Goal: Transaction & Acquisition: Purchase product/service

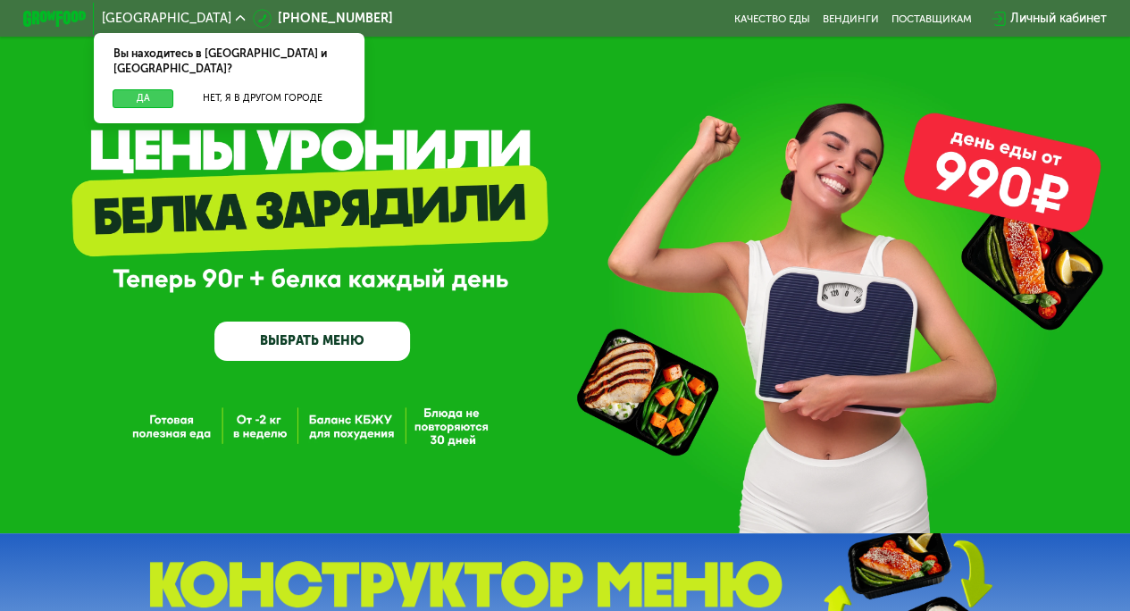
click at [148, 89] on button "Да" at bounding box center [143, 98] width 61 height 19
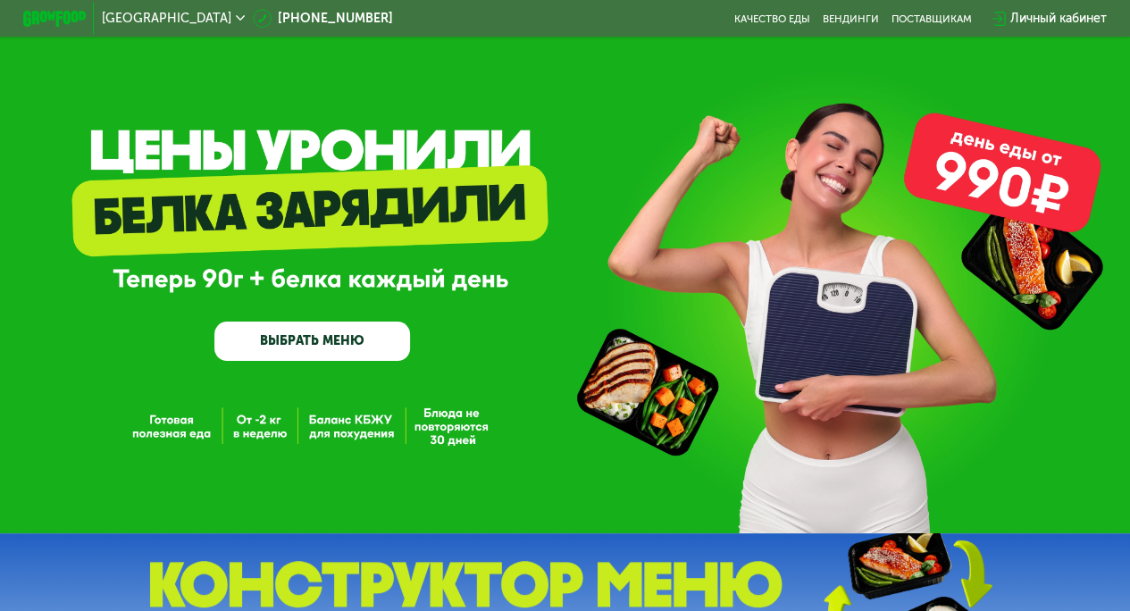
click at [306, 342] on link "ВЫБРАТЬ МЕНЮ" at bounding box center [312, 341] width 196 height 39
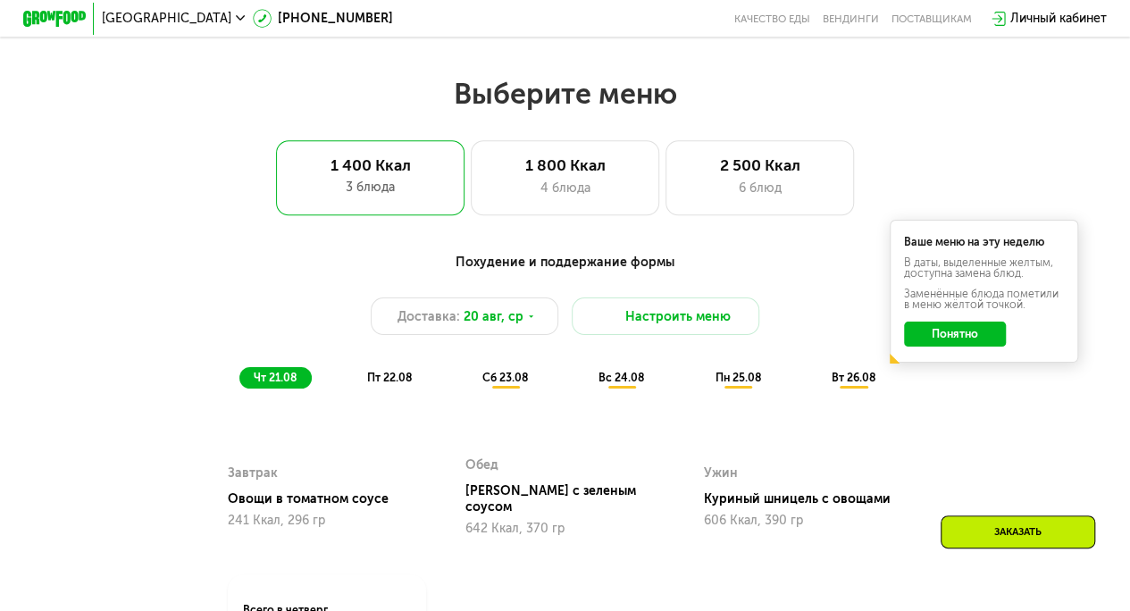
scroll to position [691, 0]
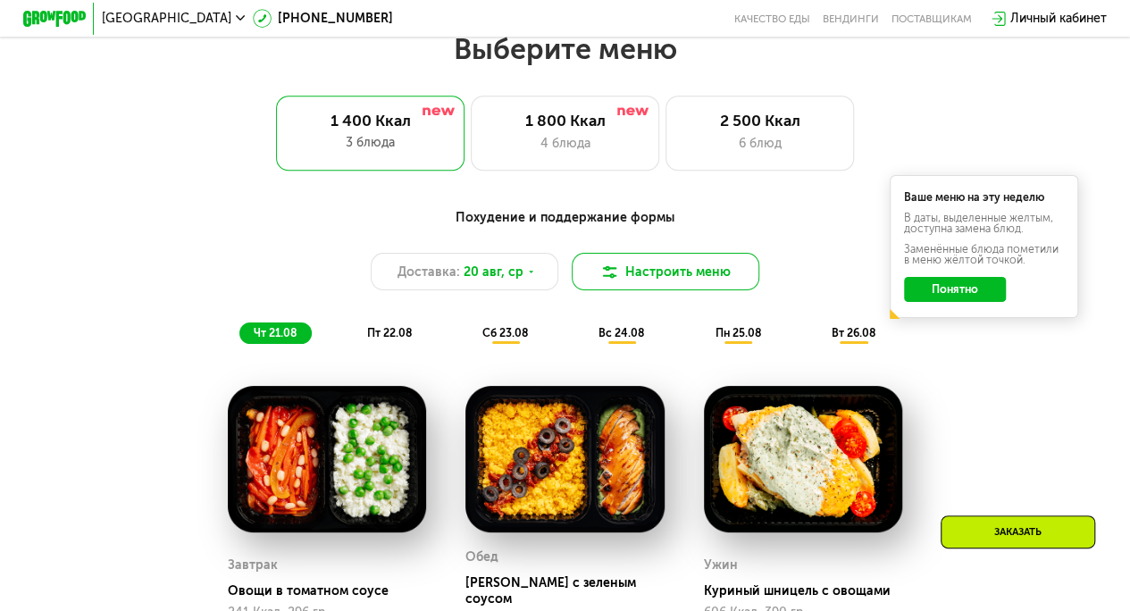
click at [609, 281] on img at bounding box center [609, 272] width 19 height 19
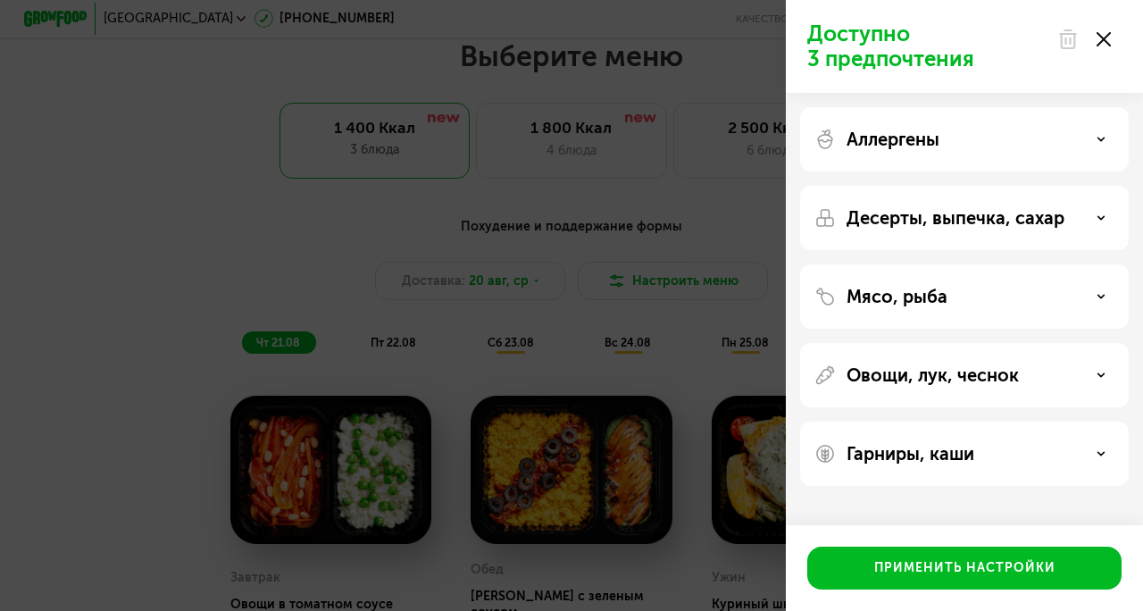
click at [681, 348] on div "Доступно 3 предпочтения Аллергены Десерты, выпечка, сахар Мясо, рыба Овощи, лук…" at bounding box center [571, 305] width 1143 height 611
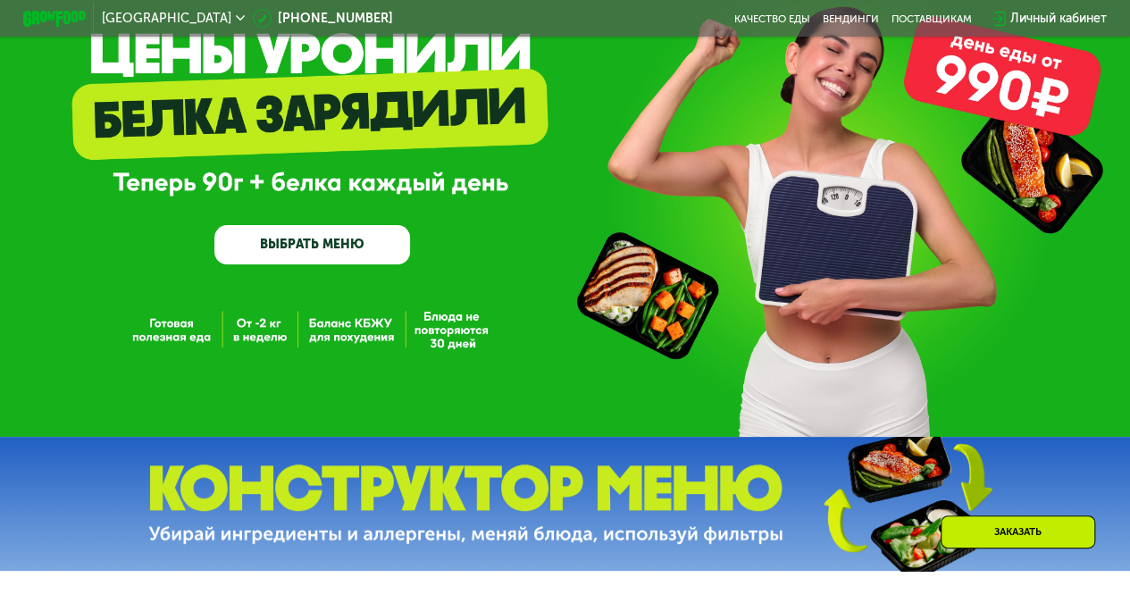
scroll to position [0, 0]
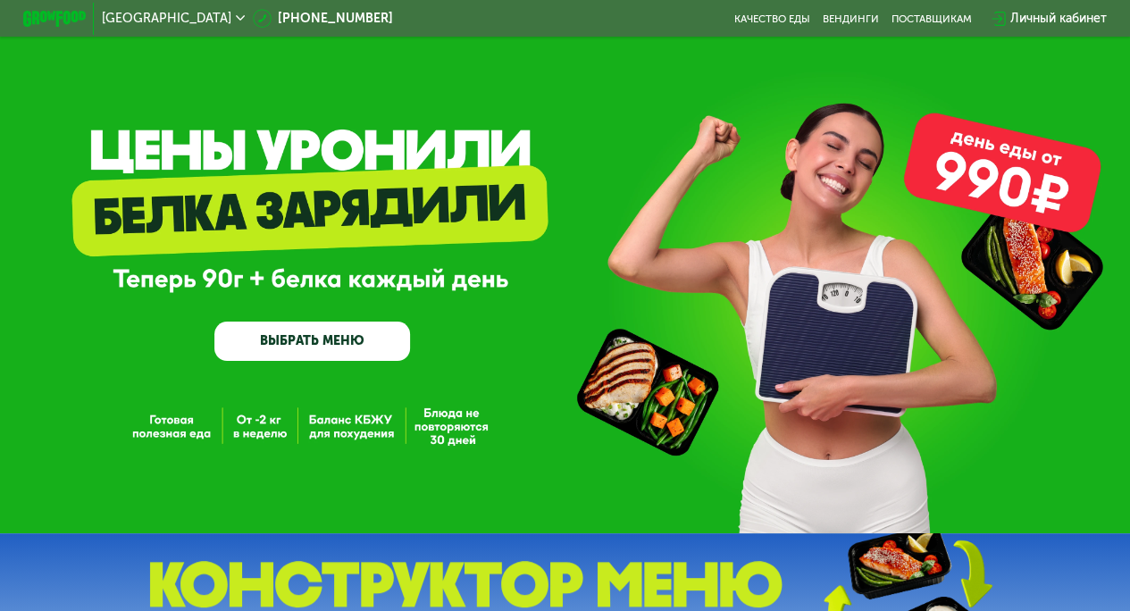
click at [347, 348] on link "ВЫБРАТЬ МЕНЮ" at bounding box center [312, 341] width 196 height 39
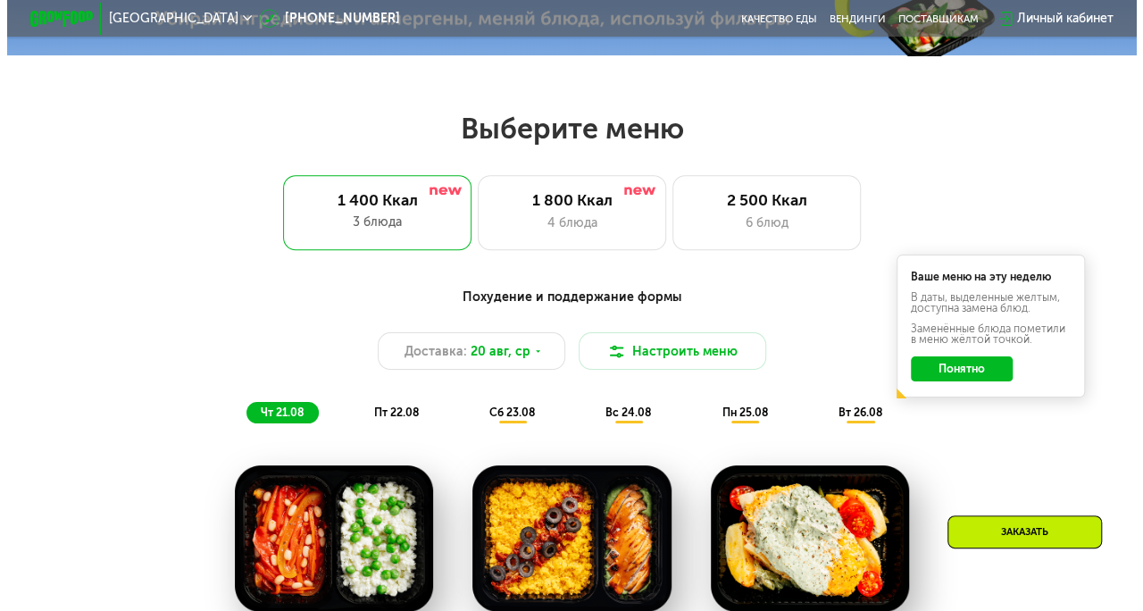
scroll to position [691, 0]
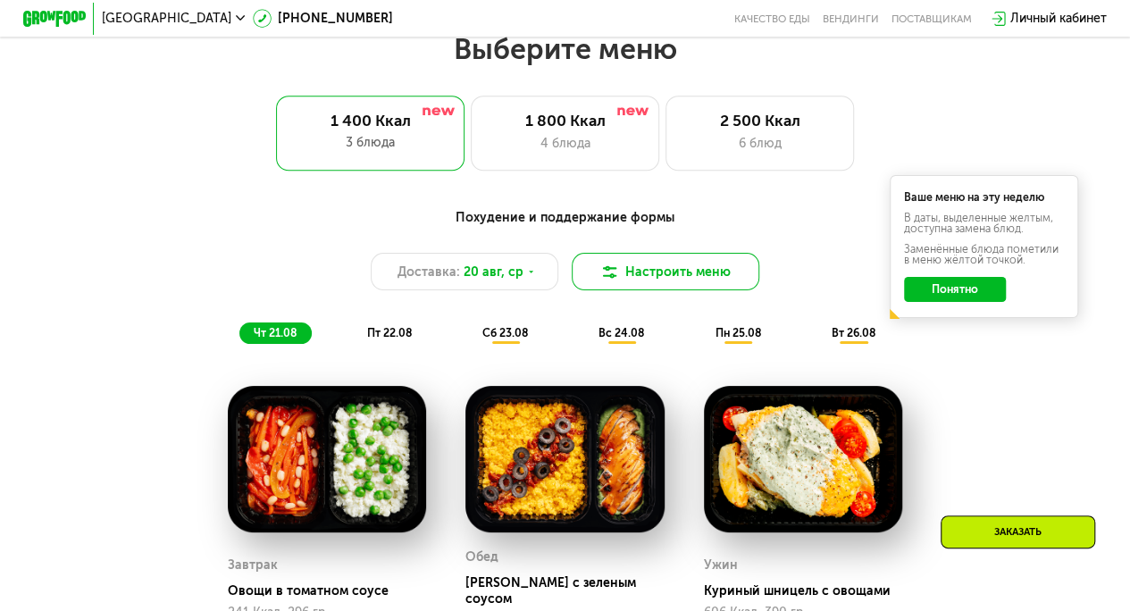
click at [660, 273] on button "Настроить меню" at bounding box center [666, 272] width 188 height 38
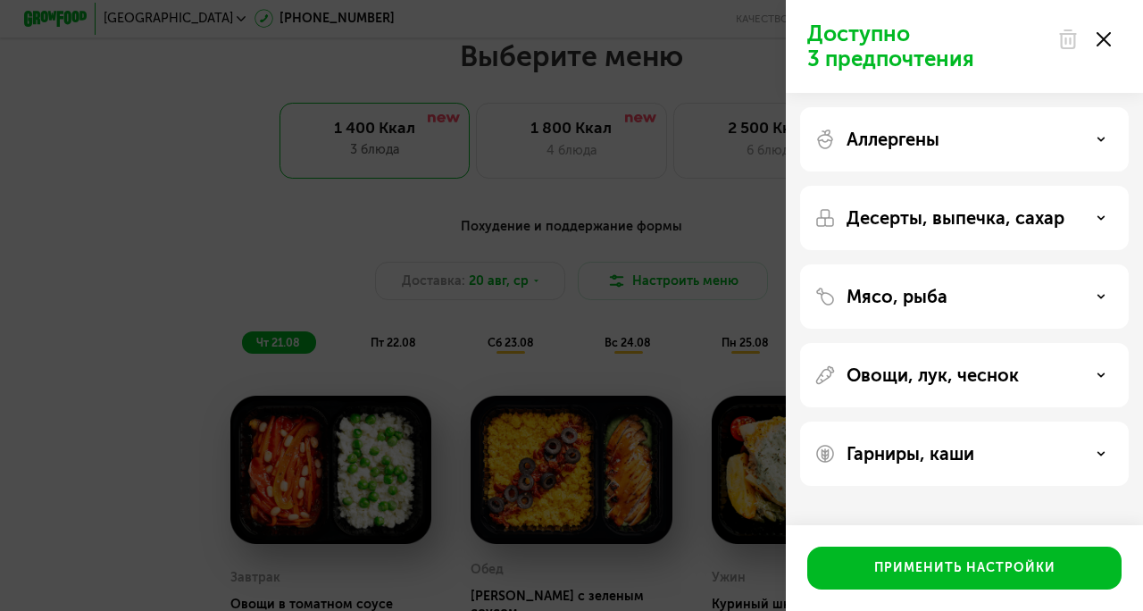
click at [1051, 149] on div "Аллергены" at bounding box center [965, 139] width 300 height 21
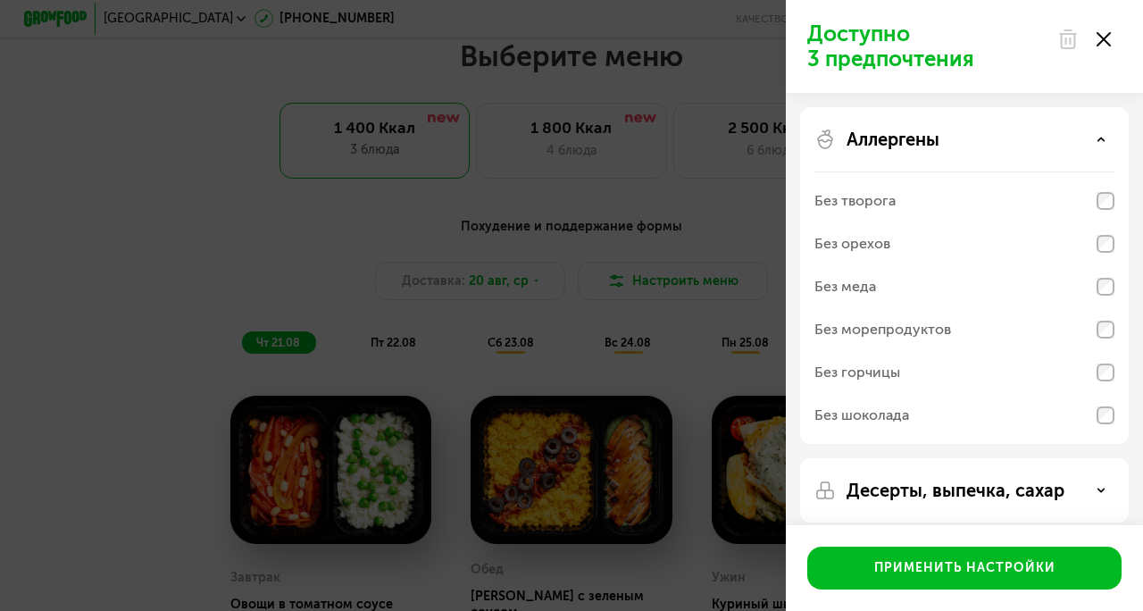
click at [1008, 483] on p "Десерты, выпечка, сахар" at bounding box center [956, 490] width 218 height 21
click at [1072, 481] on div "Десерты, выпечка, сахар" at bounding box center [965, 490] width 300 height 21
click at [1060, 537] on div "Десерты, выпечка, сахар" at bounding box center [964, 569] width 329 height 64
click at [1075, 493] on div "Десерты, выпечка, сахар" at bounding box center [965, 490] width 300 height 21
click at [1108, 143] on div "Аллергены" at bounding box center [965, 139] width 300 height 21
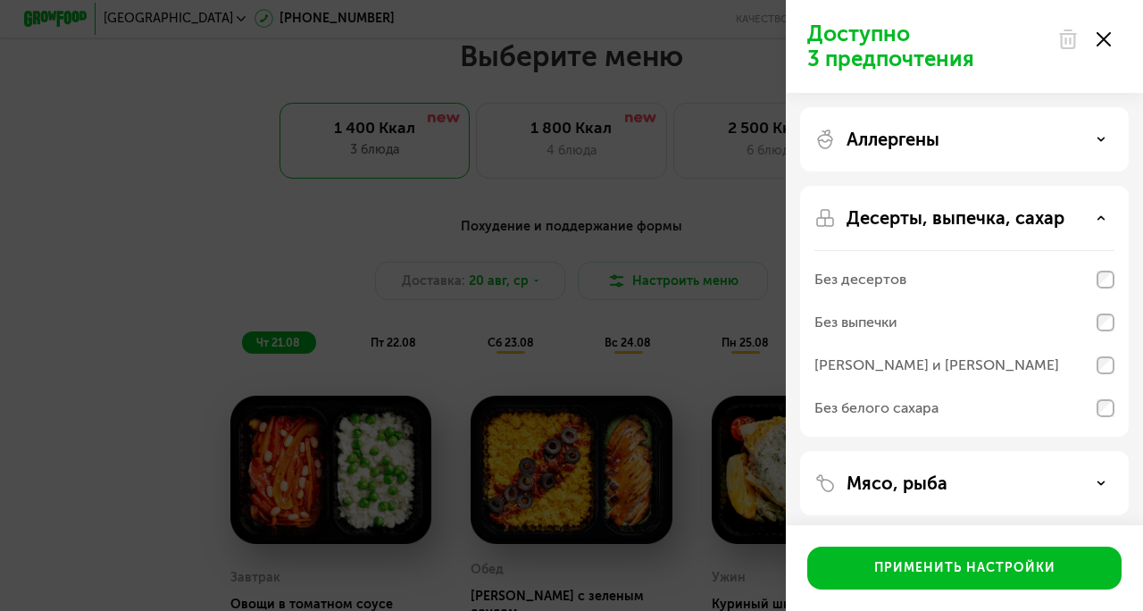
click at [989, 530] on div "Мясо, рыба" at bounding box center [964, 562] width 329 height 64
click at [1076, 475] on div "Мясо, рыба" at bounding box center [965, 483] width 300 height 21
click at [1102, 481] on icon at bounding box center [1101, 483] width 9 height 9
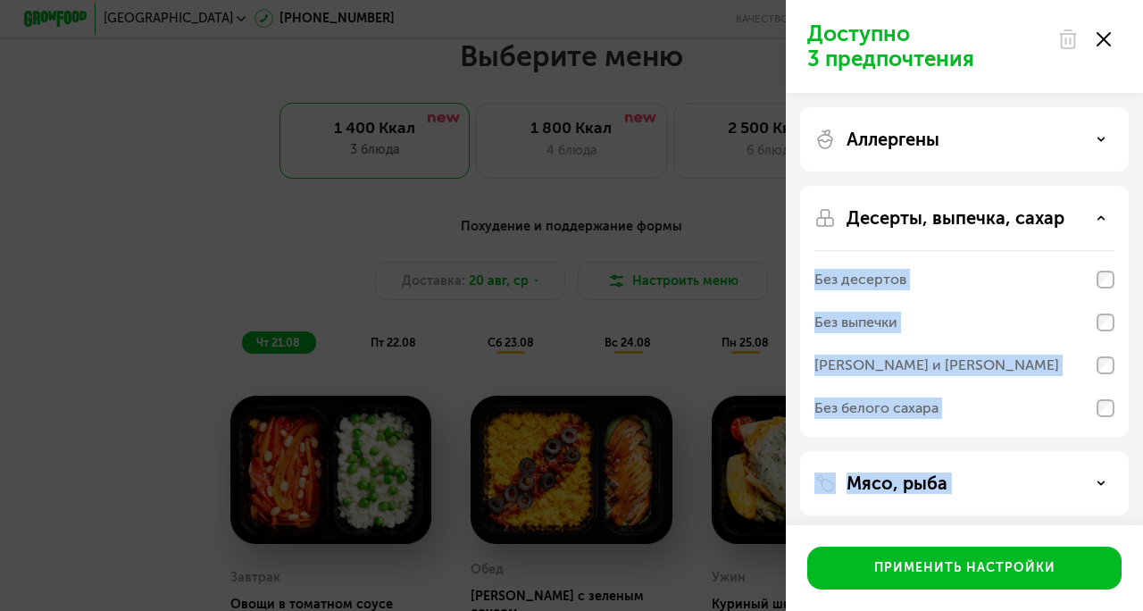
drag, startPoint x: 1090, startPoint y: 475, endPoint x: 1097, endPoint y: 211, distance: 264.5
click at [1097, 211] on div "Аллергены Десерты, выпечка, сахар Без десертов Без выпечки Без сэндвичей и круа…" at bounding box center [964, 390] width 357 height 594
click at [1097, 211] on div "Десерты, выпечка, сахар" at bounding box center [965, 217] width 300 height 21
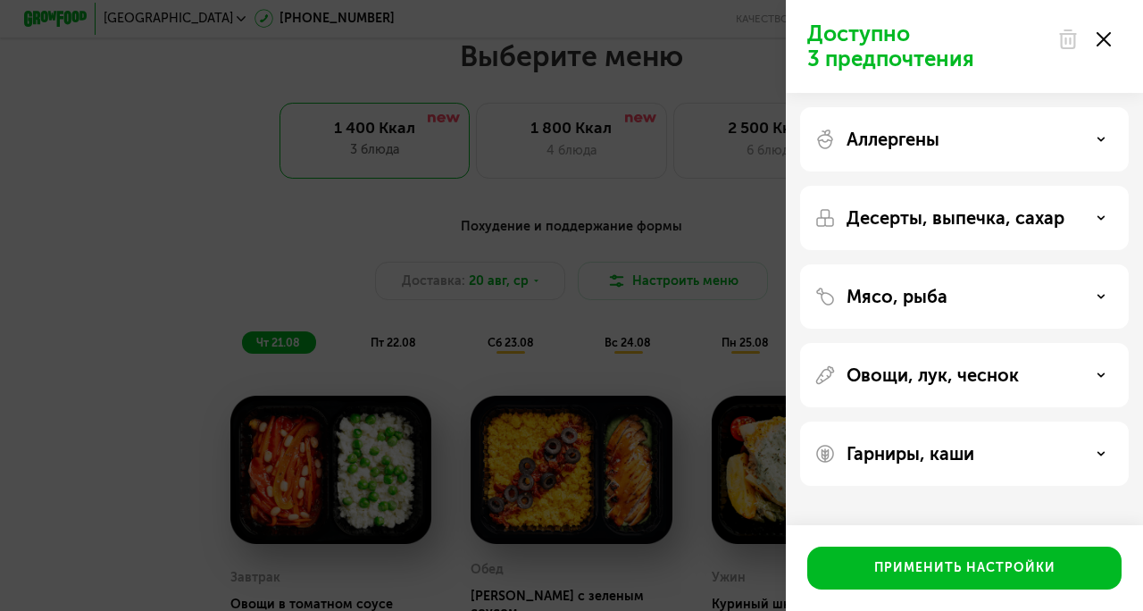
click at [1107, 298] on div "Мясо, рыба" at bounding box center [965, 296] width 300 height 21
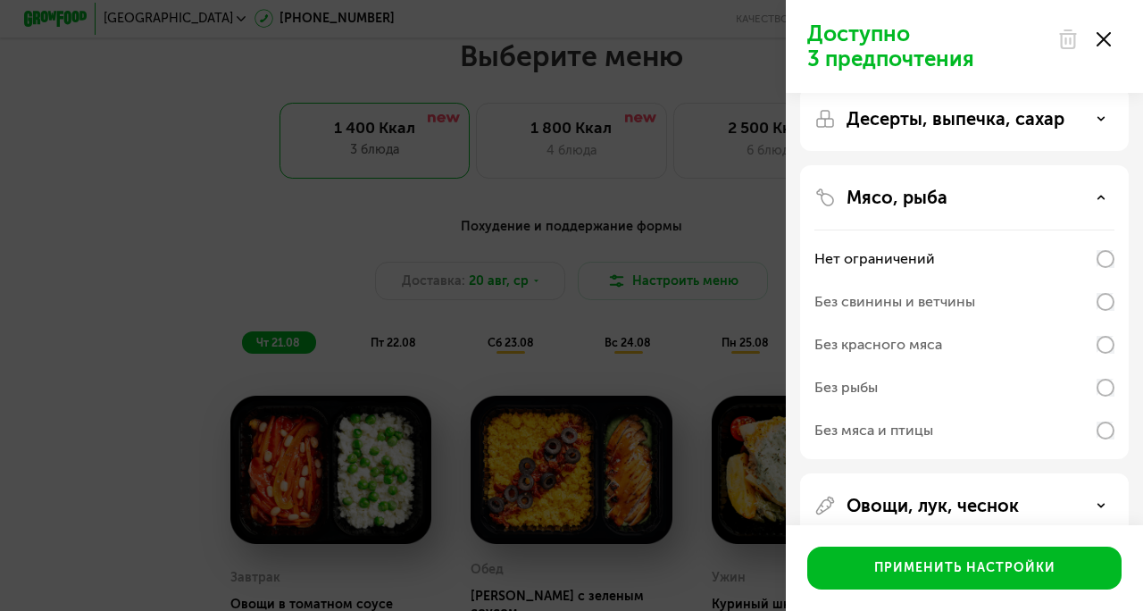
scroll to position [146, 0]
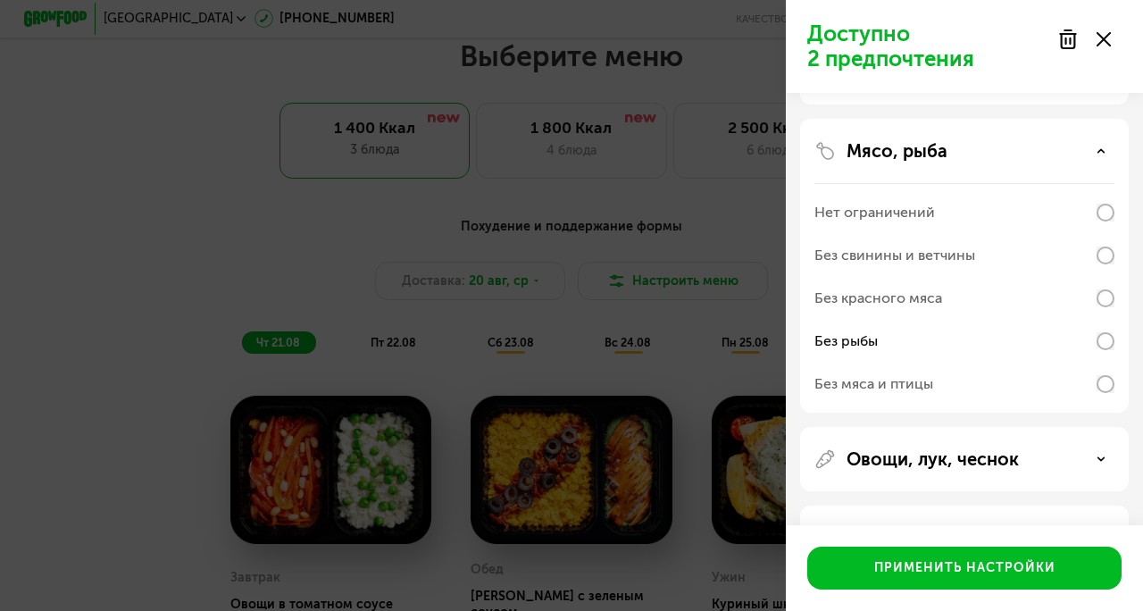
click at [1102, 462] on icon at bounding box center [1101, 459] width 9 height 9
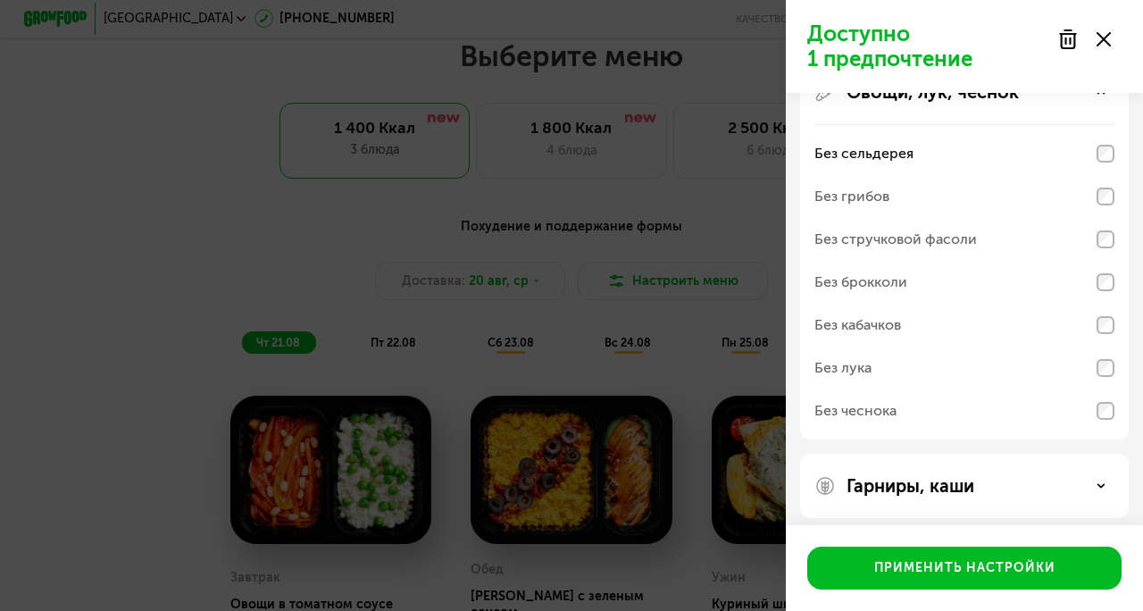
scroll to position [516, 0]
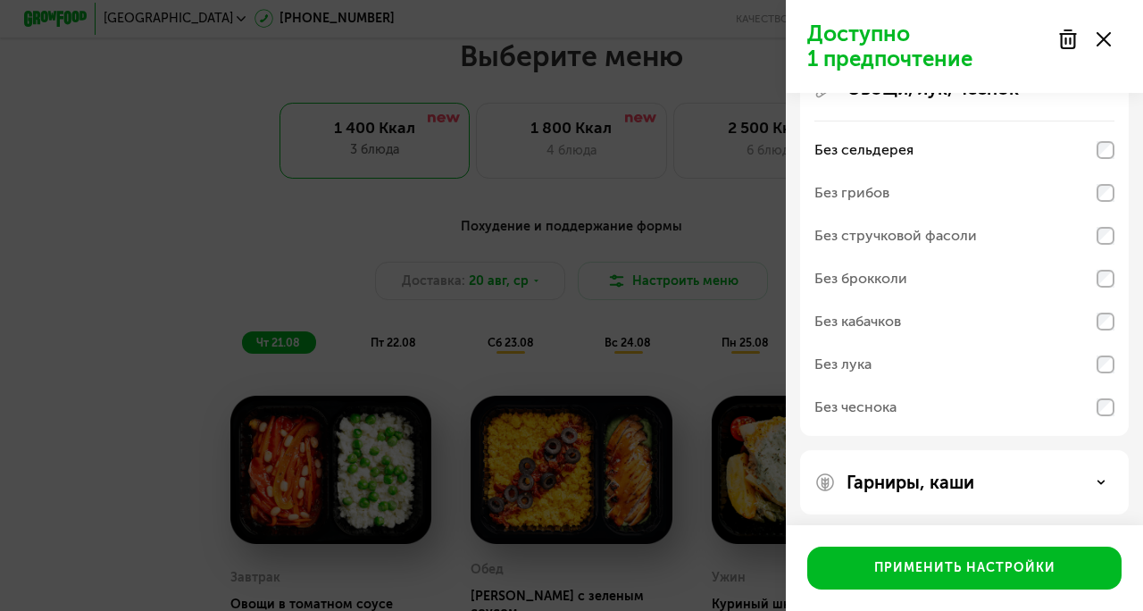
click at [1105, 356] on div "Без сельдерея Без грибов Без стручковой фасоли Без брокколи Без кабачков Без лу…" at bounding box center [965, 278] width 300 height 315
click at [1097, 389] on div "Без чеснока" at bounding box center [965, 407] width 300 height 43
click at [1060, 343] on div "Без кабачков" at bounding box center [965, 364] width 300 height 43
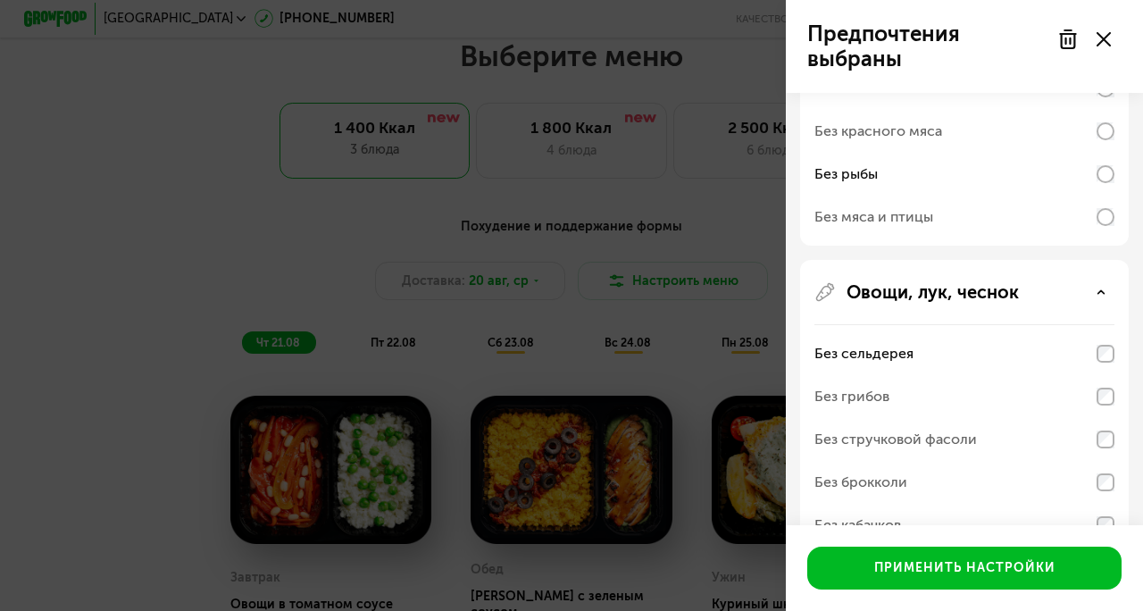
scroll to position [523, 0]
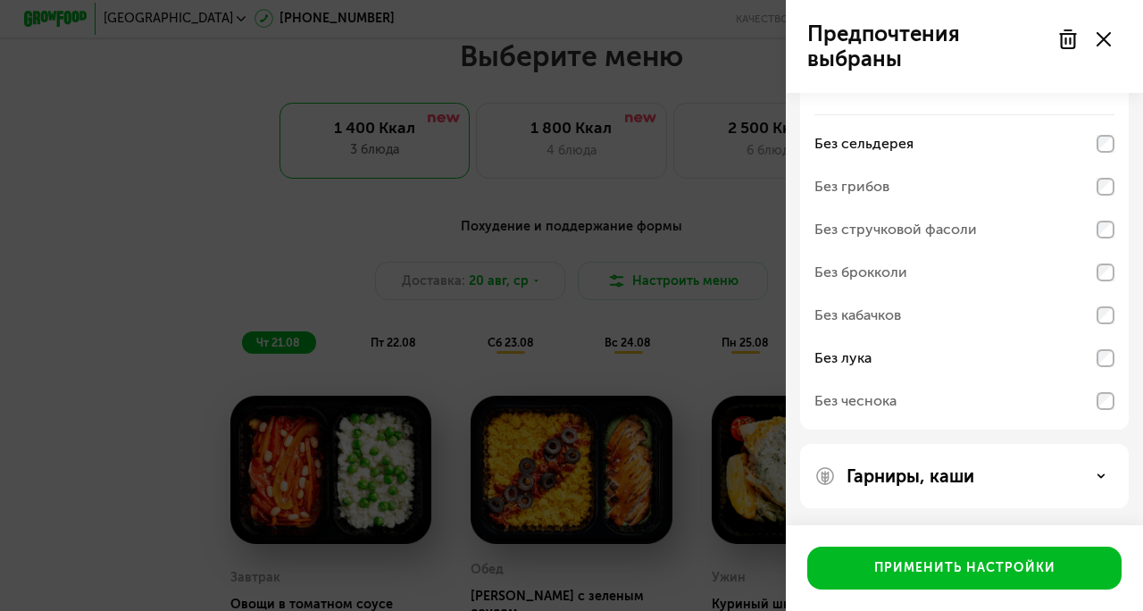
click at [1095, 387] on div "Без чеснока" at bounding box center [965, 401] width 300 height 43
click at [971, 390] on div "Без чеснока" at bounding box center [965, 401] width 300 height 43
click at [970, 388] on div "Без чеснока" at bounding box center [965, 401] width 300 height 43
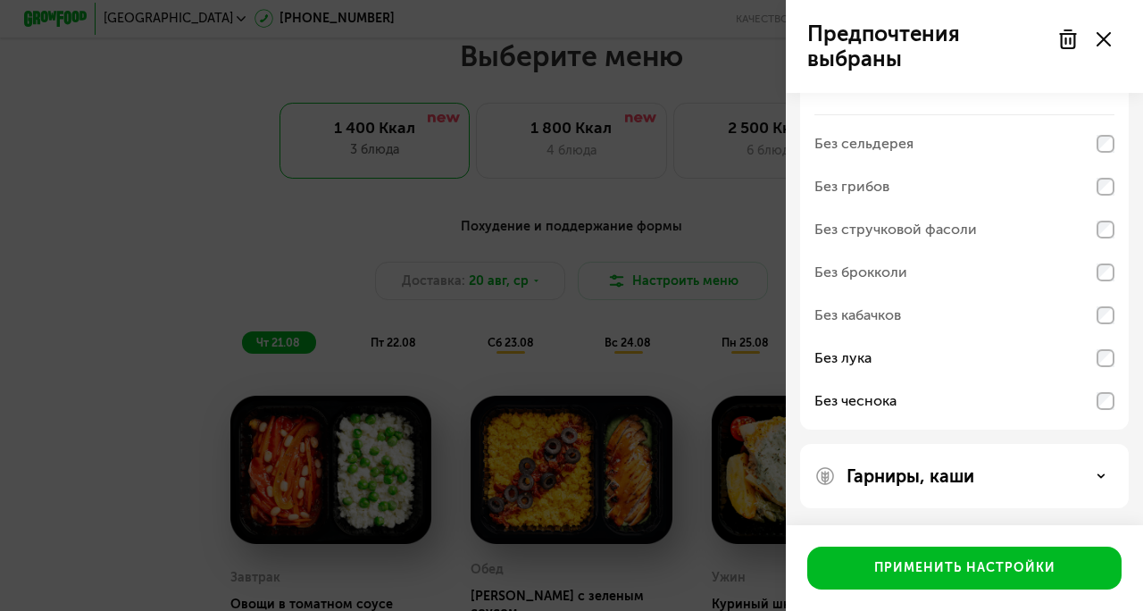
click at [1100, 483] on div "Гарниры, каши" at bounding box center [965, 475] width 300 height 21
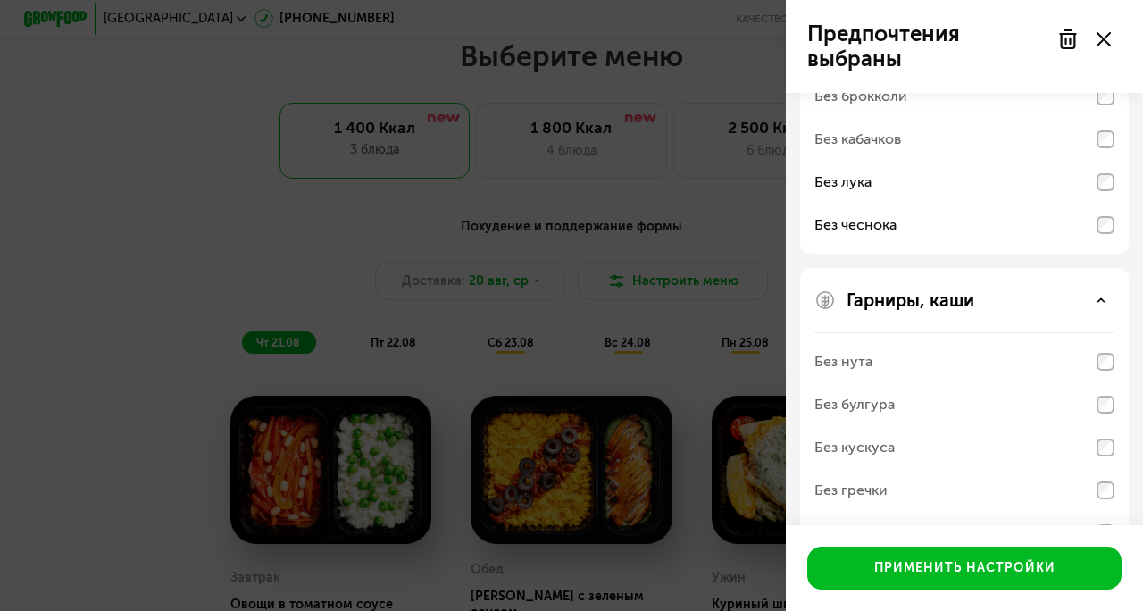
scroll to position [752, 0]
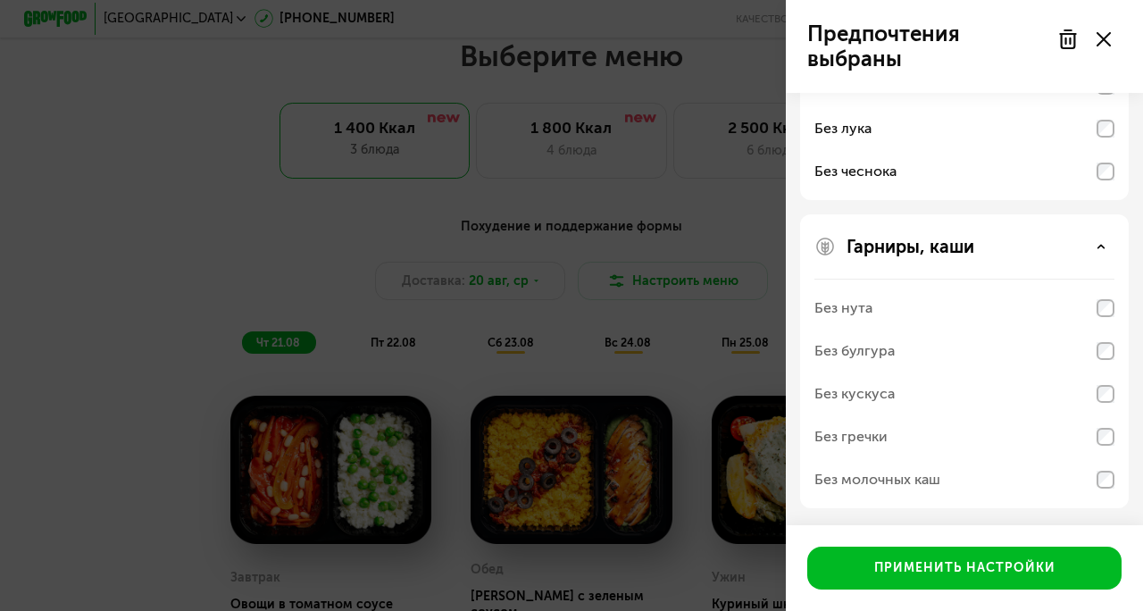
click at [966, 352] on div "Без нута Без булгура Без кускуса Без гречки Без молочных каш" at bounding box center [965, 394] width 300 height 230
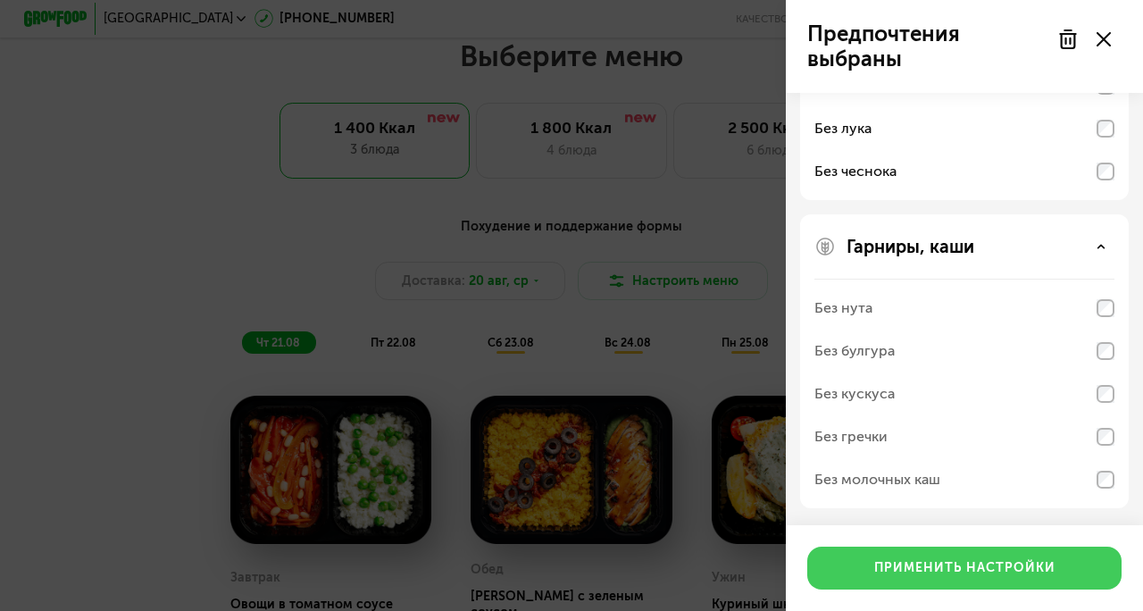
click at [903, 556] on button "Применить настройки" at bounding box center [965, 568] width 314 height 43
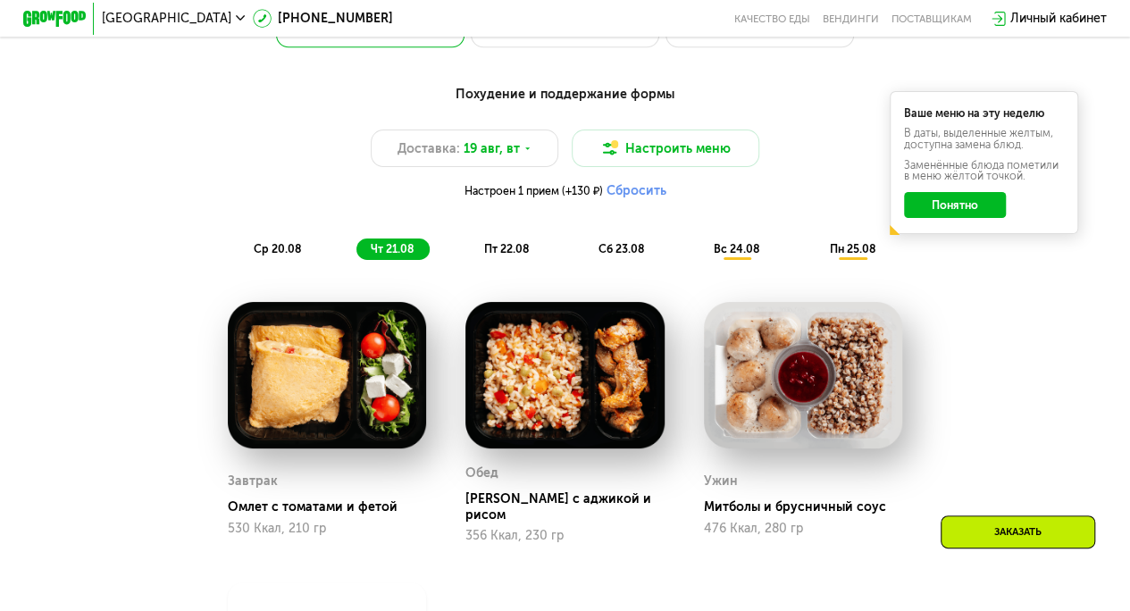
scroll to position [817, 0]
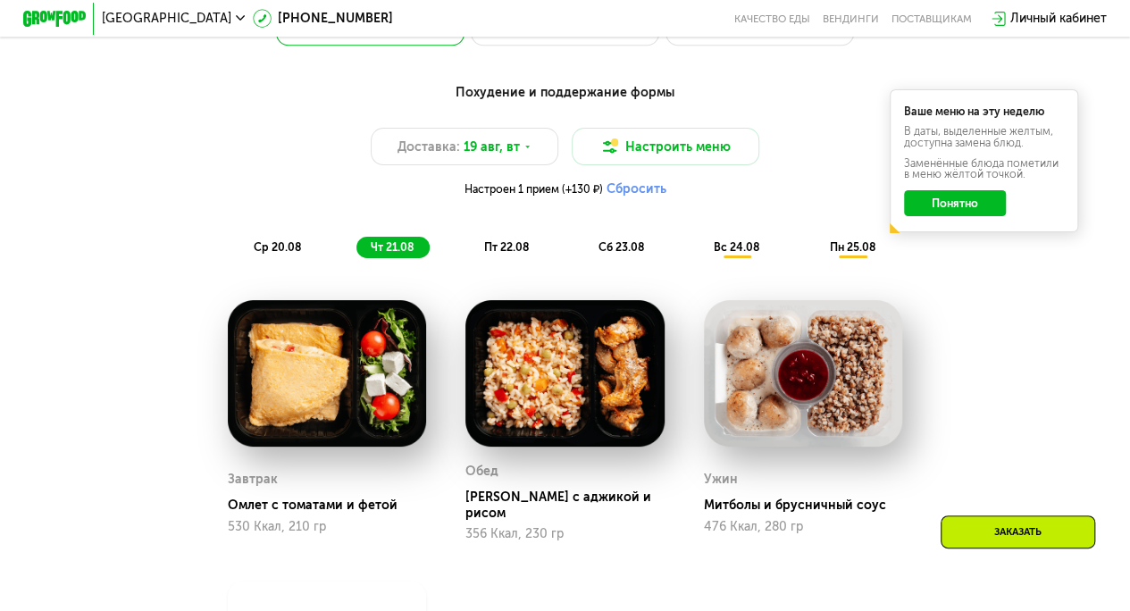
click at [620, 197] on button "Сбросить" at bounding box center [636, 189] width 60 height 16
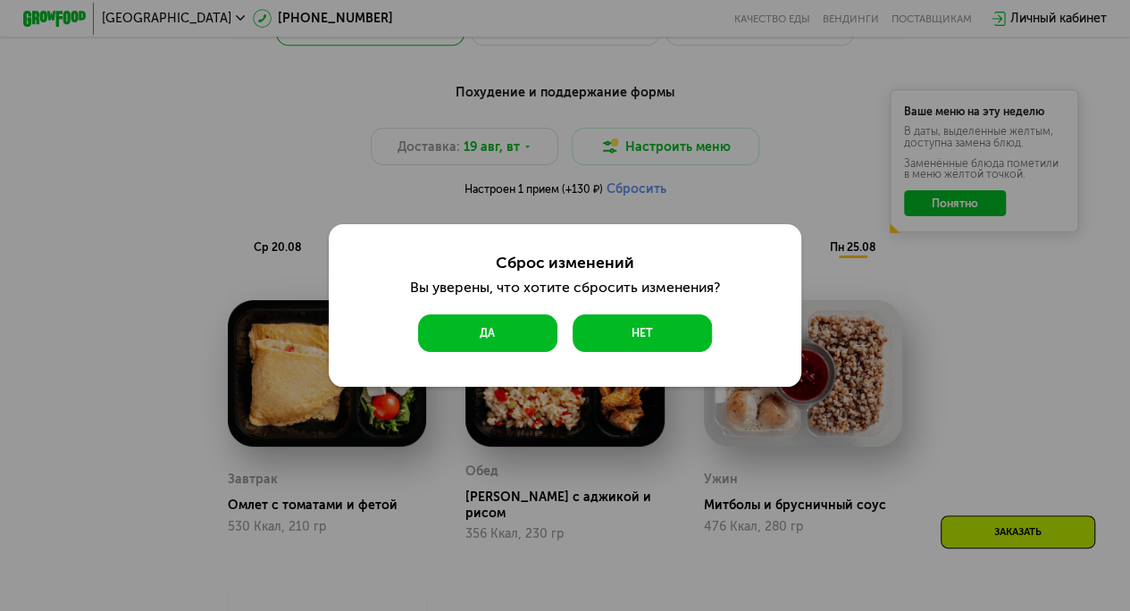
click at [476, 345] on button "Да" at bounding box center [487, 333] width 139 height 38
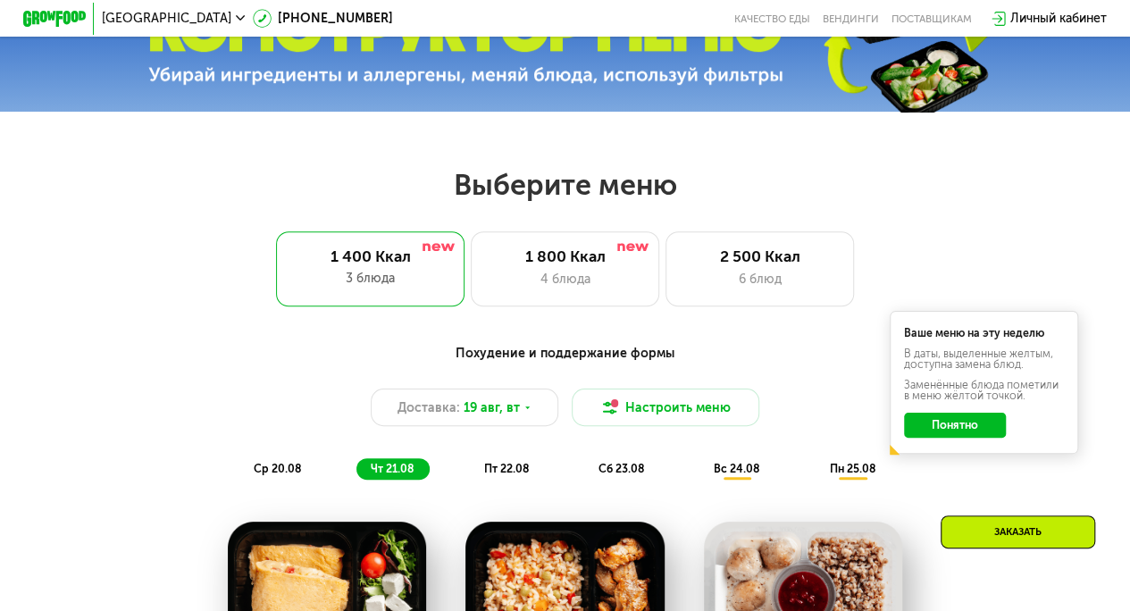
scroll to position [550, 0]
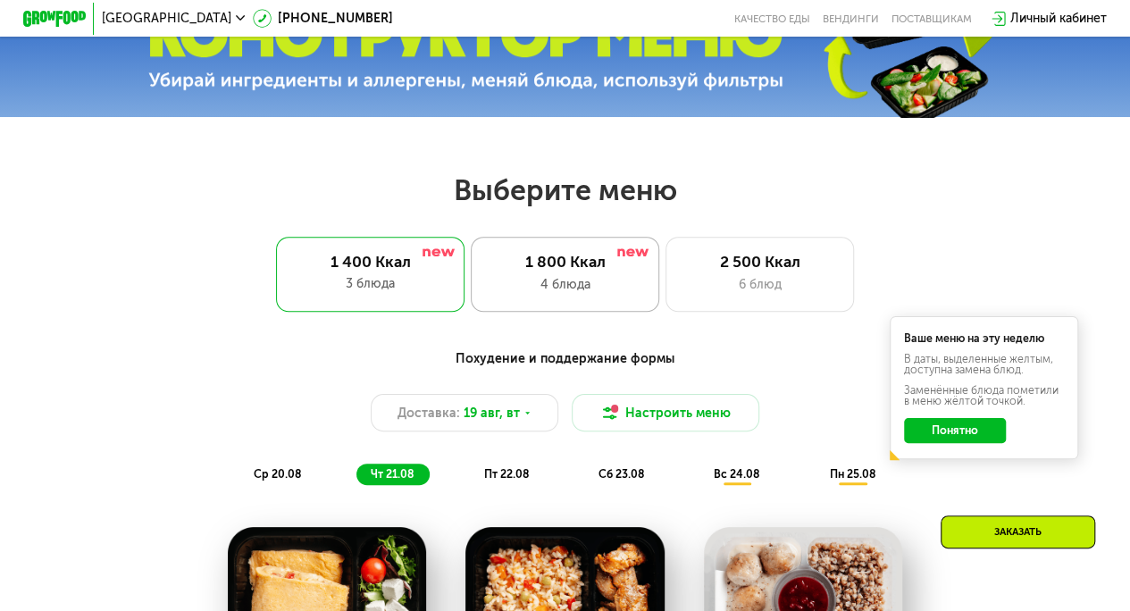
click at [547, 285] on div "4 блюда" at bounding box center [565, 284] width 155 height 19
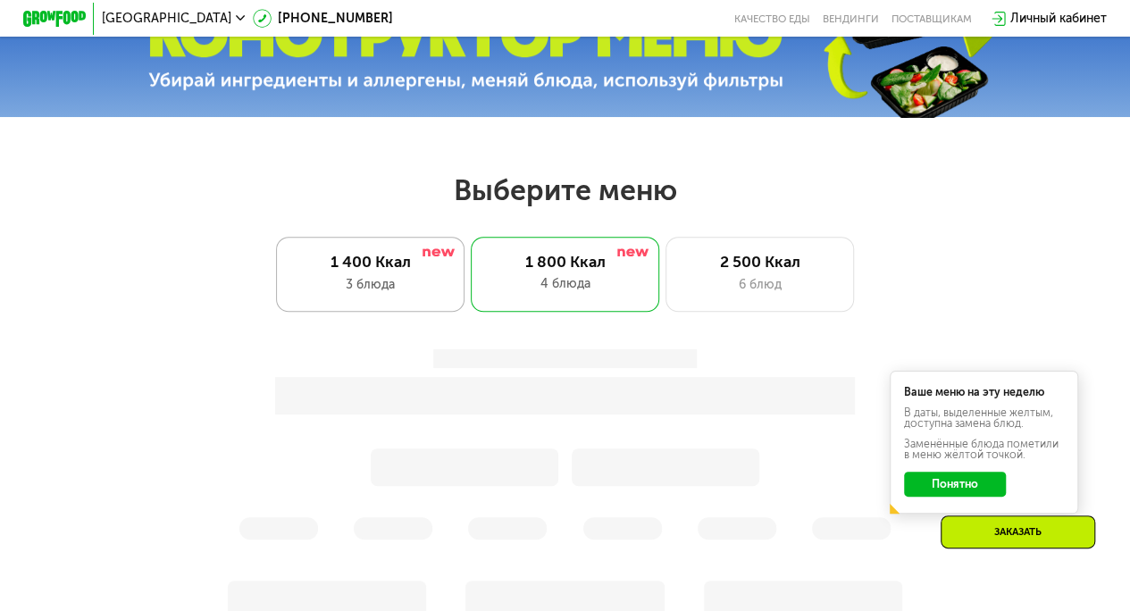
click at [416, 272] on div "1 400 Ккал" at bounding box center [370, 262] width 155 height 19
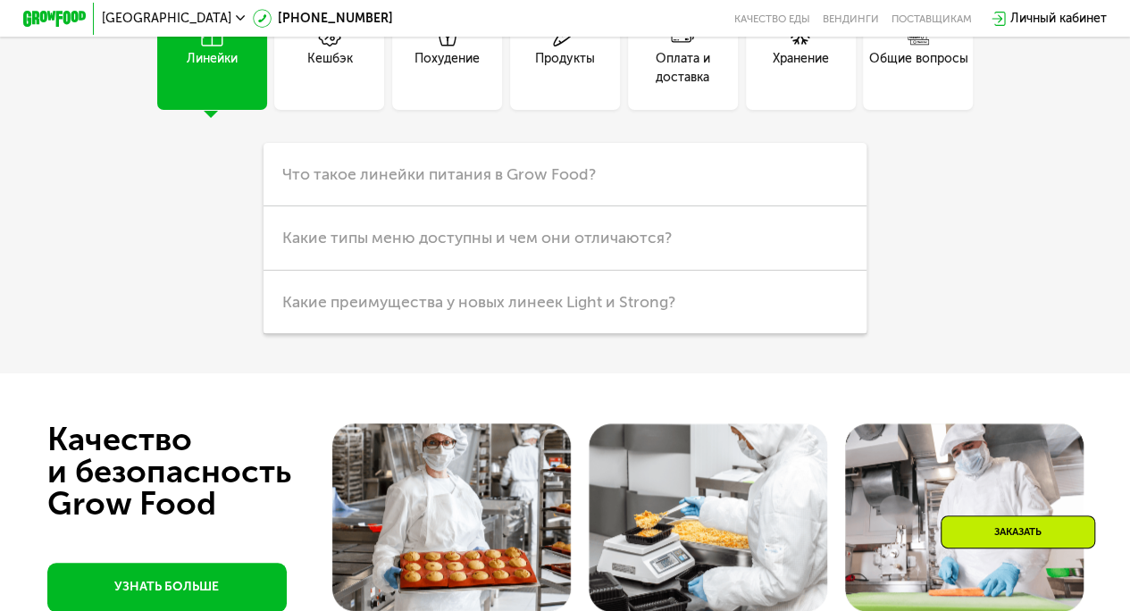
scroll to position [3967, 0]
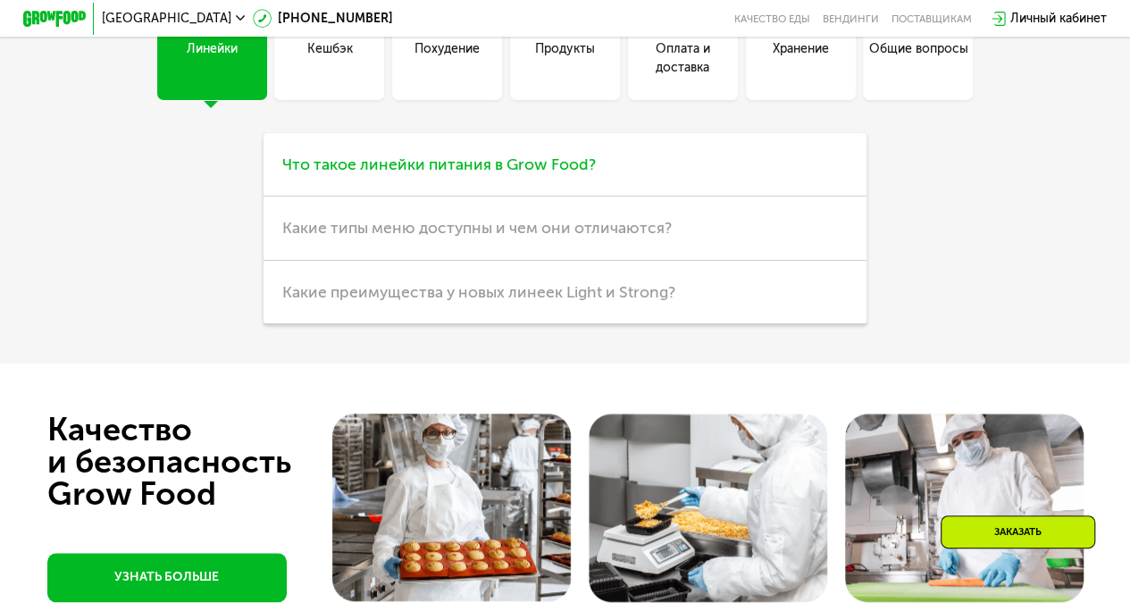
click at [532, 174] on span "Что такое линейки питания в Grow Food?" at bounding box center [439, 165] width 314 height 20
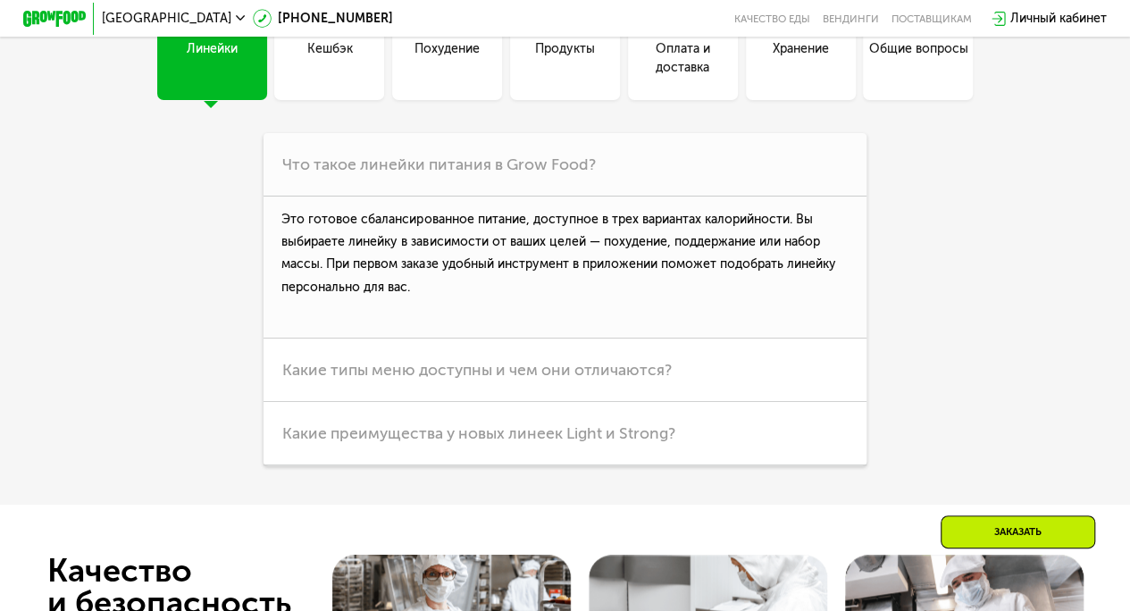
click at [456, 100] on div "Похудение" at bounding box center [447, 45] width 110 height 110
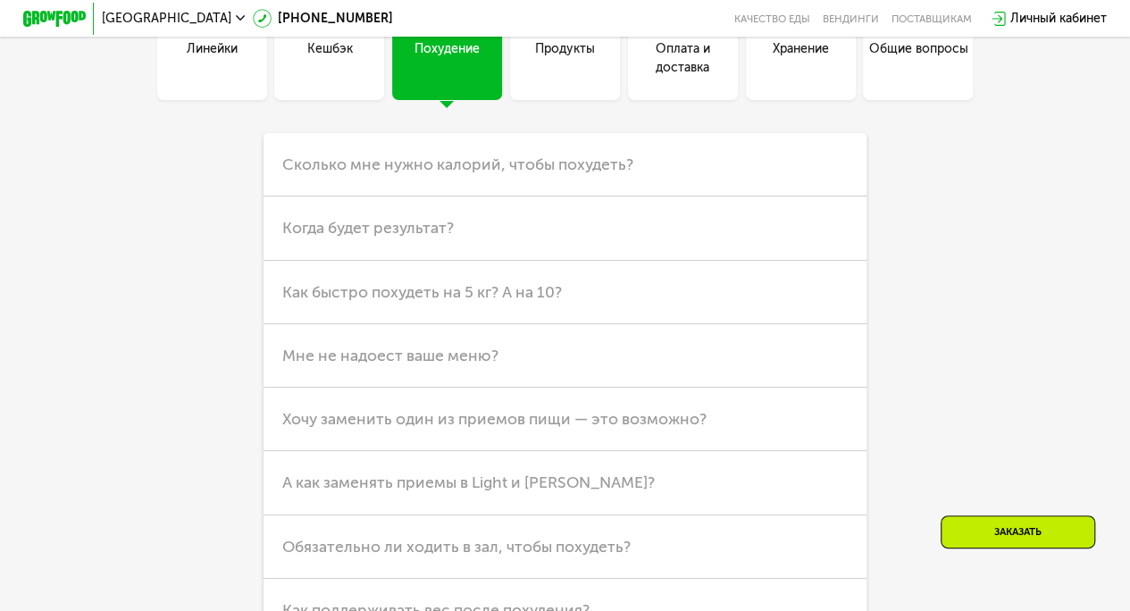
click at [243, 83] on div "Линейки" at bounding box center [212, 45] width 110 height 110
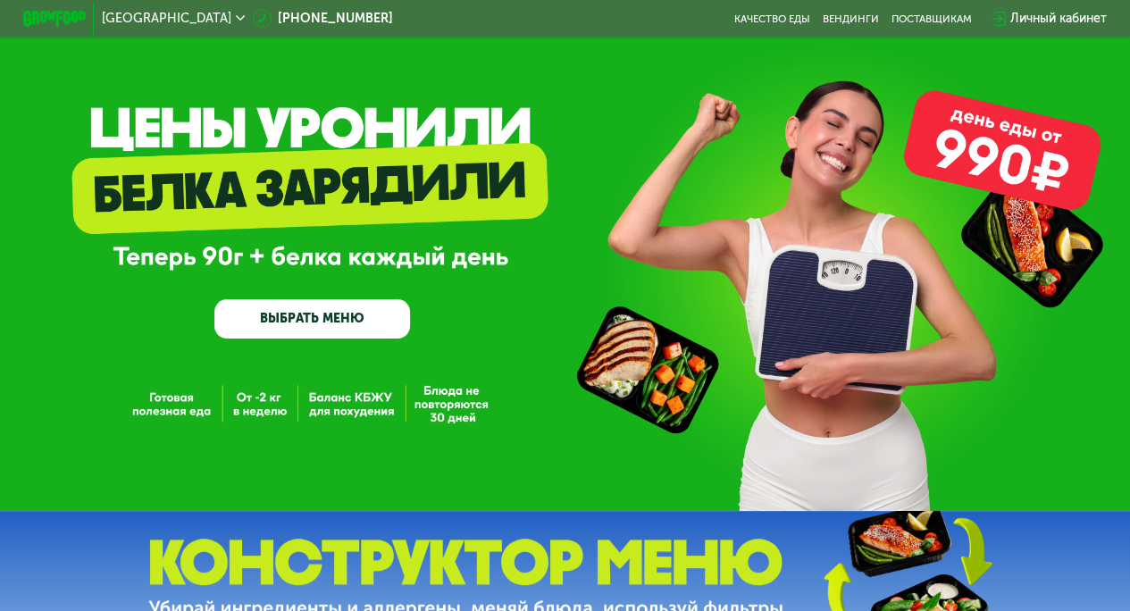
scroll to position [0, 0]
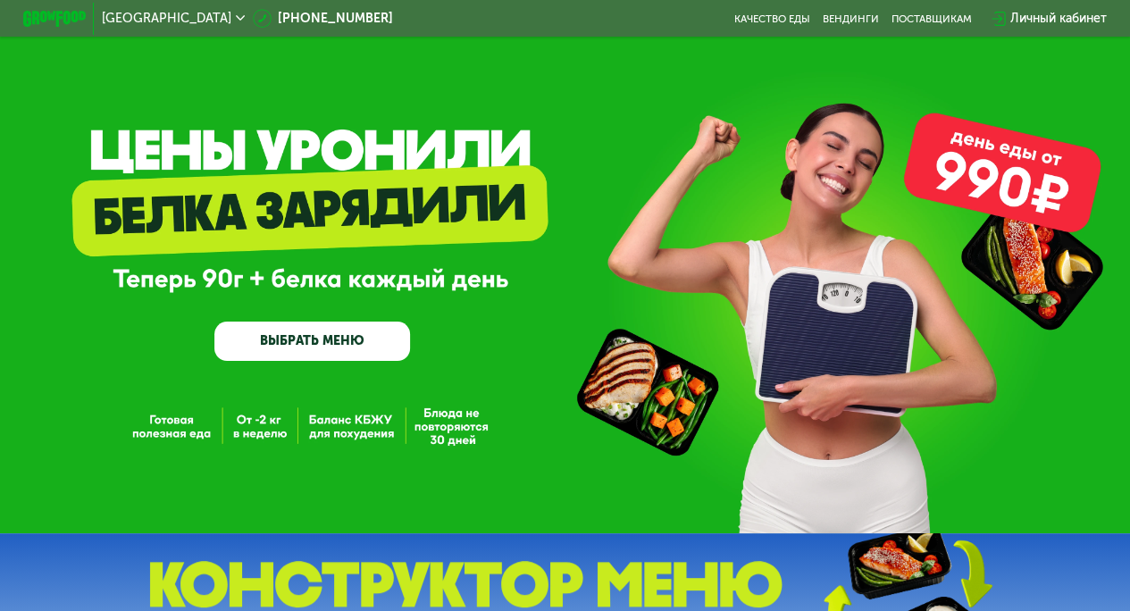
click at [342, 351] on link "ВЫБРАТЬ МЕНЮ" at bounding box center [312, 341] width 196 height 39
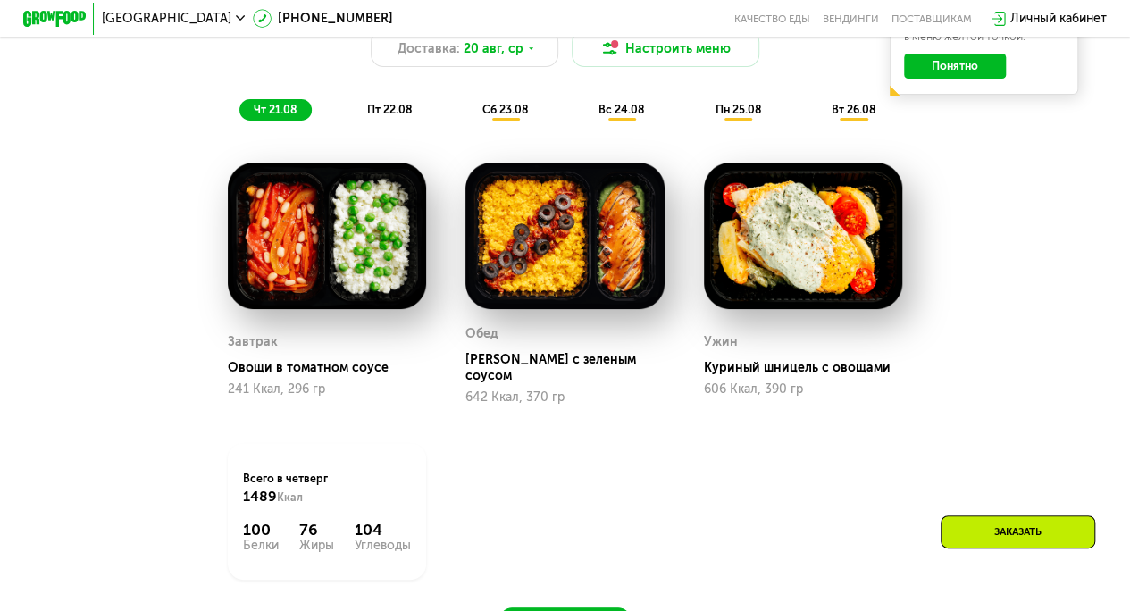
scroll to position [947, 0]
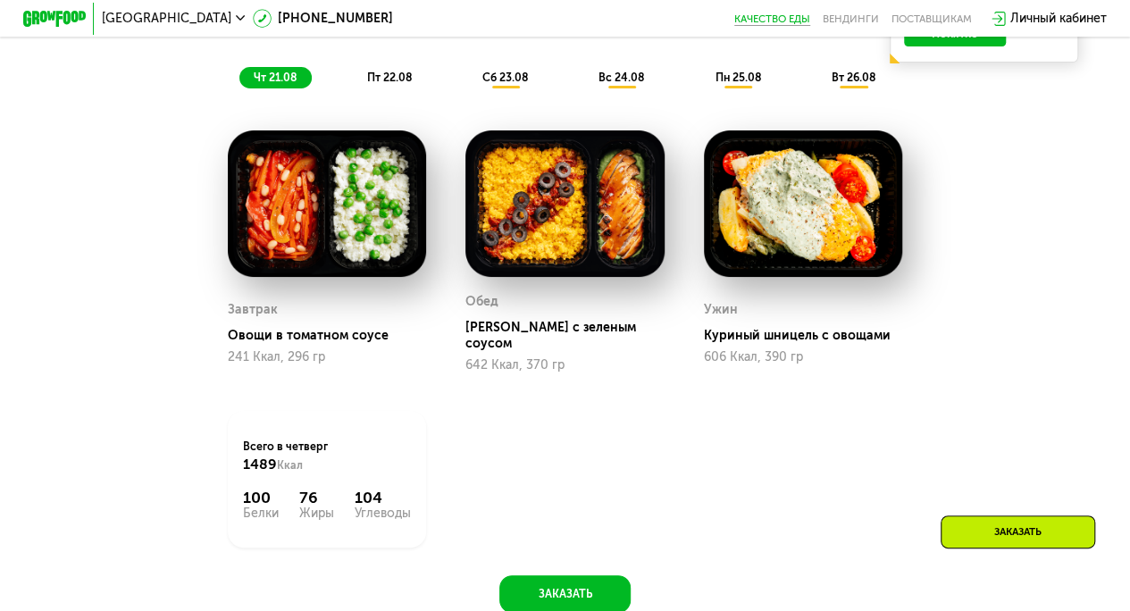
click at [759, 16] on link "Качество еды" at bounding box center [772, 19] width 76 height 13
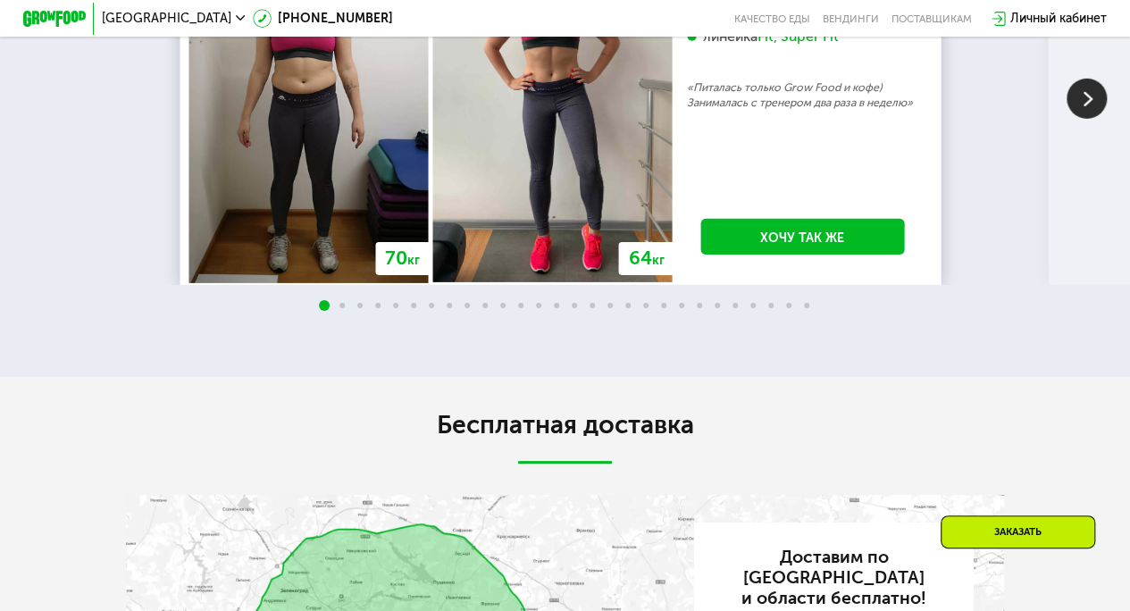
scroll to position [2741, 0]
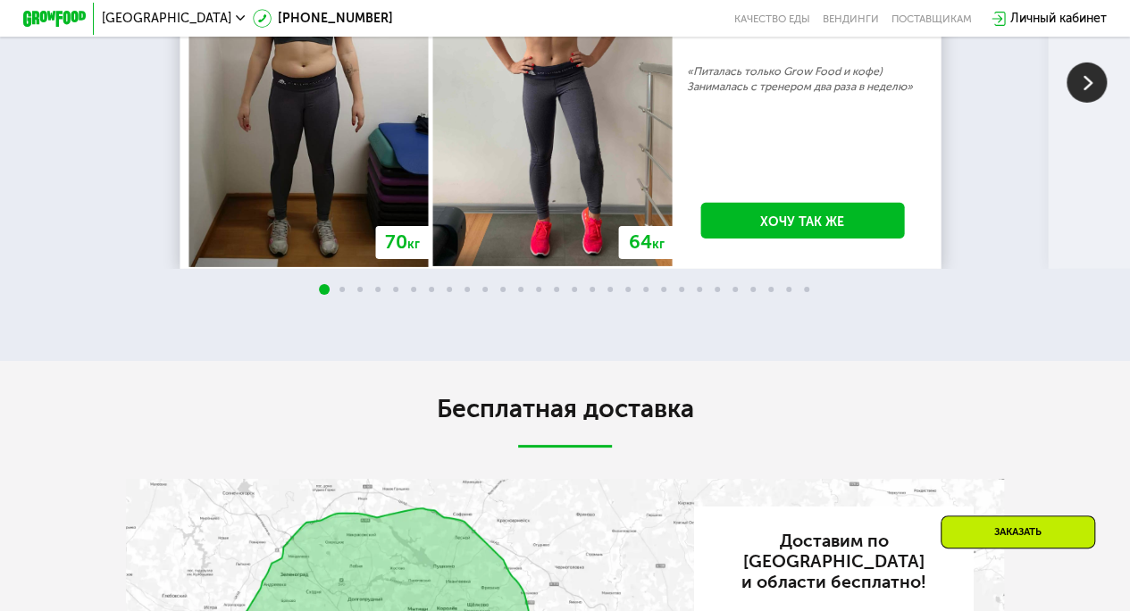
click at [815, 29] on div "Fit, Super Fit" at bounding box center [798, 21] width 81 height 18
click at [798, 29] on div "Fit, Super Fit" at bounding box center [798, 21] width 81 height 18
click at [1099, 103] on img at bounding box center [1087, 83] width 40 height 40
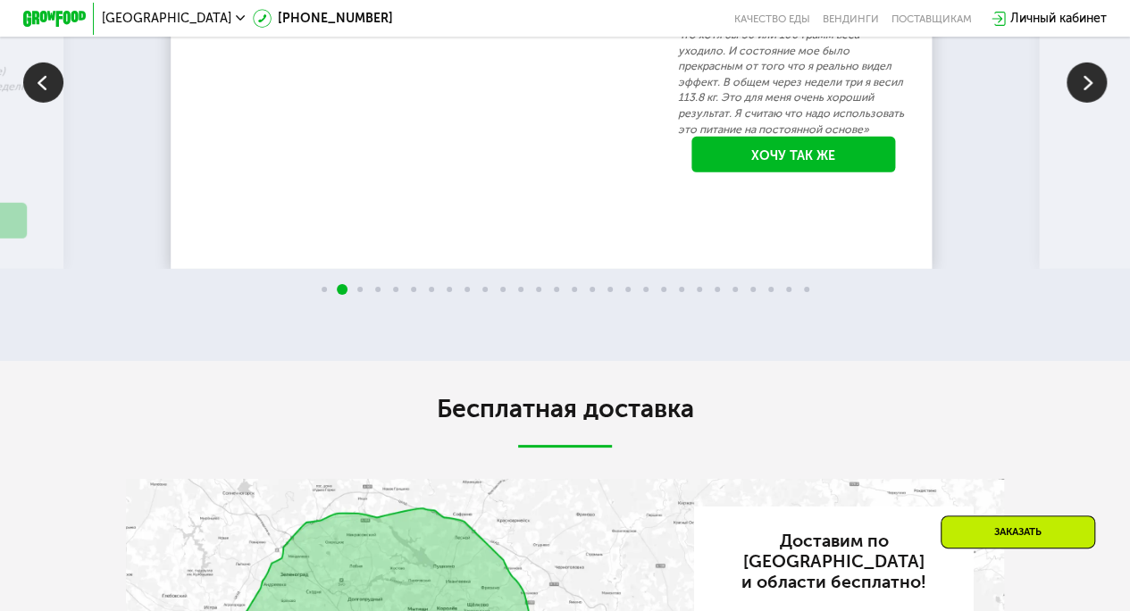
click at [1099, 103] on img at bounding box center [1087, 83] width 40 height 40
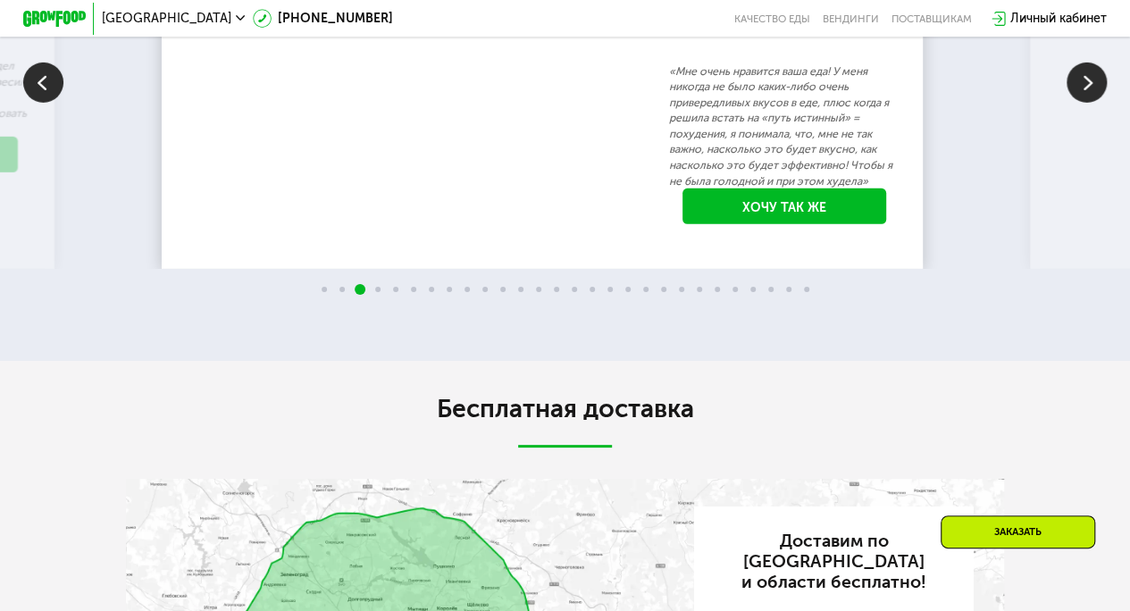
click at [1099, 103] on img at bounding box center [1087, 83] width 40 height 40
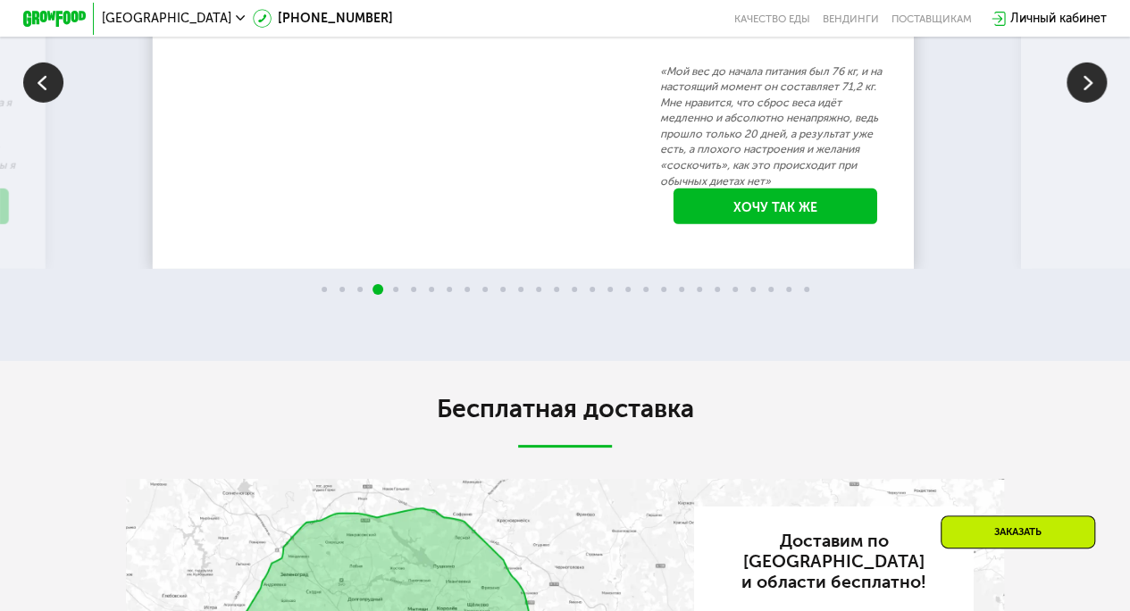
click at [1099, 103] on img at bounding box center [1087, 83] width 40 height 40
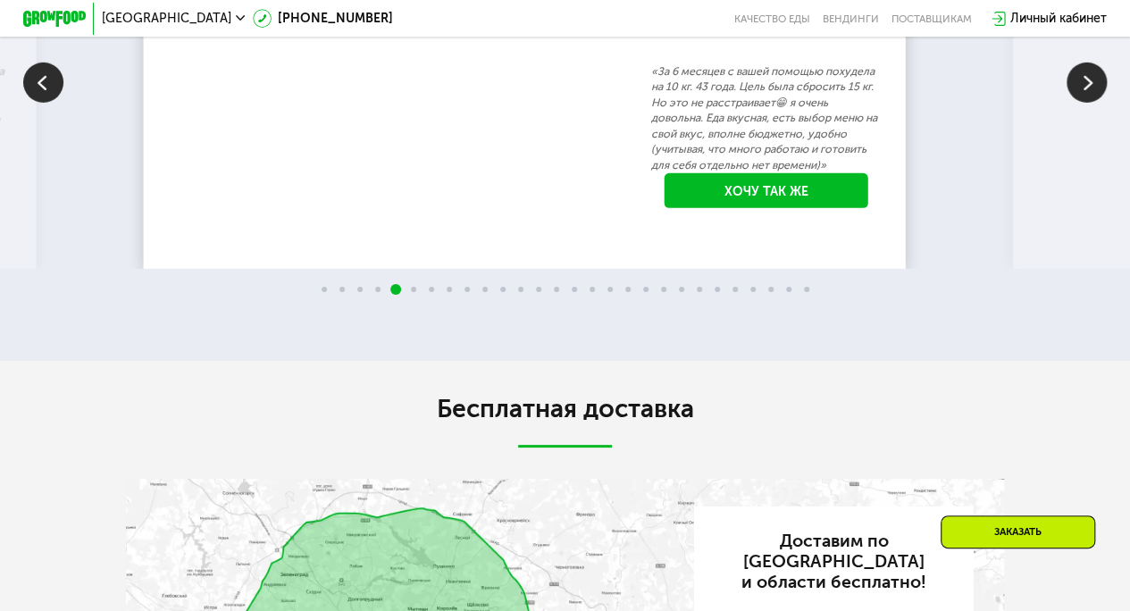
click at [1099, 103] on img at bounding box center [1087, 83] width 40 height 40
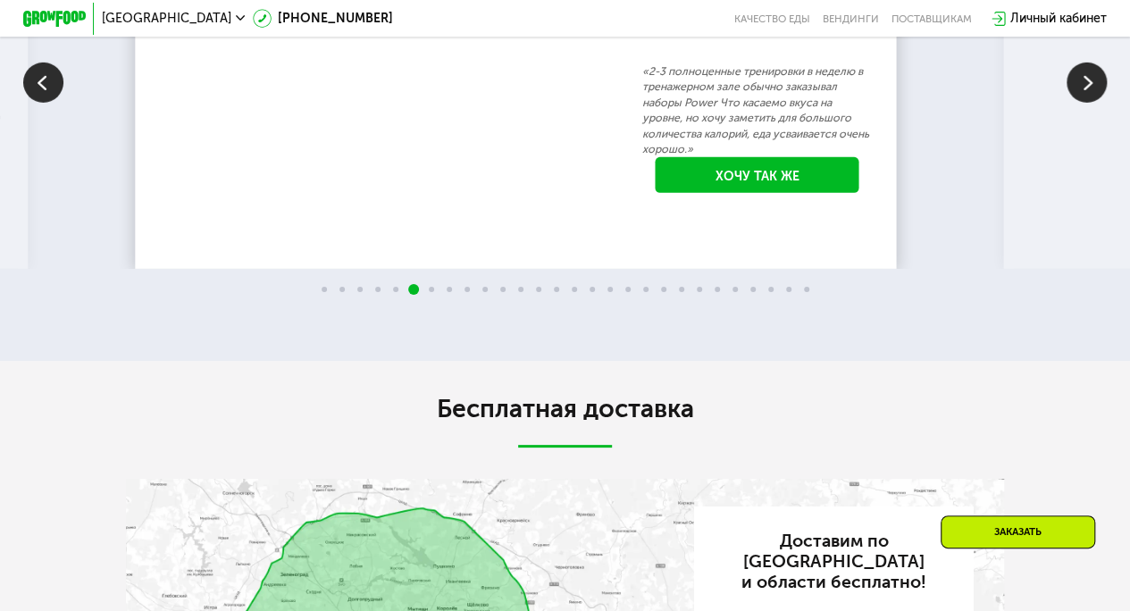
click at [1086, 103] on img at bounding box center [1087, 83] width 40 height 40
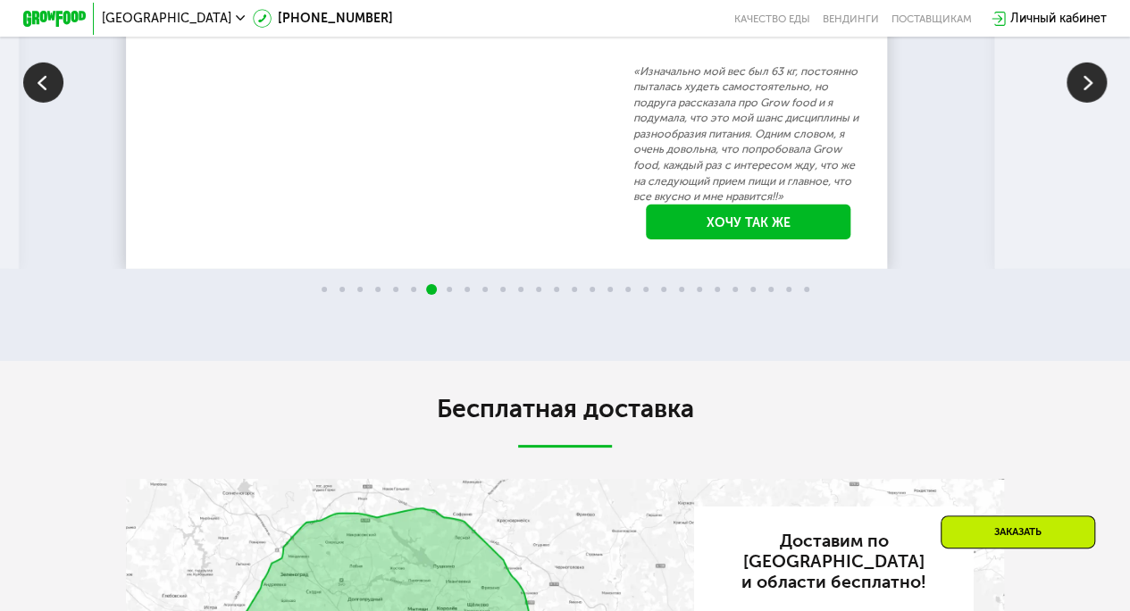
click at [1086, 103] on img at bounding box center [1087, 83] width 40 height 40
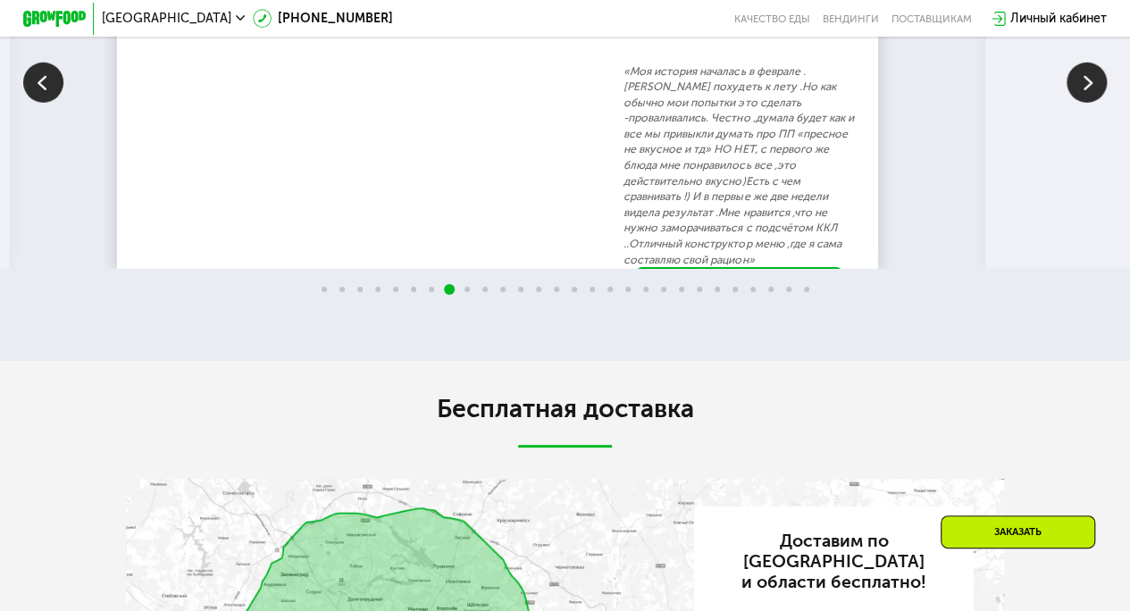
click at [1086, 103] on img at bounding box center [1087, 83] width 40 height 40
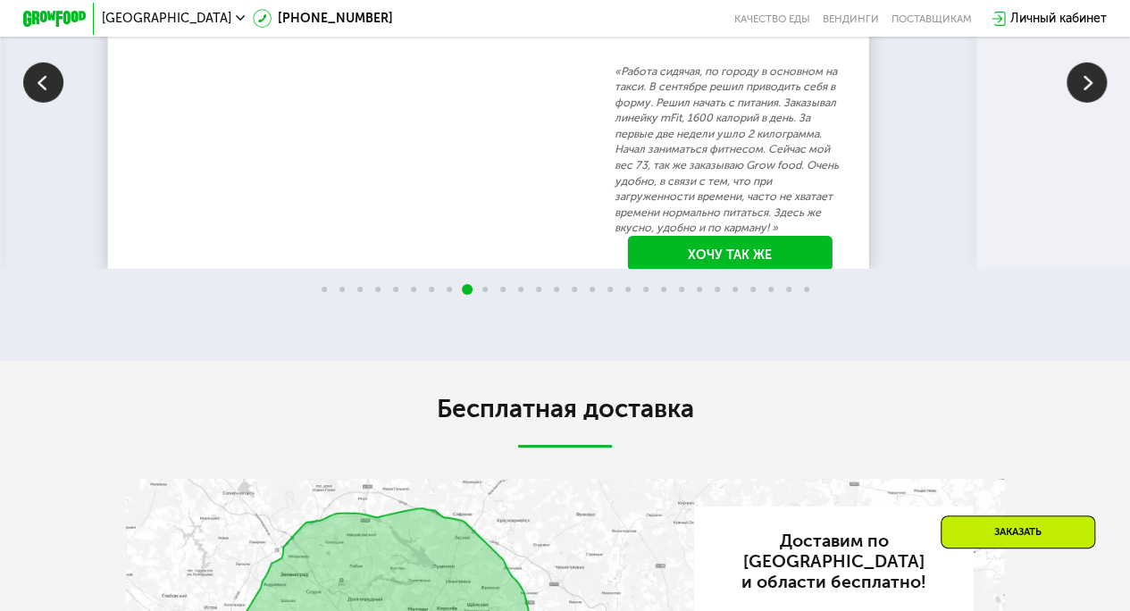
click at [57, 103] on img at bounding box center [43, 83] width 40 height 40
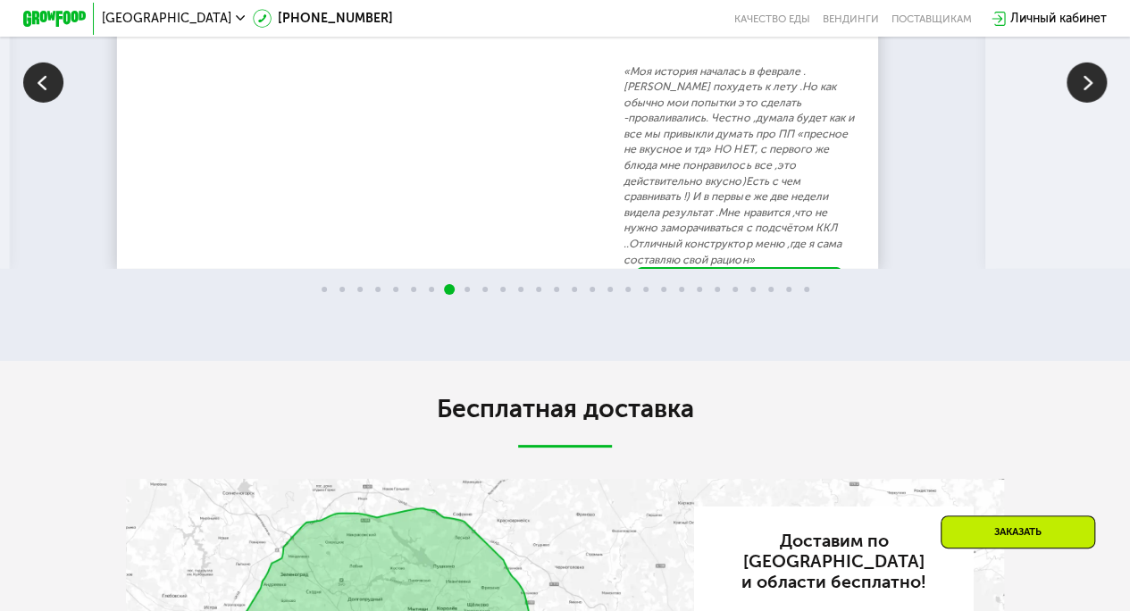
click at [57, 103] on img at bounding box center [43, 83] width 40 height 40
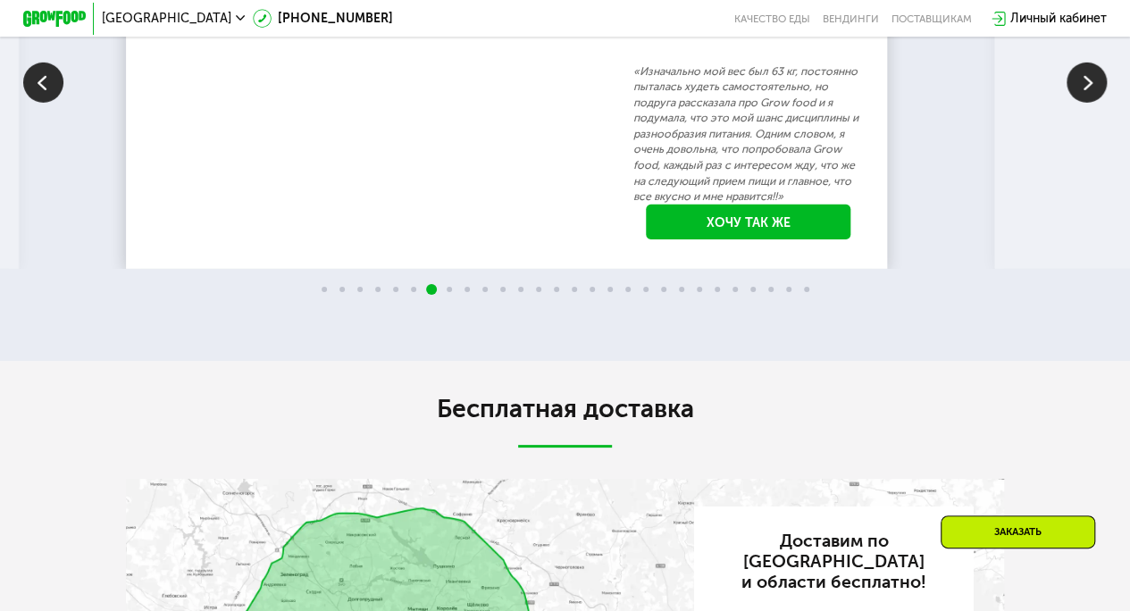
click at [57, 103] on img at bounding box center [43, 83] width 40 height 40
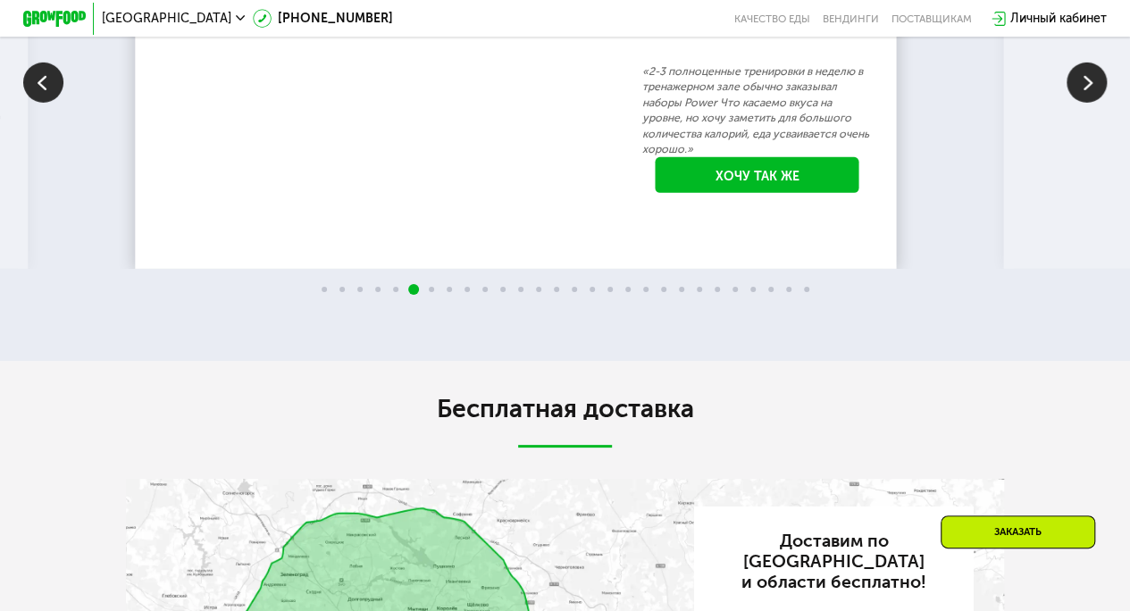
click at [57, 103] on img at bounding box center [43, 83] width 40 height 40
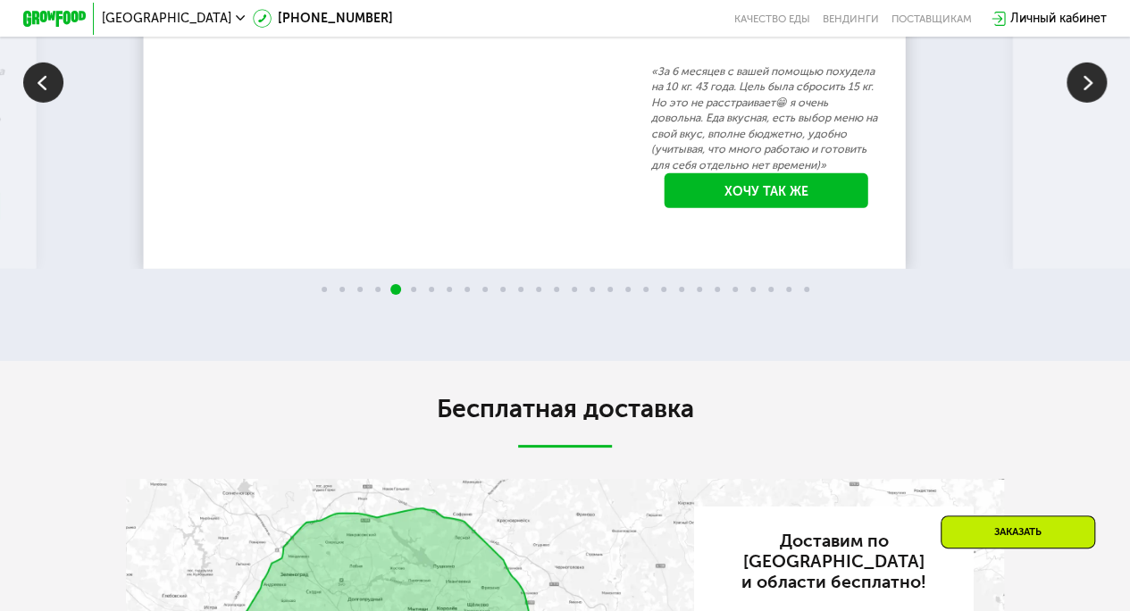
click at [57, 103] on img at bounding box center [43, 83] width 40 height 40
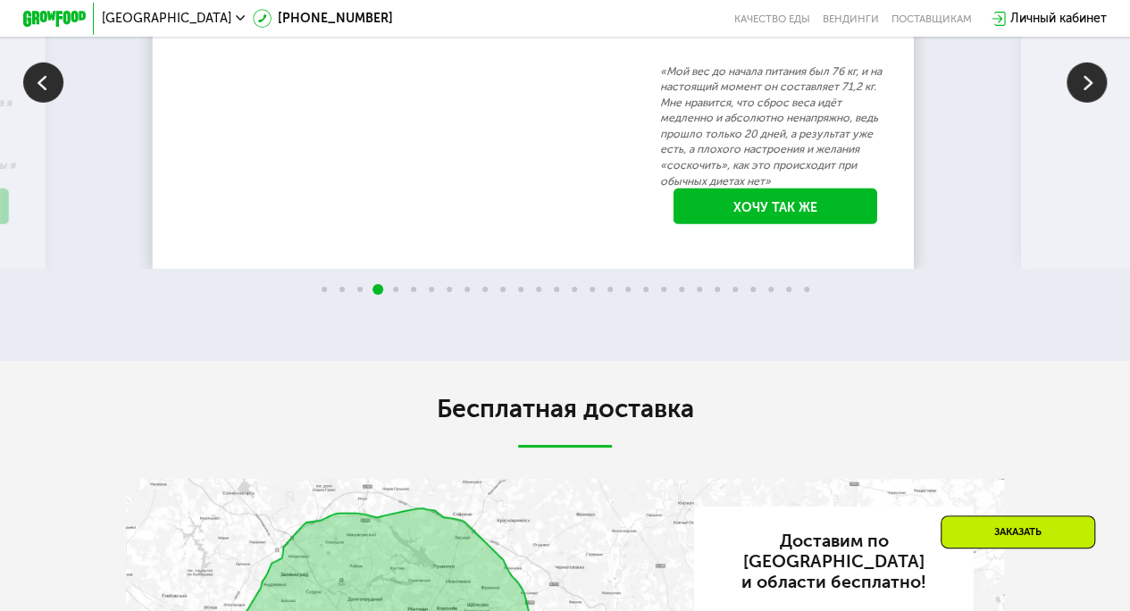
click at [57, 103] on img at bounding box center [43, 83] width 40 height 40
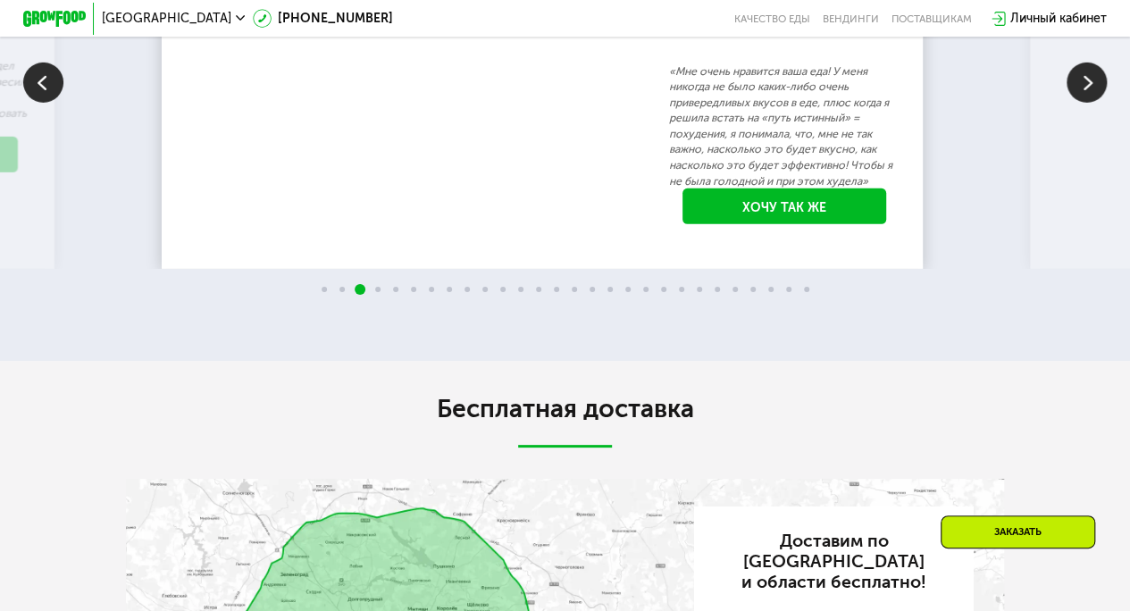
click at [63, 103] on img at bounding box center [43, 83] width 40 height 40
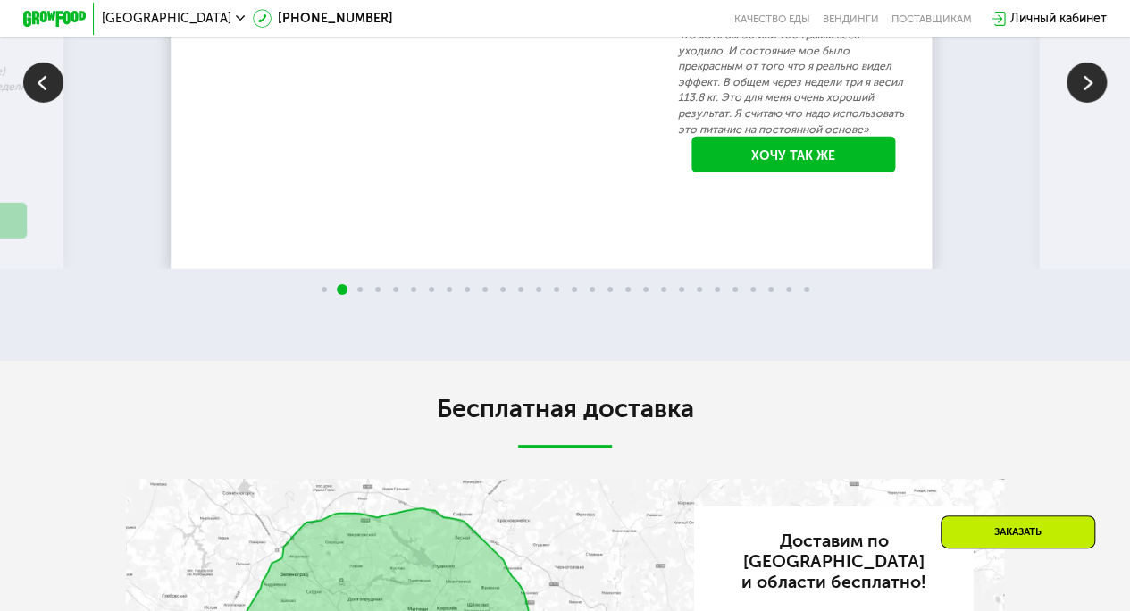
click at [63, 103] on img at bounding box center [43, 83] width 40 height 40
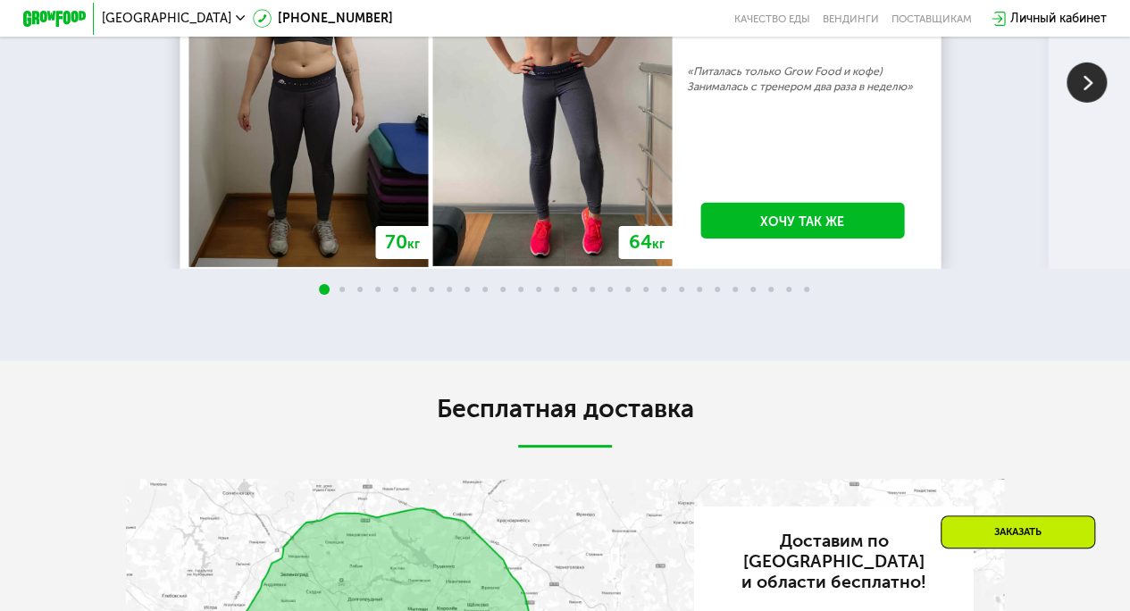
click at [143, 179] on div "70 кг 64 кг -6 кг Екатерина, 31 год 3 месяца линейка Fit, Super Fit «Питалась т…" at bounding box center [565, 81] width 1130 height 373
click at [784, 239] on link "Хочу так же" at bounding box center [802, 221] width 204 height 36
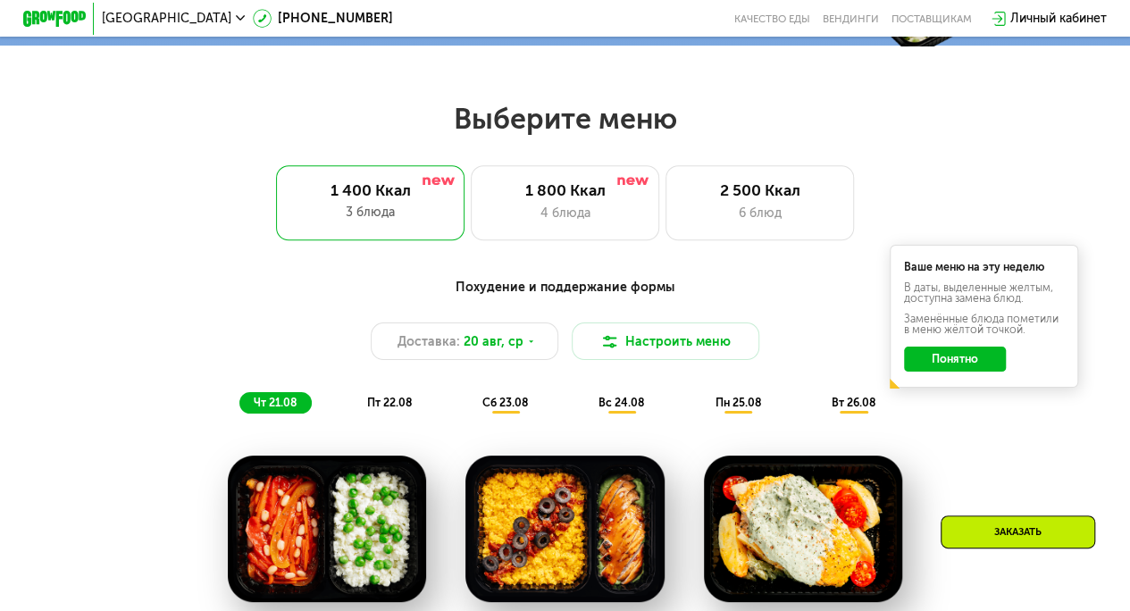
scroll to position [624, 0]
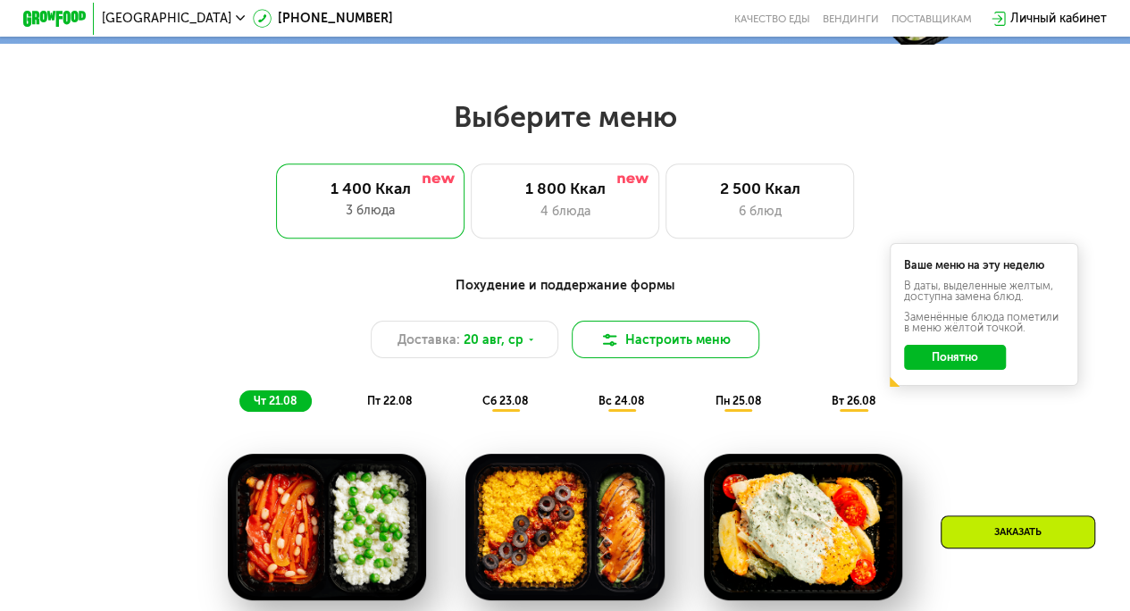
click at [629, 355] on button "Настроить меню" at bounding box center [666, 340] width 188 height 38
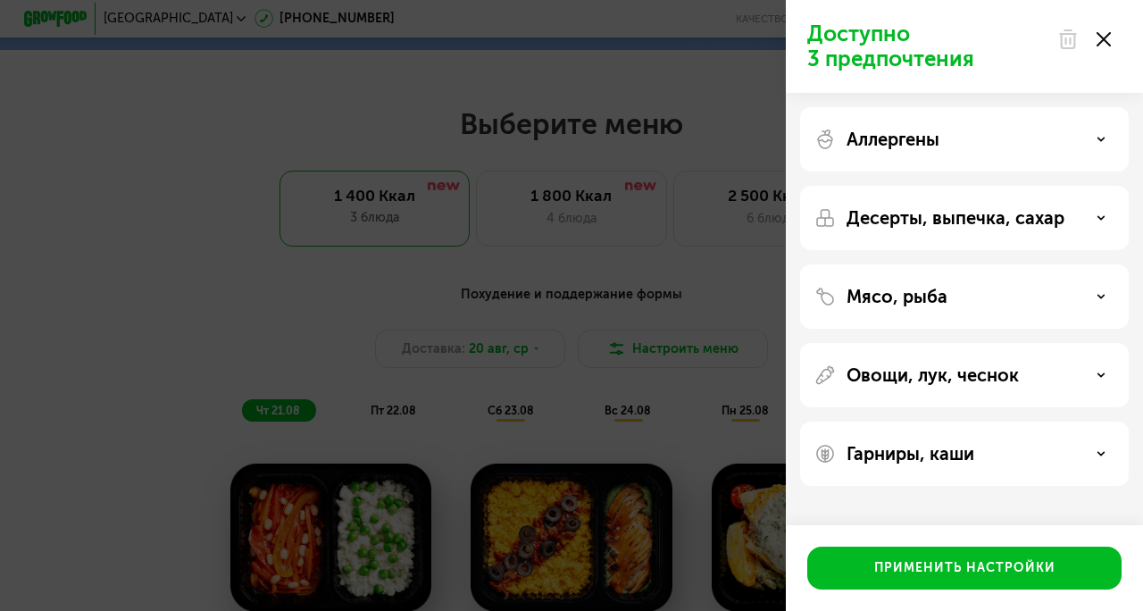
click at [622, 302] on div "Доступно 3 предпочтения Аллергены Десерты, выпечка, сахар Мясо, рыба Овощи, лук…" at bounding box center [571, 305] width 1143 height 611
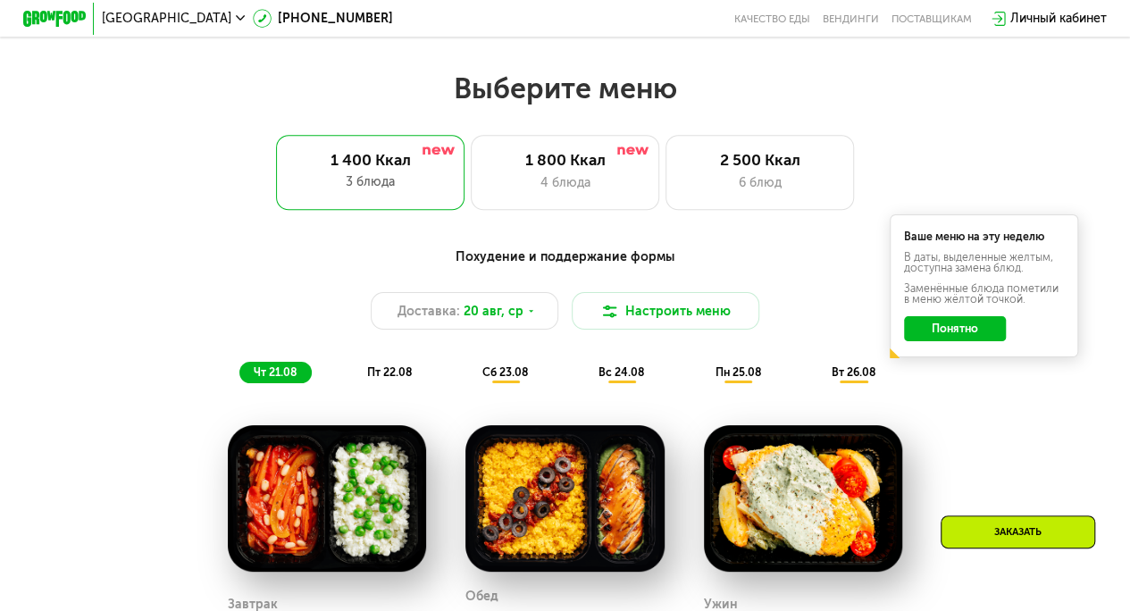
scroll to position [656, 0]
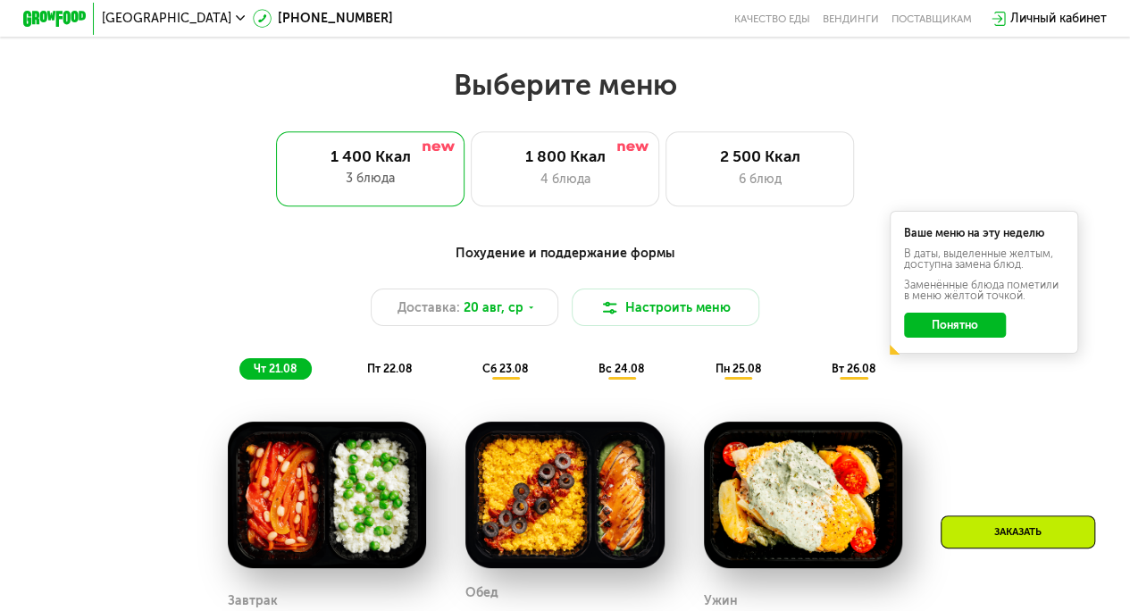
click at [983, 332] on button "Понятно" at bounding box center [954, 325] width 101 height 25
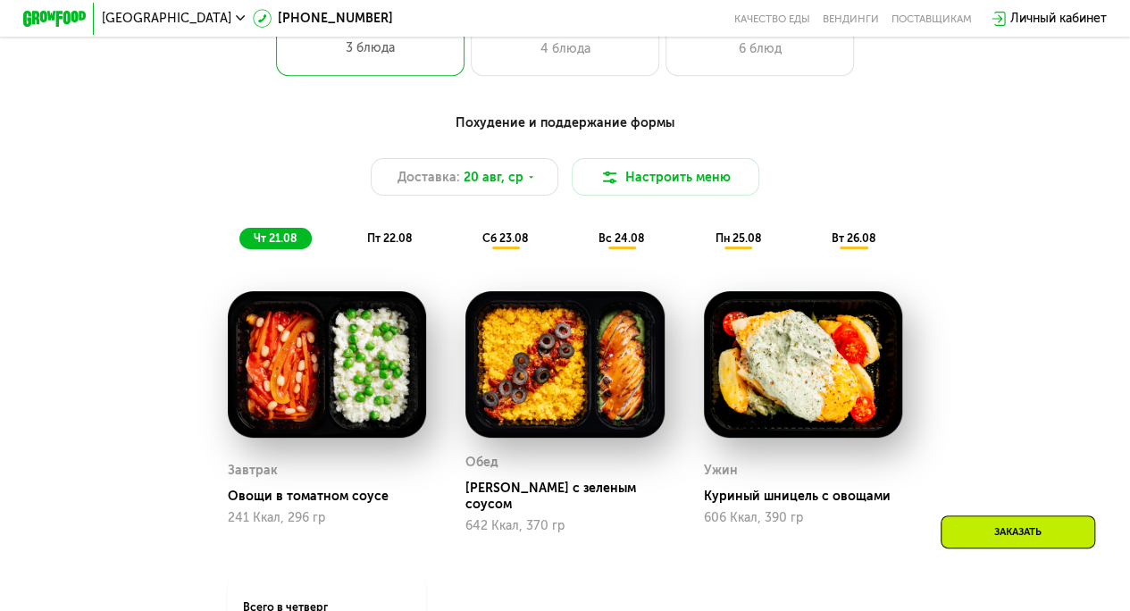
scroll to position [515, 0]
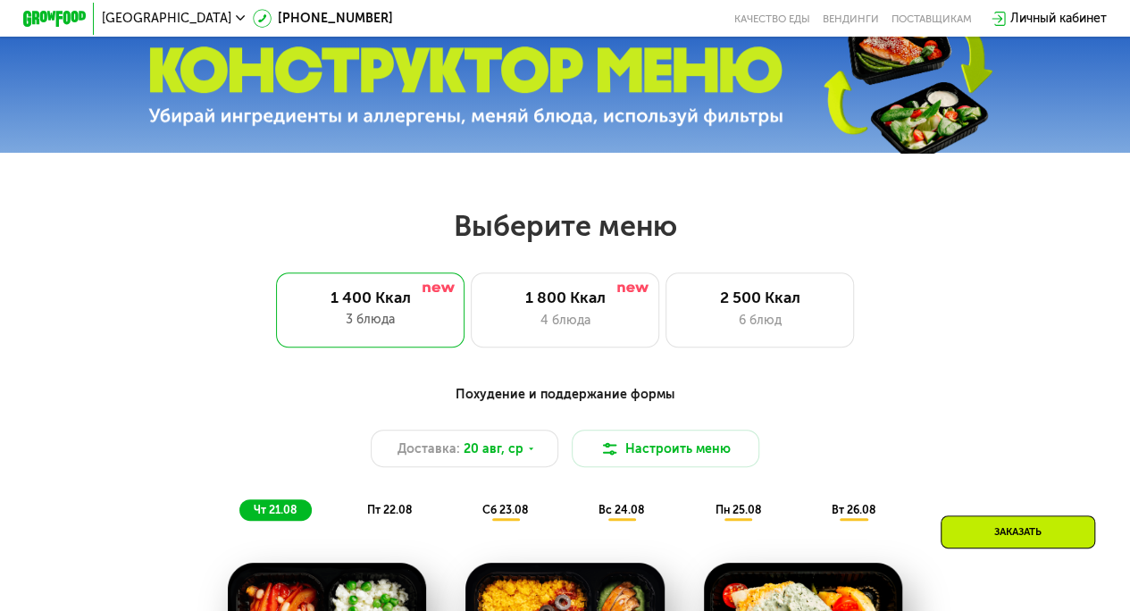
click at [569, 398] on div "Похудение и поддержание формы" at bounding box center [564, 395] width 929 height 20
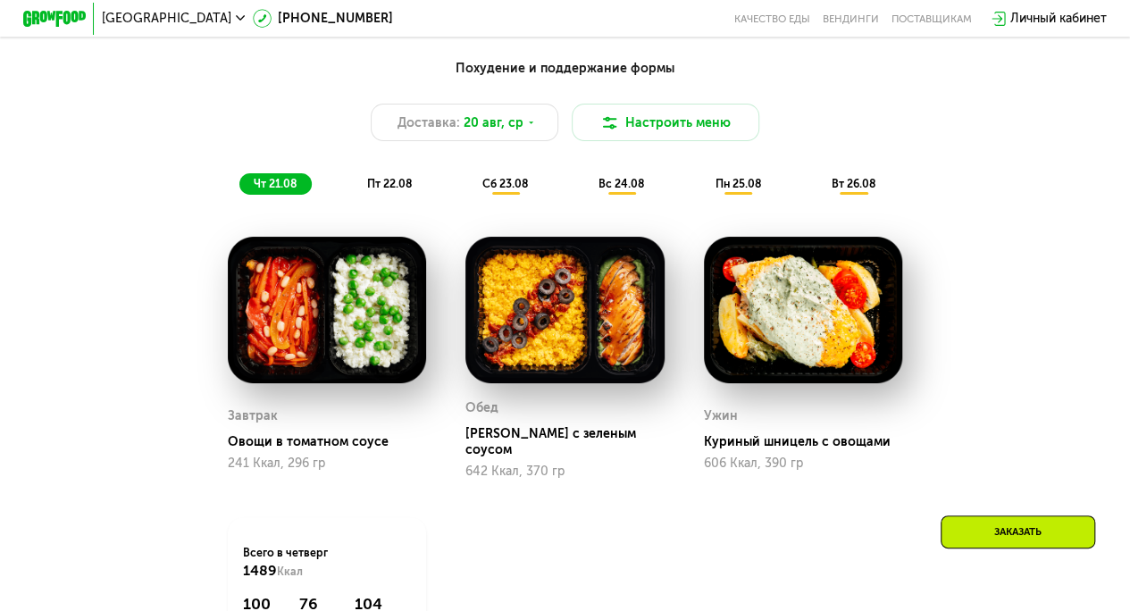
scroll to position [901, 0]
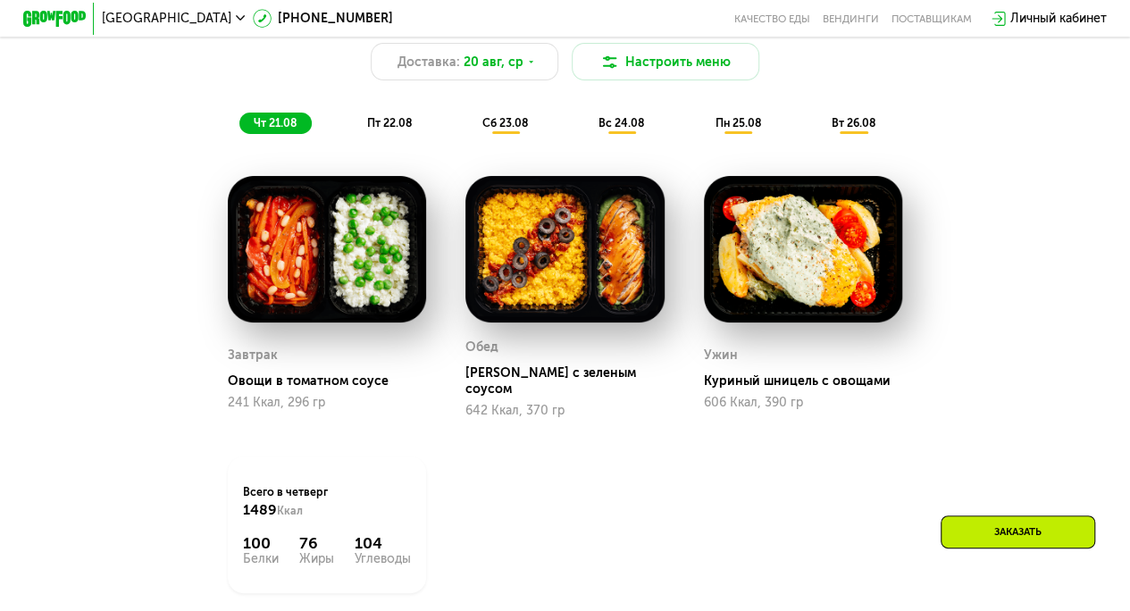
click at [394, 130] on span "пт 22.08" at bounding box center [389, 122] width 45 height 13
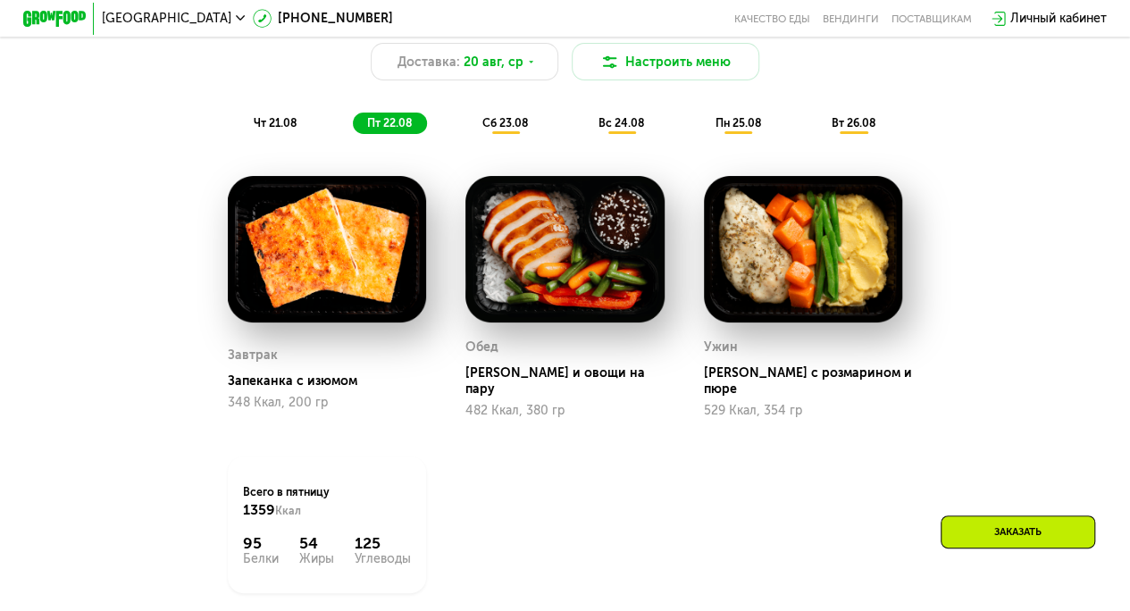
click at [503, 130] on span "сб 23.08" at bounding box center [505, 122] width 46 height 13
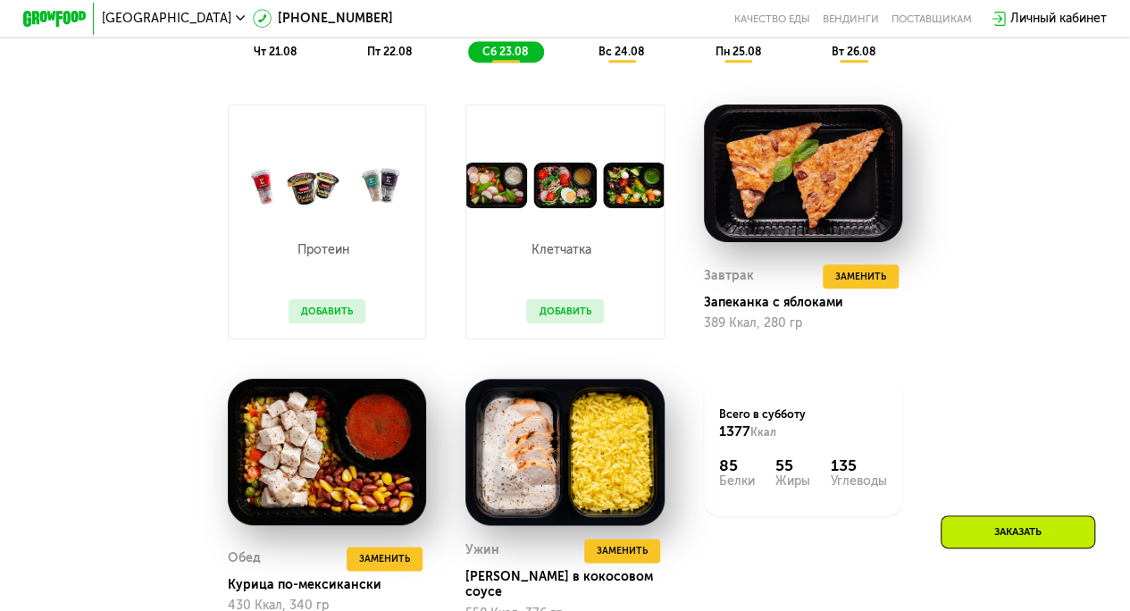
scroll to position [979, 0]
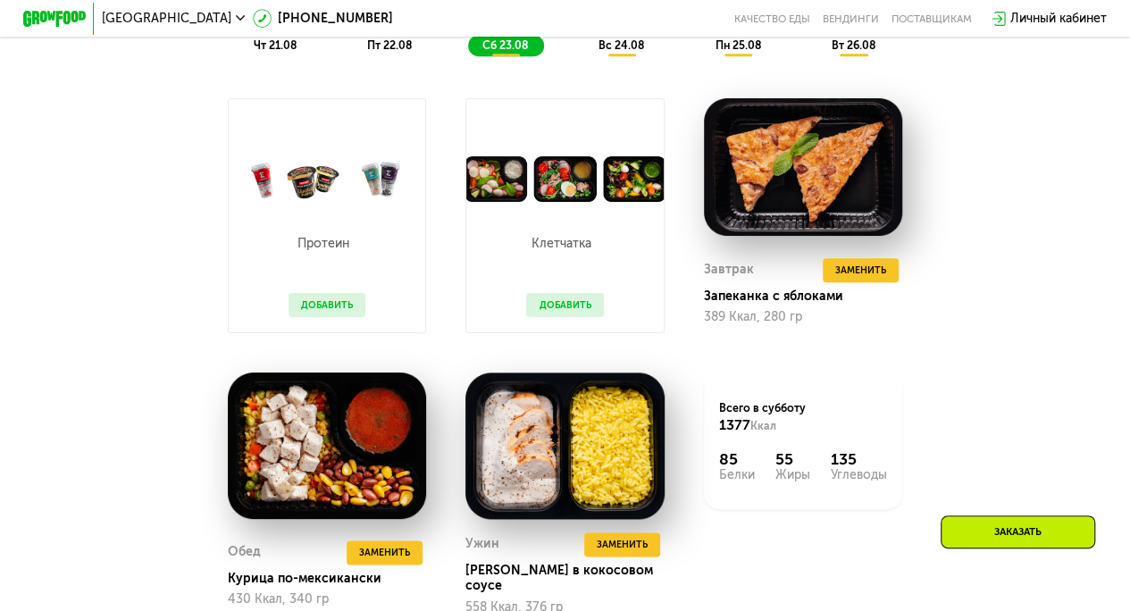
click at [316, 314] on button "Добавить" at bounding box center [327, 304] width 77 height 23
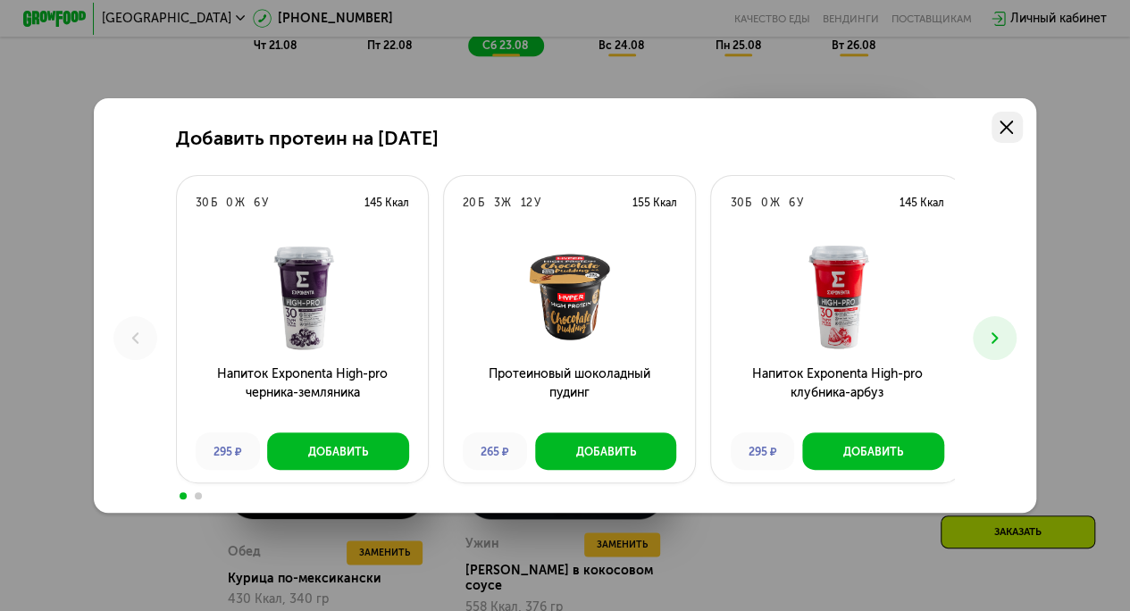
click at [1022, 119] on link at bounding box center [1007, 127] width 31 height 31
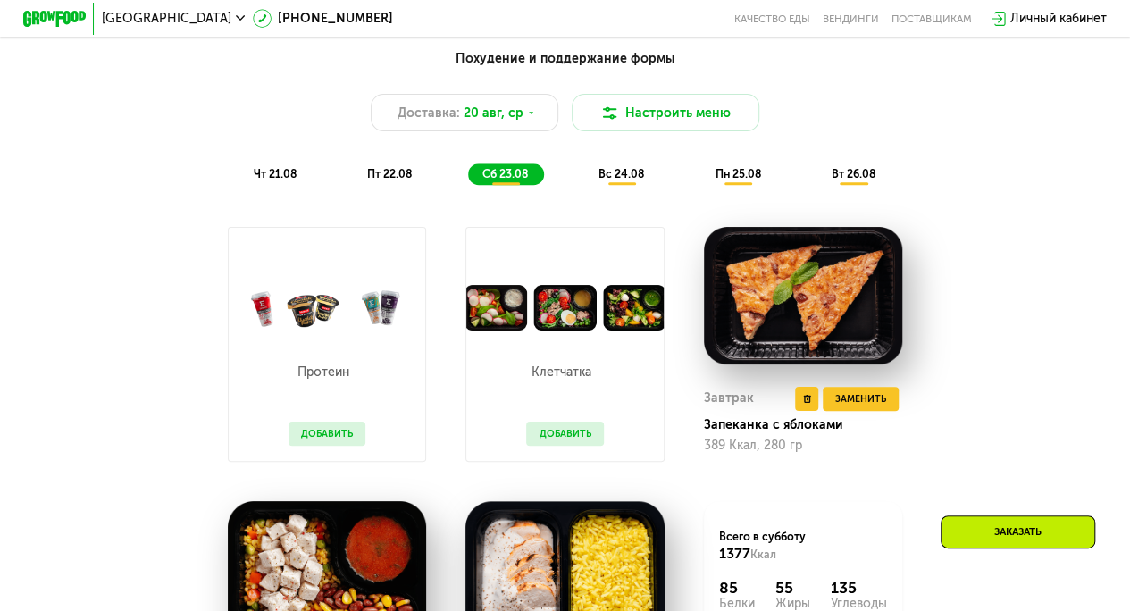
scroll to position [838, 0]
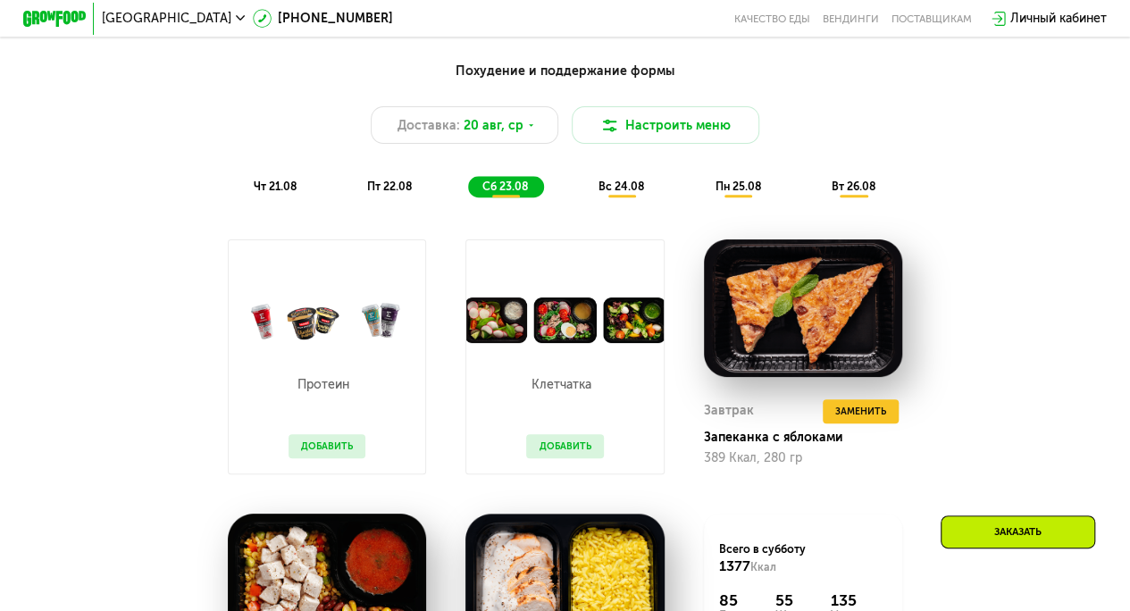
click at [600, 193] on span "вс 24.08" at bounding box center [622, 186] width 46 height 13
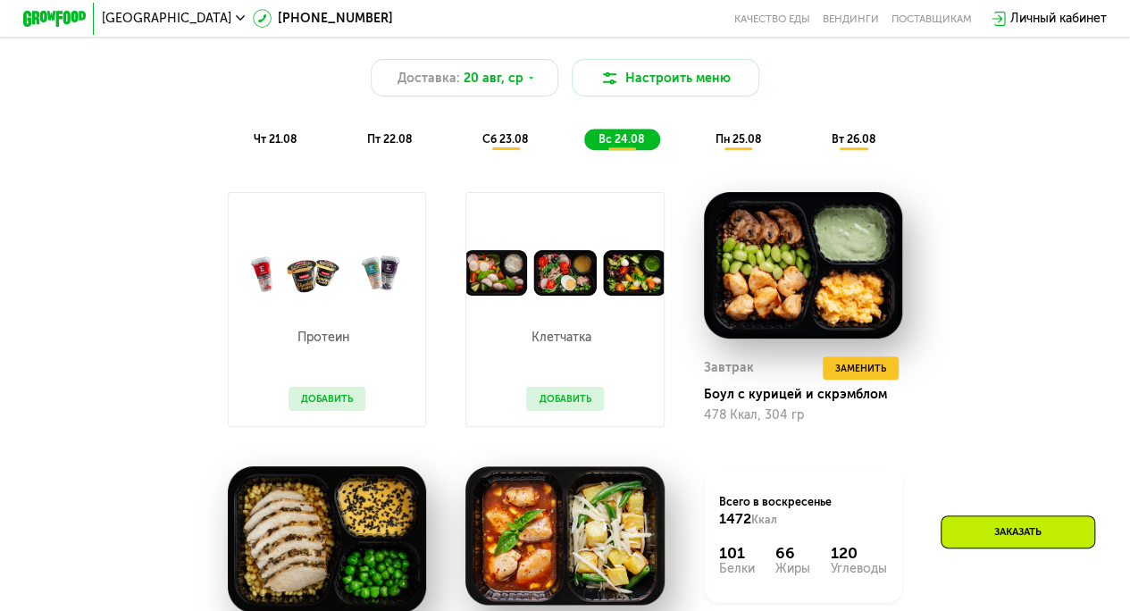
scroll to position [898, 0]
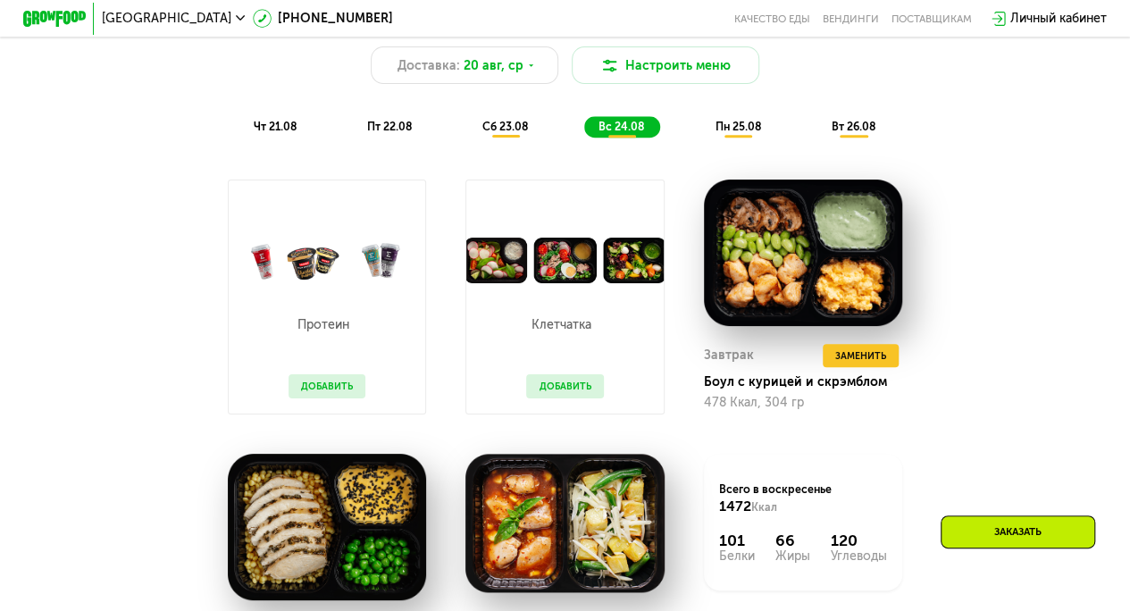
click at [740, 133] on span "пн 25.08" at bounding box center [738, 126] width 46 height 13
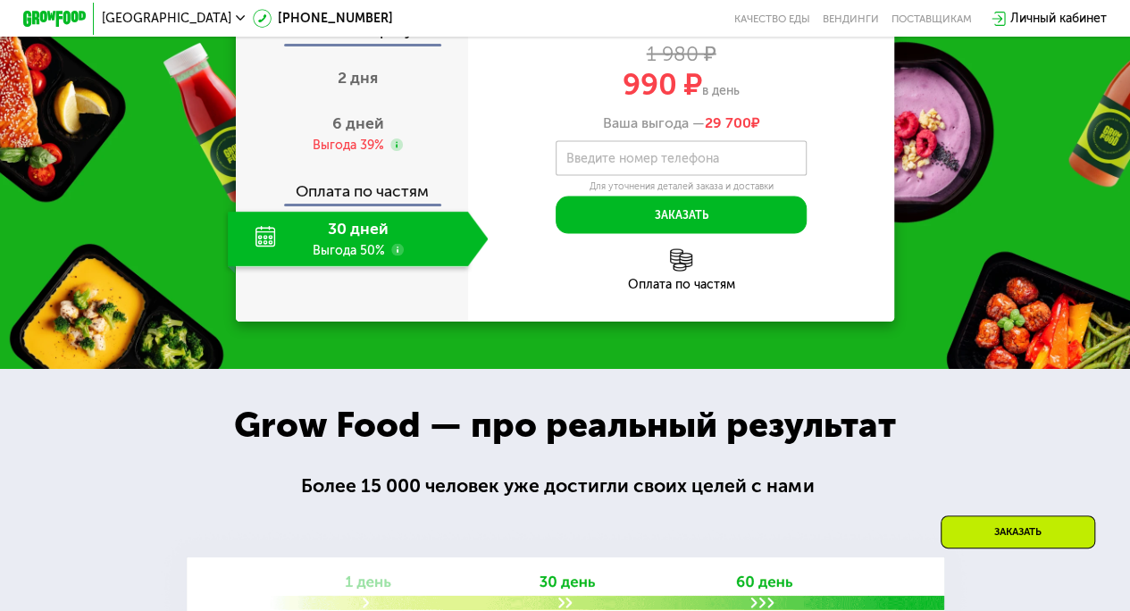
scroll to position [1718, 0]
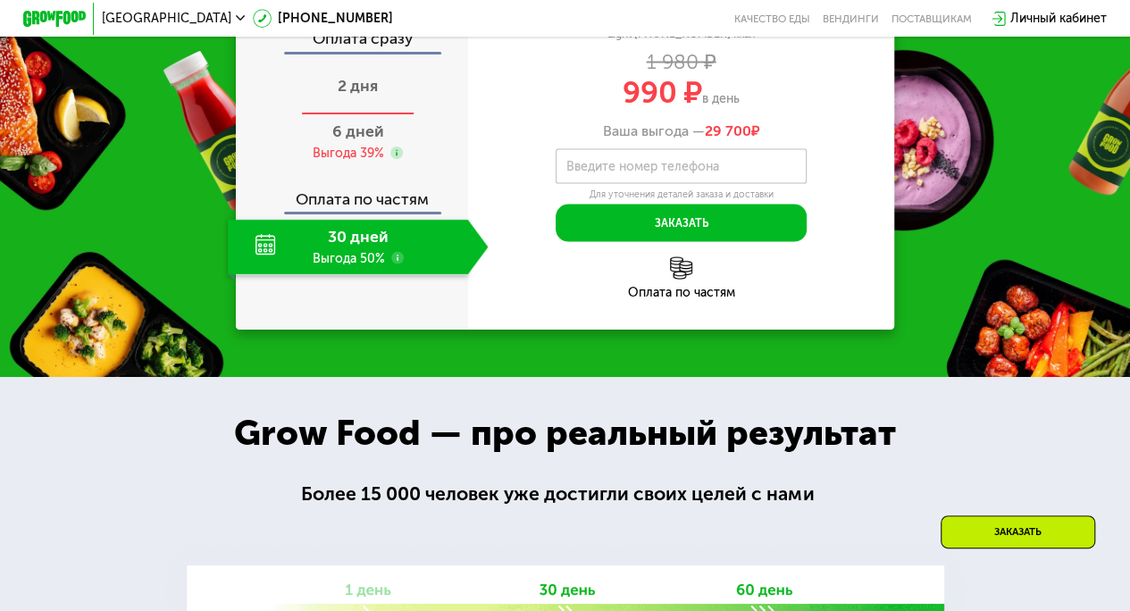
click at [365, 96] on span "2 дня" at bounding box center [358, 86] width 40 height 20
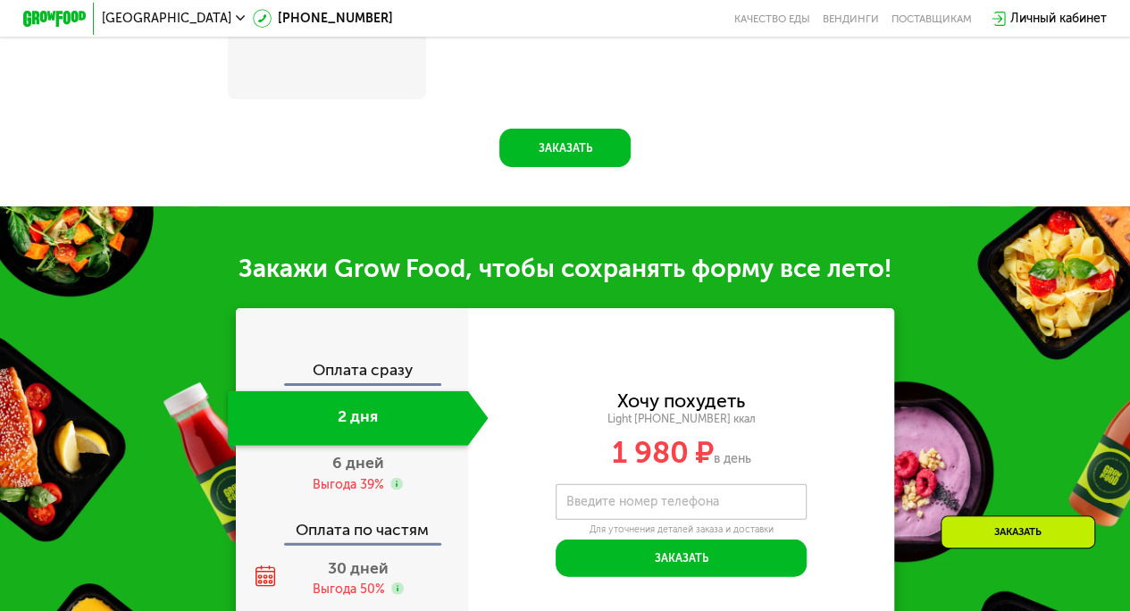
scroll to position [1961, 0]
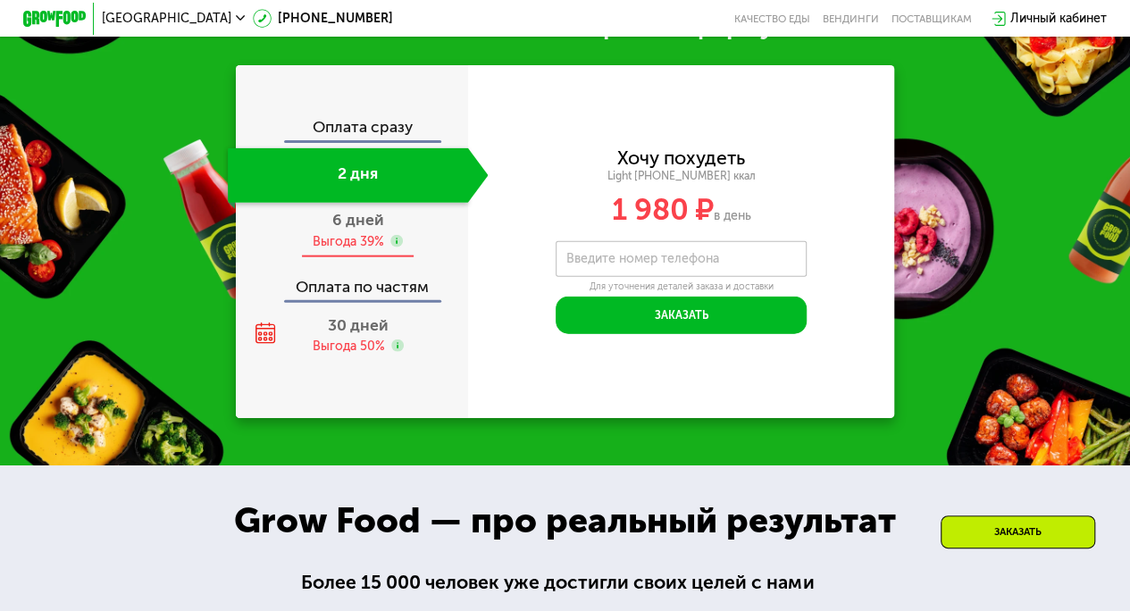
click at [348, 230] on span "6 дней" at bounding box center [358, 220] width 52 height 20
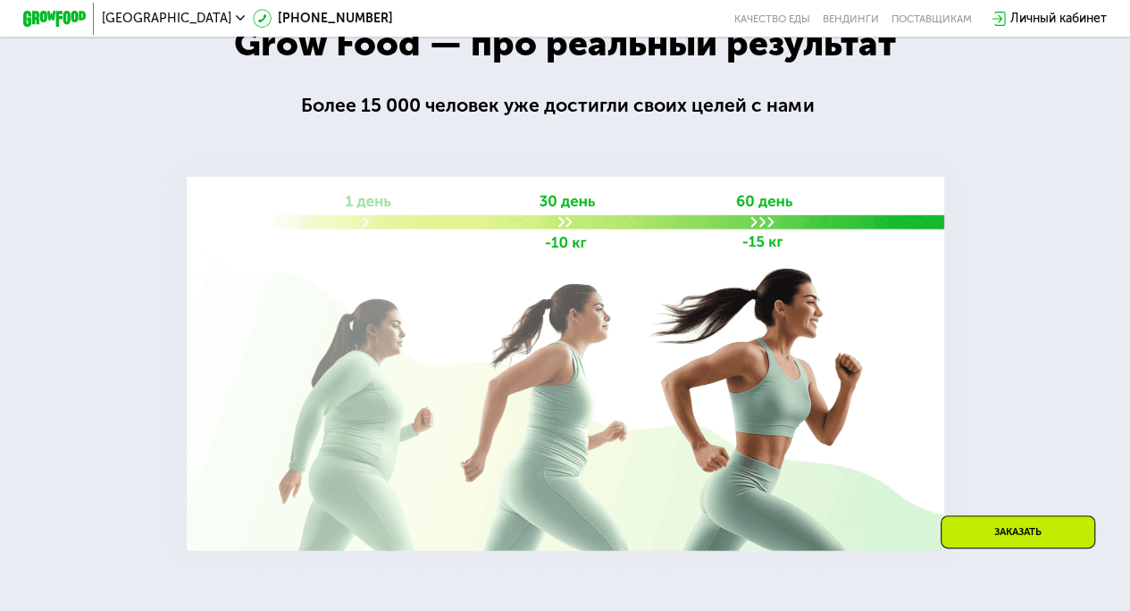
scroll to position [1618, 0]
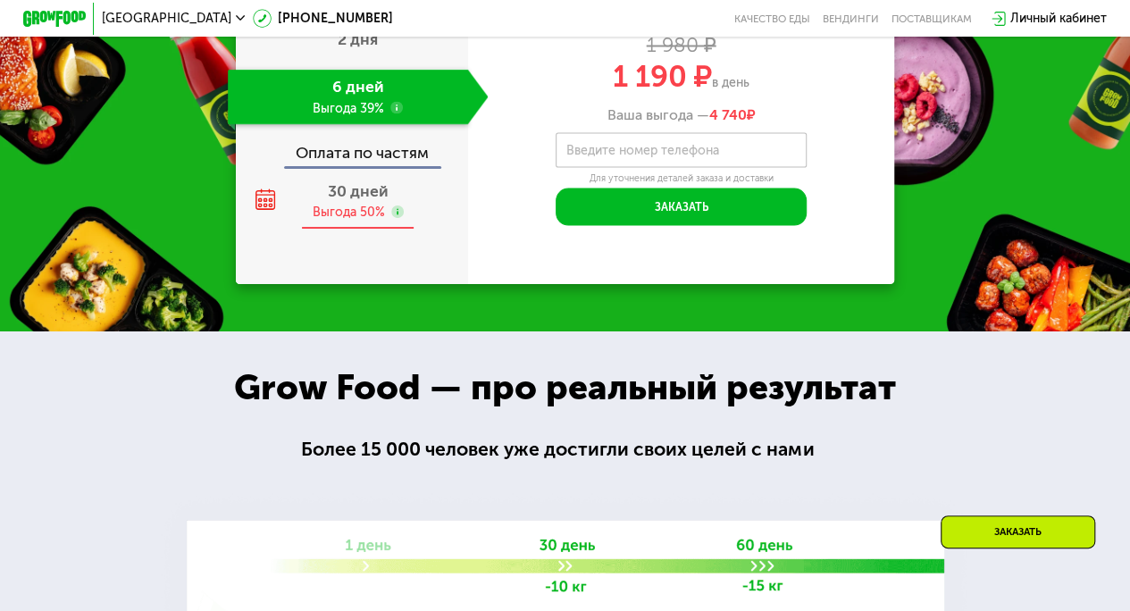
click at [363, 201] on span "30 дней" at bounding box center [358, 191] width 61 height 20
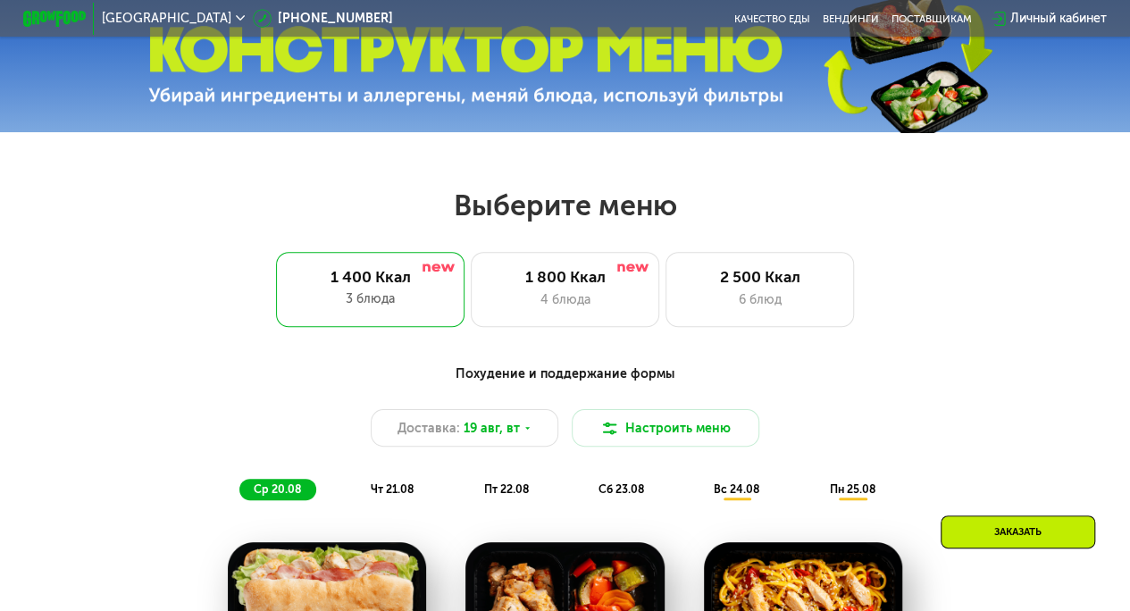
scroll to position [472, 0]
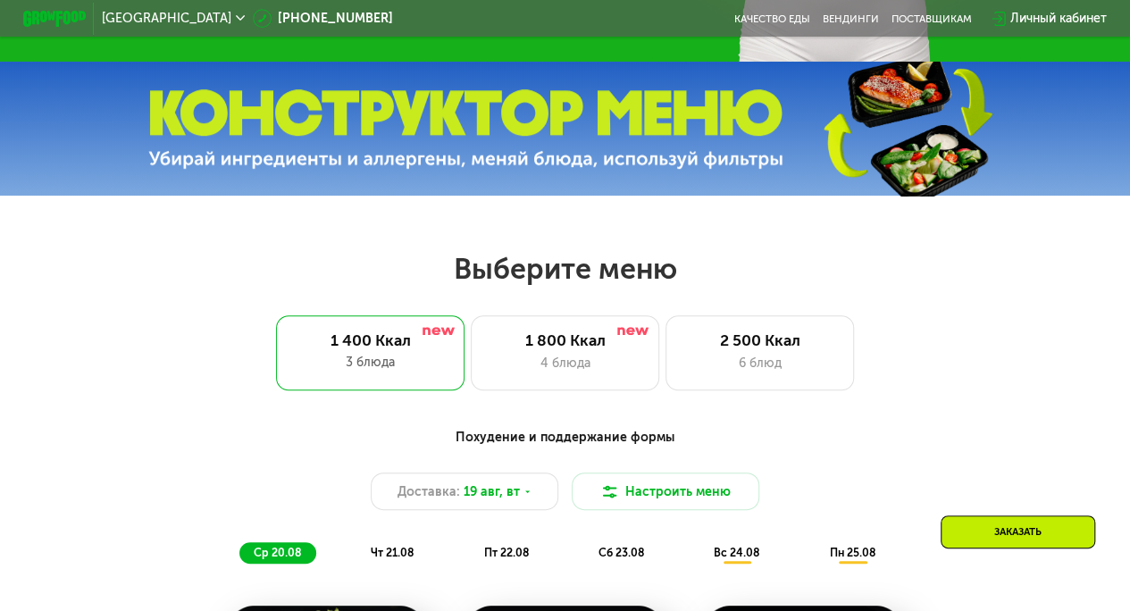
click at [629, 447] on div "Похудение и поддержание формы" at bounding box center [564, 438] width 929 height 20
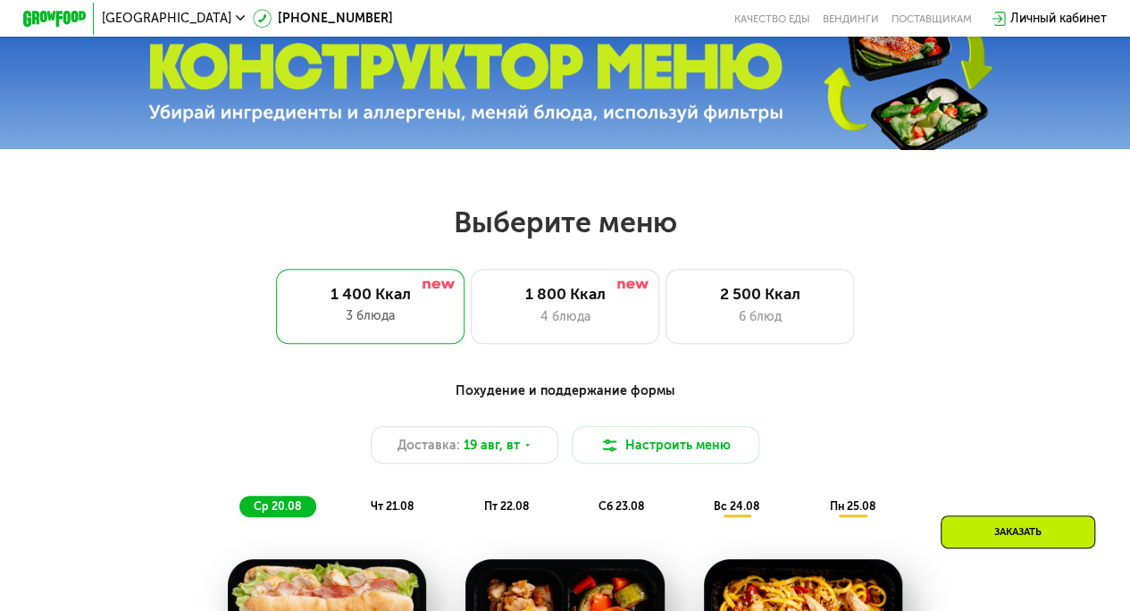
scroll to position [519, 0]
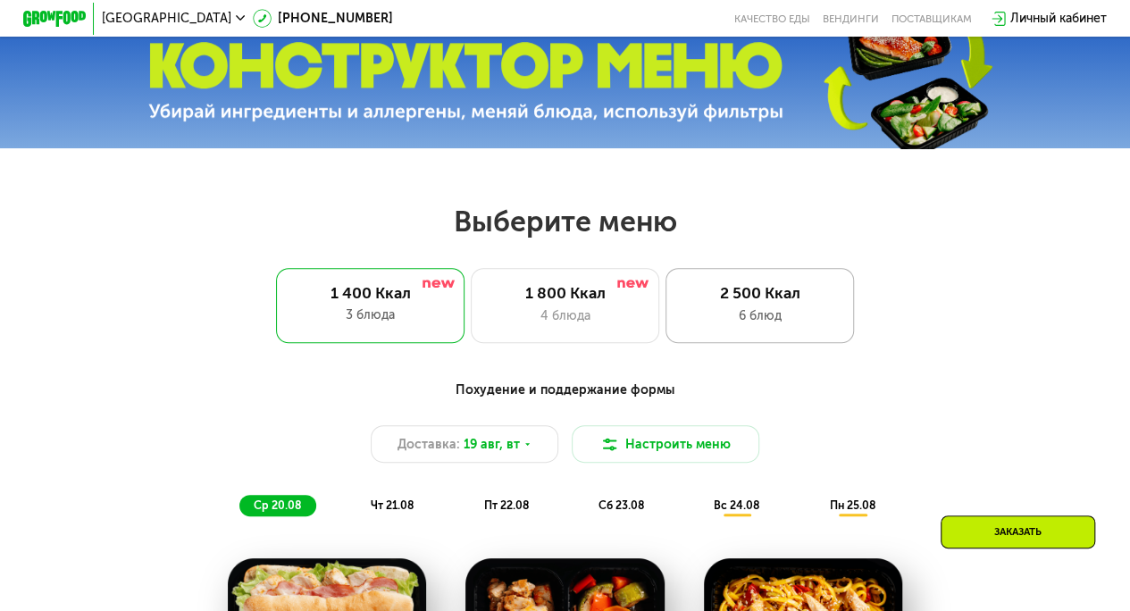
click at [758, 315] on div "6 блюд" at bounding box center [759, 315] width 155 height 19
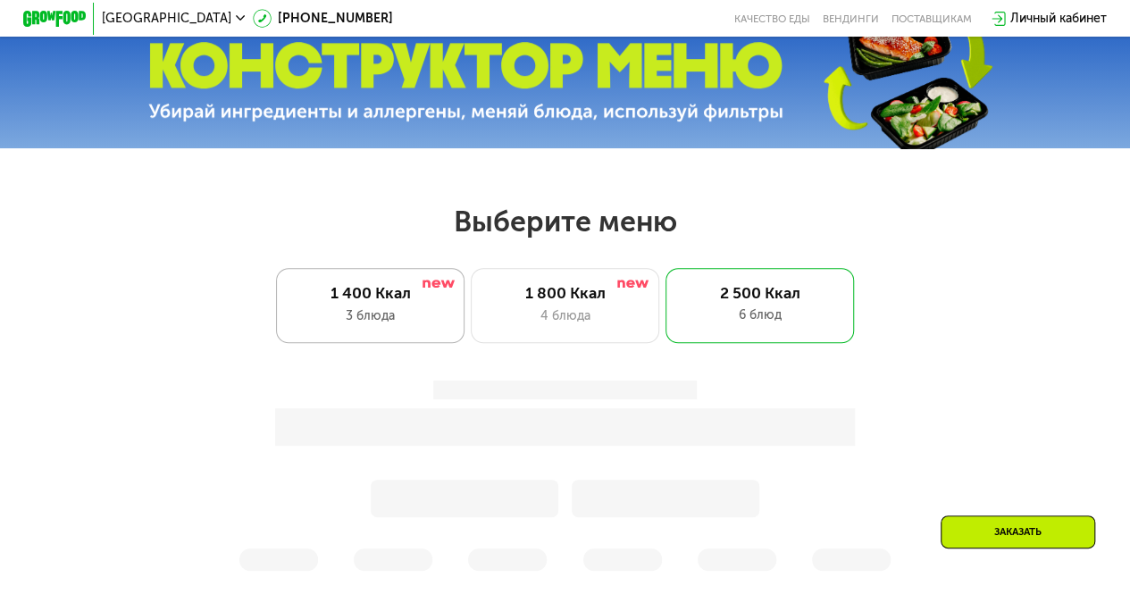
click at [429, 303] on div "1 400 Ккал" at bounding box center [370, 293] width 155 height 19
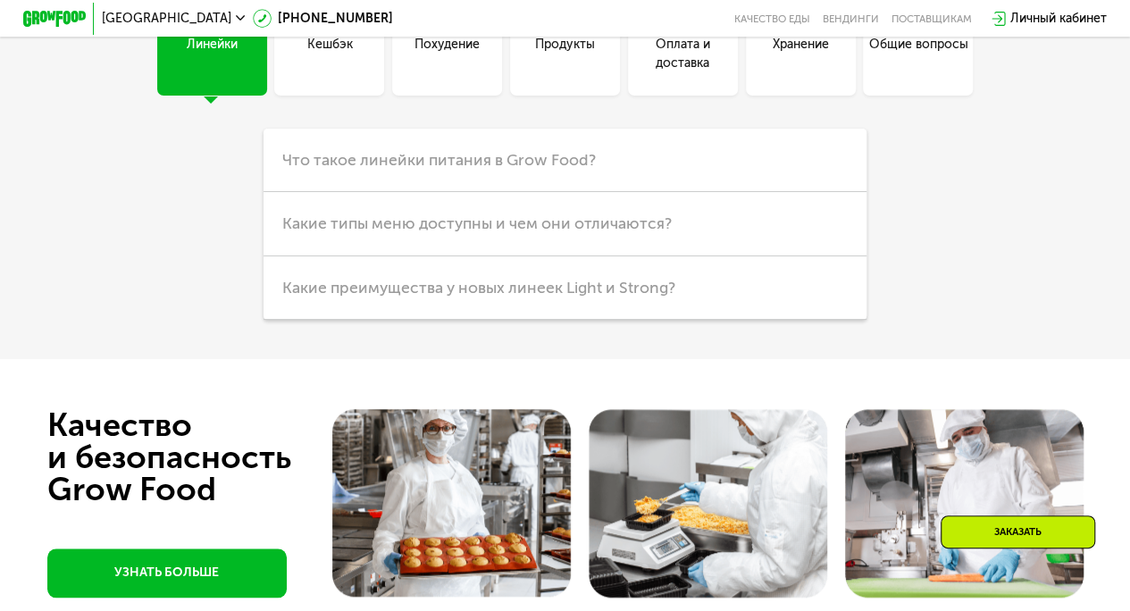
scroll to position [3974, 0]
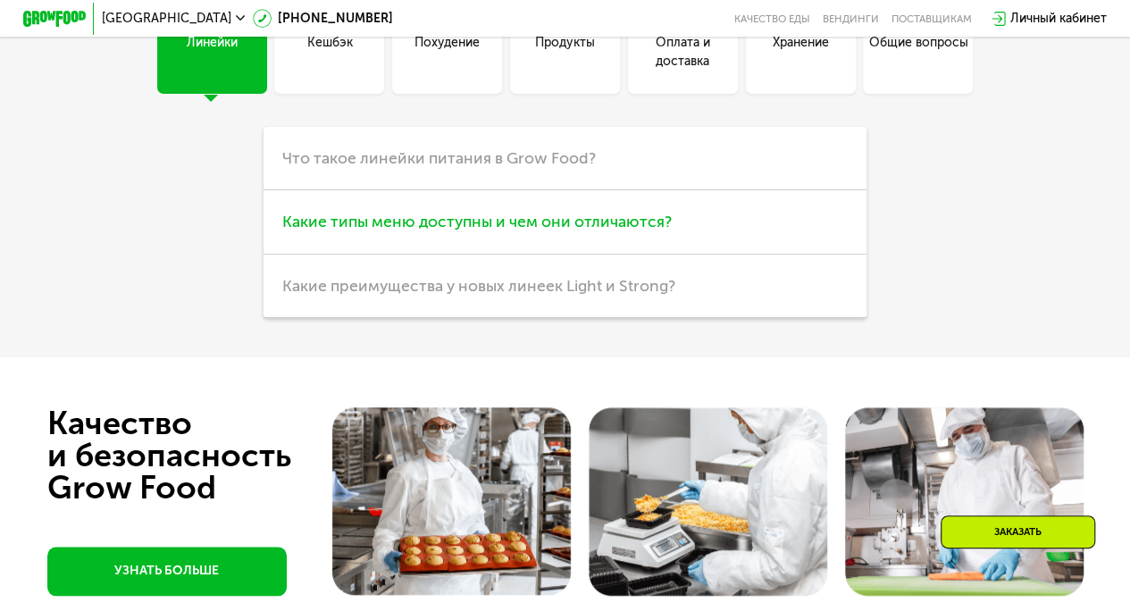
click at [498, 231] on span "Какие типы меню доступны и чем они отличаются?" at bounding box center [477, 222] width 390 height 20
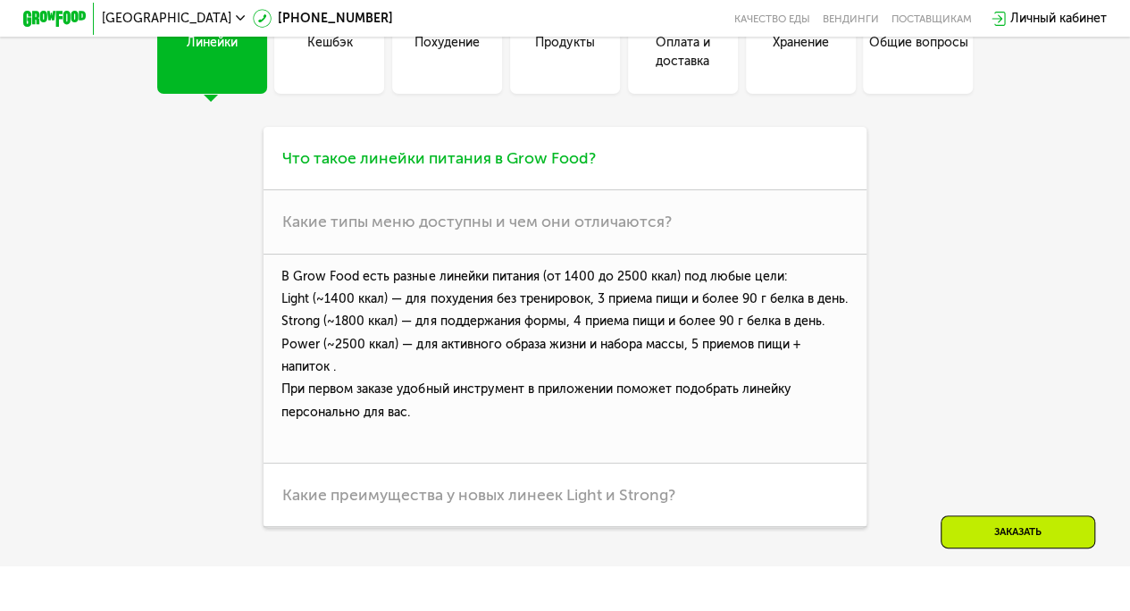
click at [511, 190] on h3 "Что такое линейки питания в Grow Food?" at bounding box center [565, 158] width 603 height 63
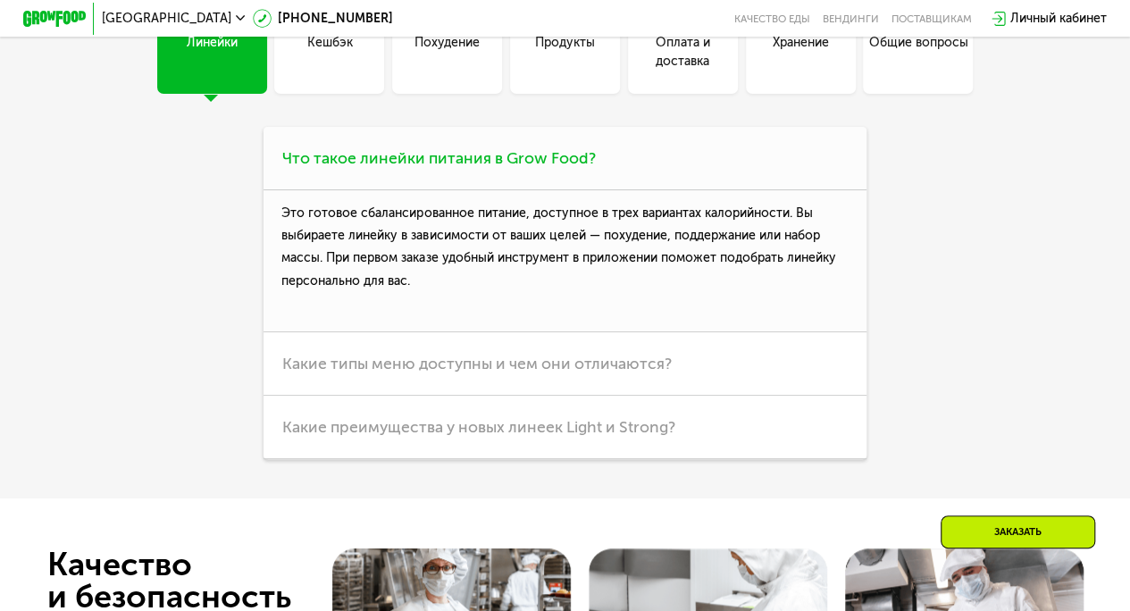
click at [511, 190] on h3 "Что такое линейки питания в Grow Food?" at bounding box center [565, 158] width 603 height 63
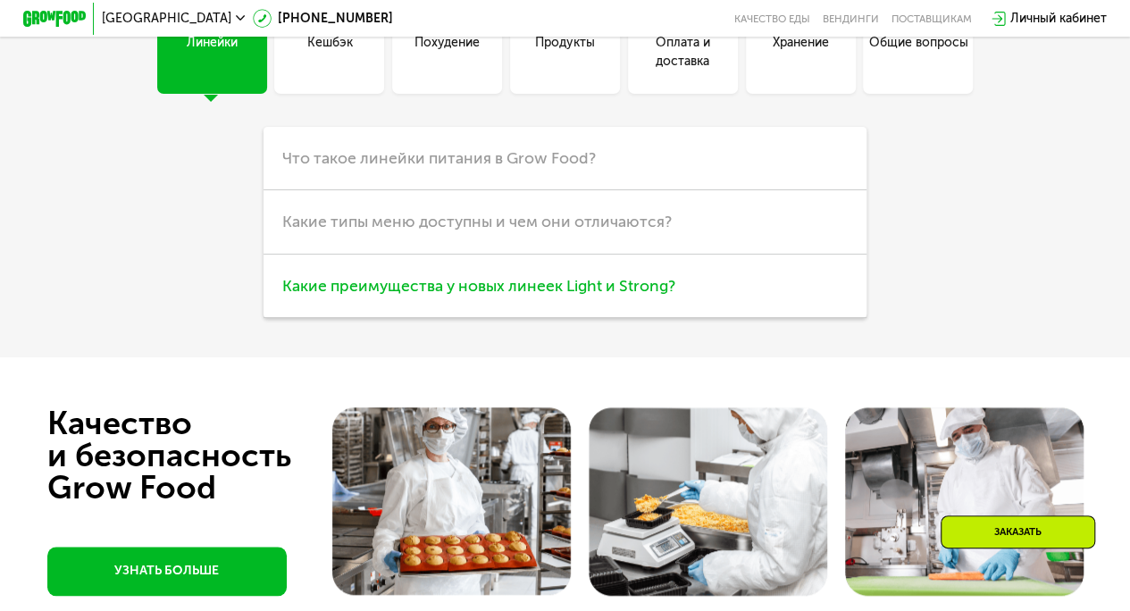
click at [539, 296] on span "Какие преимущества у новых линеек Light и Strong?" at bounding box center [478, 286] width 393 height 20
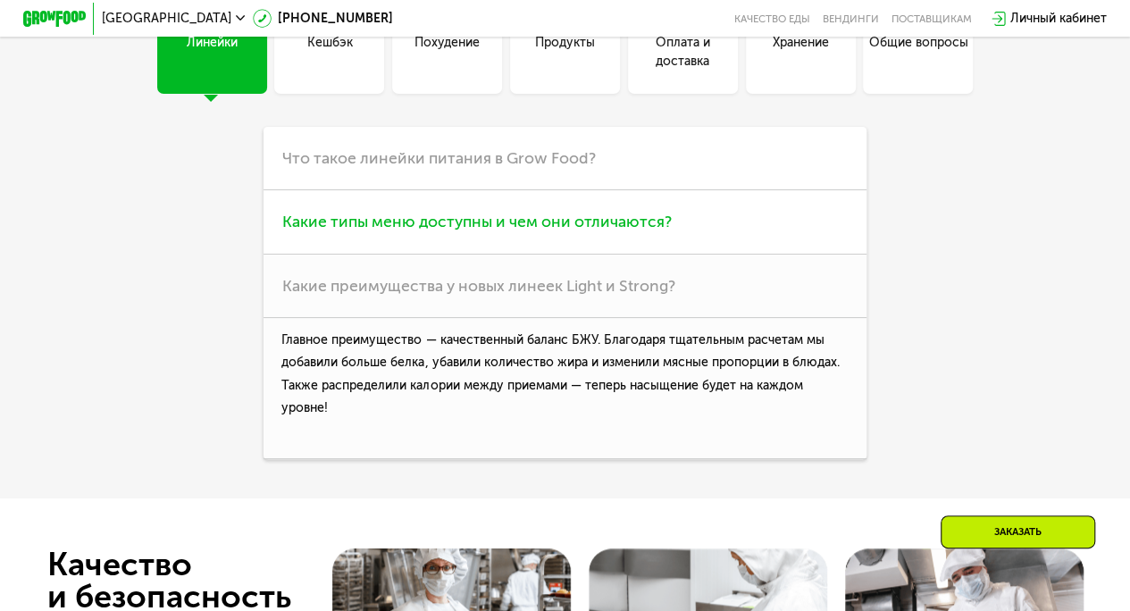
click at [526, 231] on span "Какие типы меню доступны и чем они отличаются?" at bounding box center [477, 222] width 390 height 20
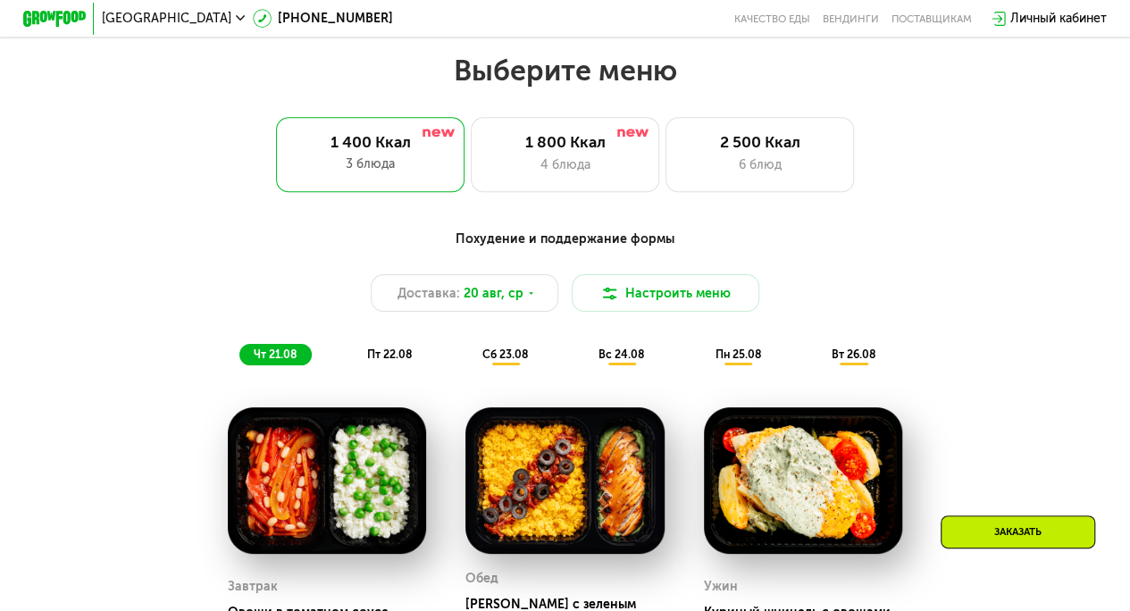
scroll to position [693, 0]
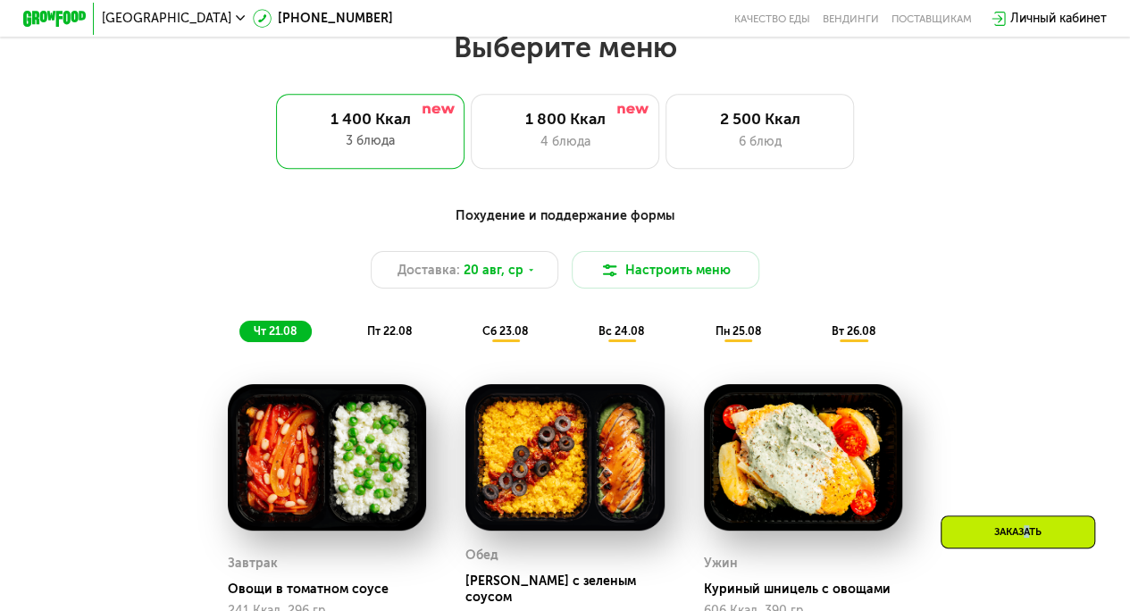
drag, startPoint x: 1021, startPoint y: 571, endPoint x: 1014, endPoint y: 539, distance: 32.9
click at [1014, 539] on div "Заказать" at bounding box center [1019, 549] width 187 height 69
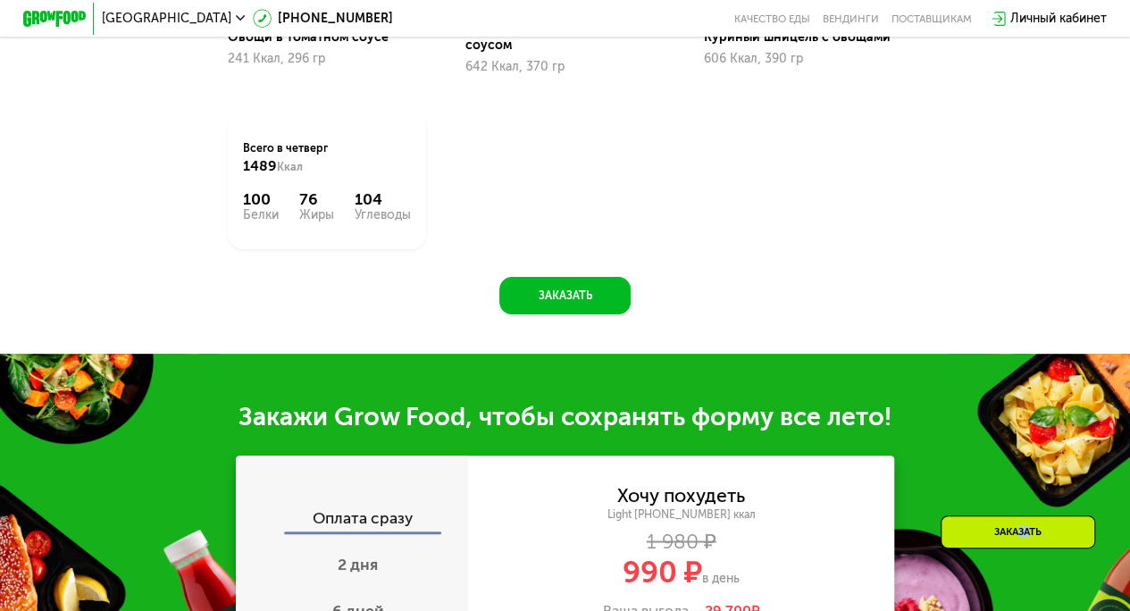
click at [1014, 539] on div "Заказать" at bounding box center [1018, 531] width 155 height 33
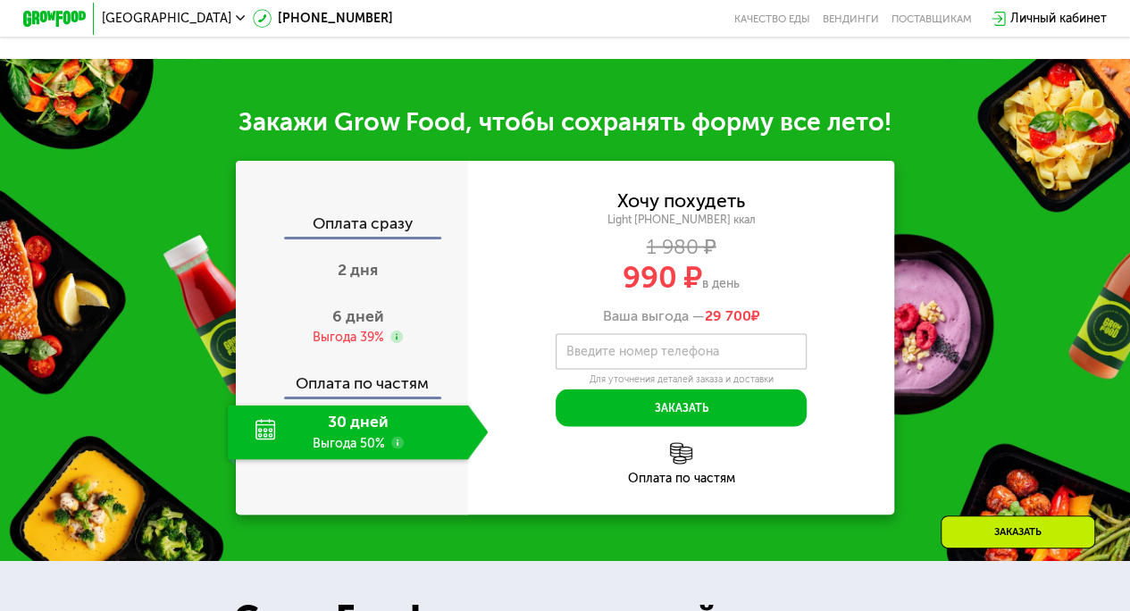
scroll to position [1599, 0]
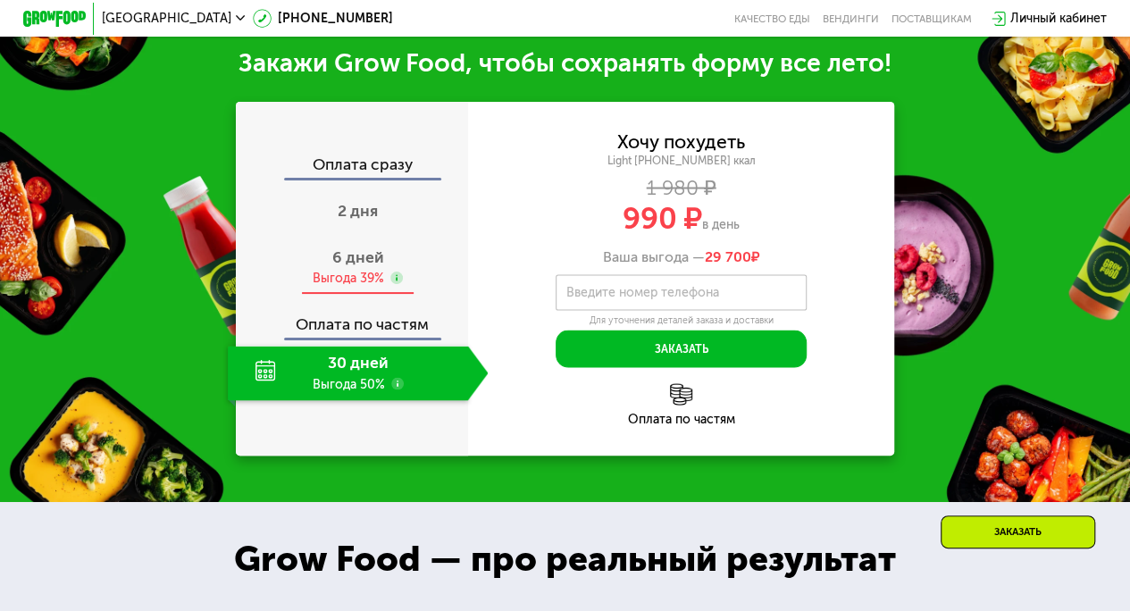
click at [338, 263] on span "6 дней" at bounding box center [358, 257] width 52 height 20
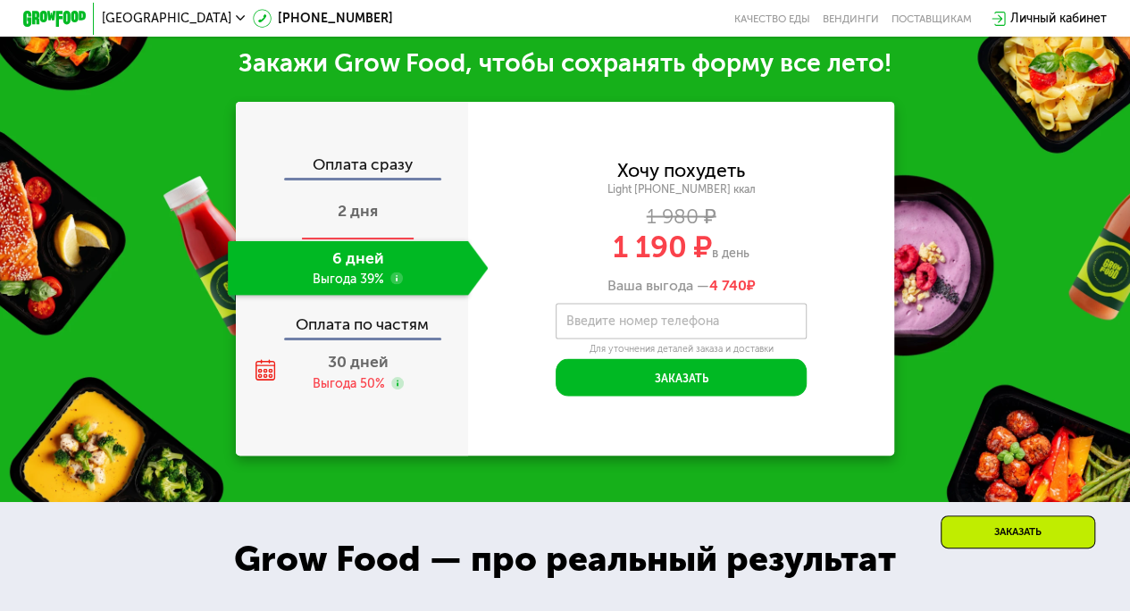
click at [331, 214] on div "2 дня" at bounding box center [358, 212] width 261 height 54
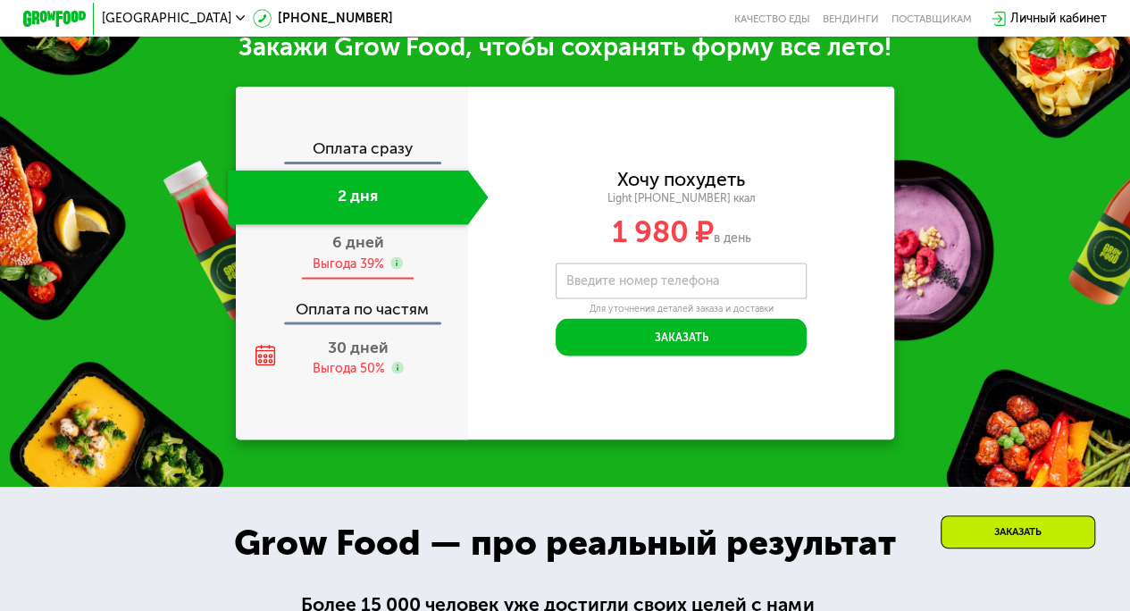
click at [336, 279] on div "6 дней Выгода 39%" at bounding box center [358, 251] width 261 height 54
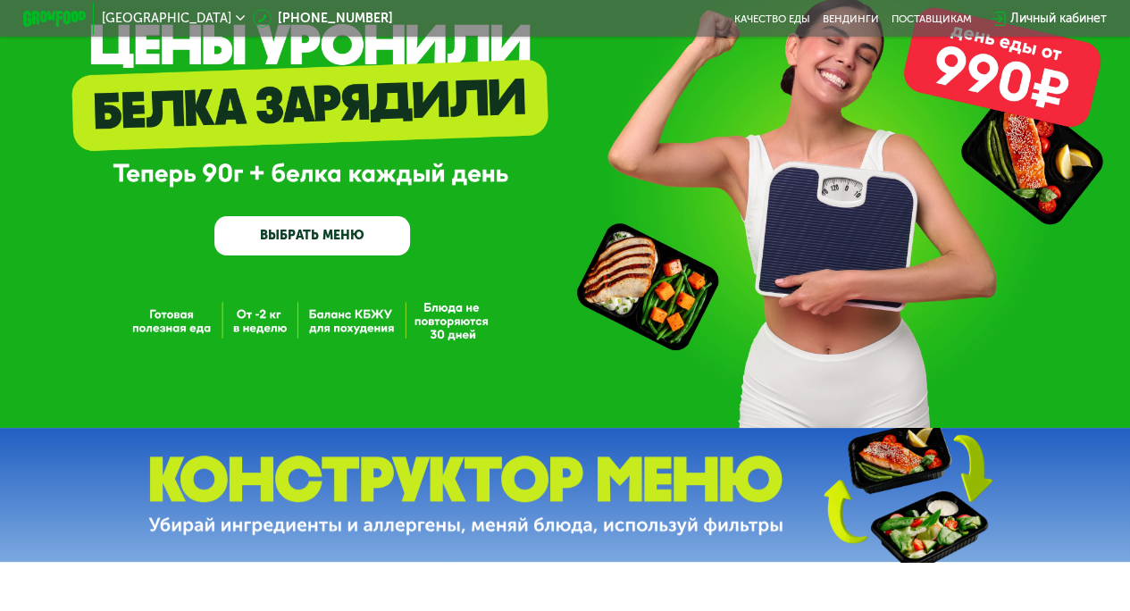
scroll to position [0, 0]
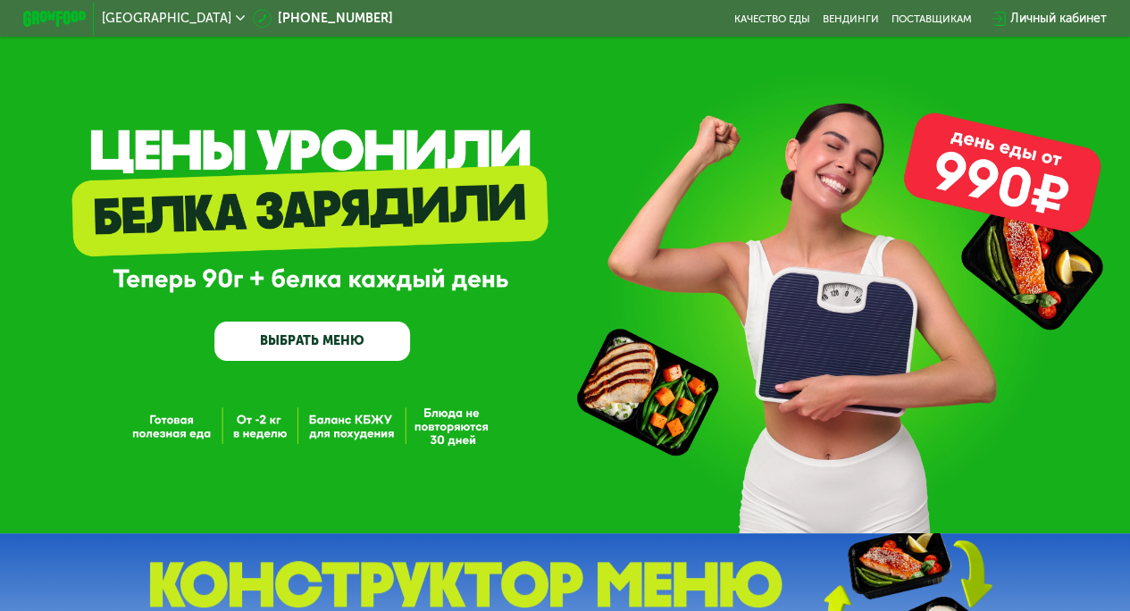
click at [326, 348] on link "ВЫБРАТЬ МЕНЮ" at bounding box center [312, 341] width 196 height 39
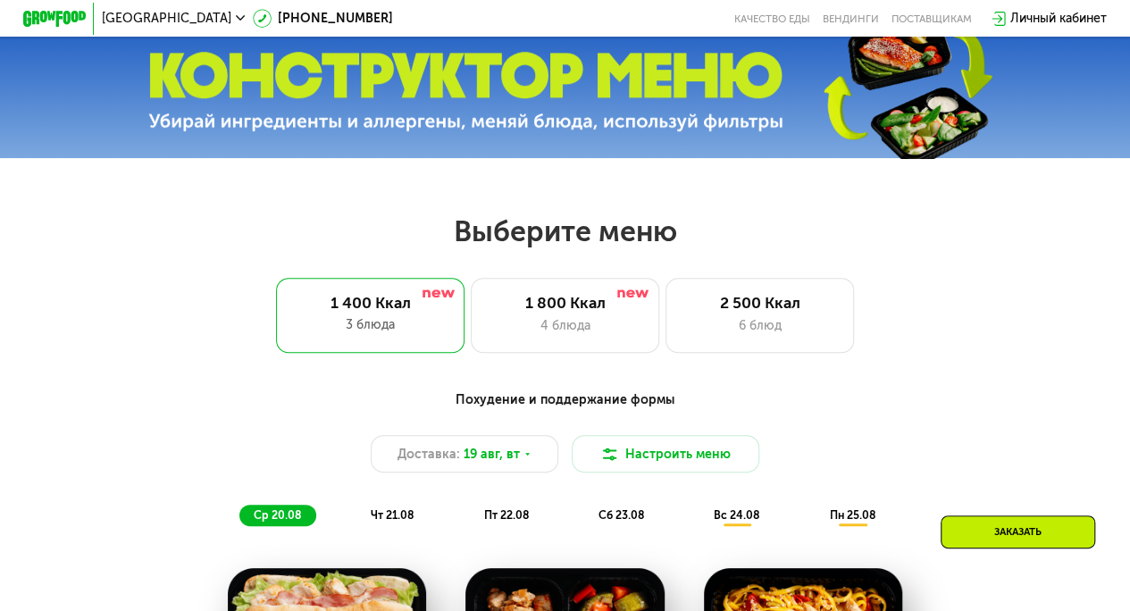
scroll to position [691, 0]
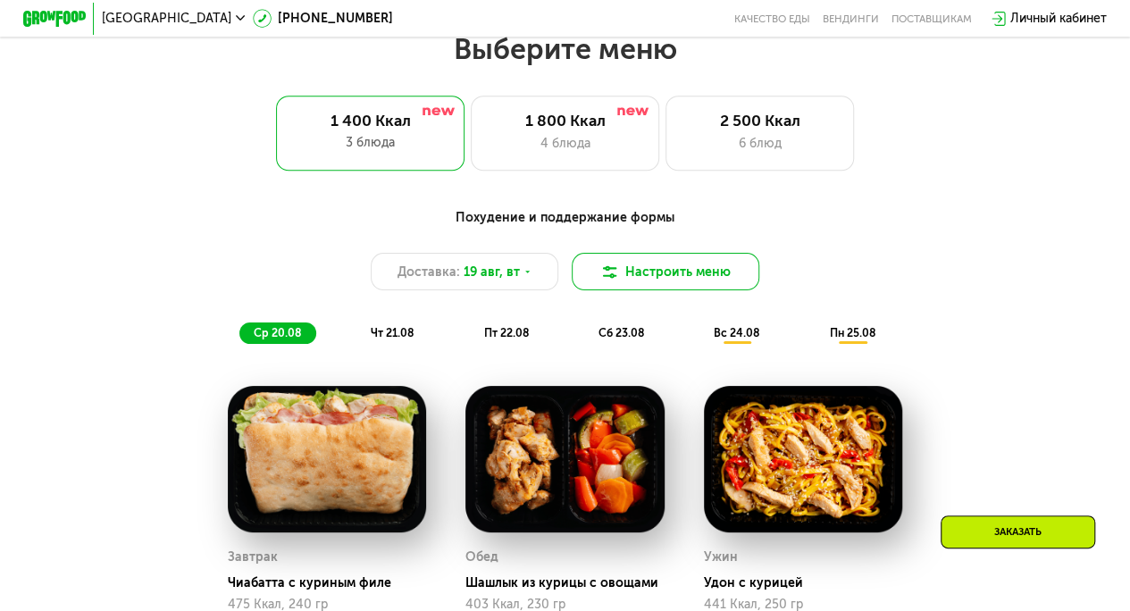
click at [680, 266] on button "Настроить меню" at bounding box center [666, 272] width 188 height 38
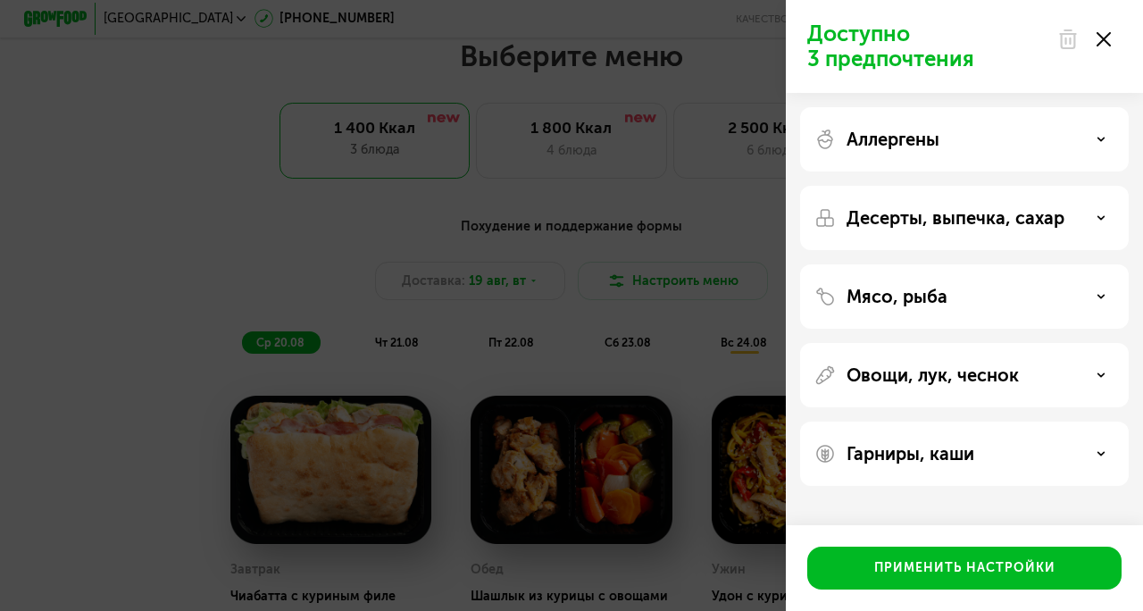
click at [1119, 44] on div at bounding box center [1084, 39] width 75 height 36
click at [1109, 35] on use at bounding box center [1104, 39] width 14 height 14
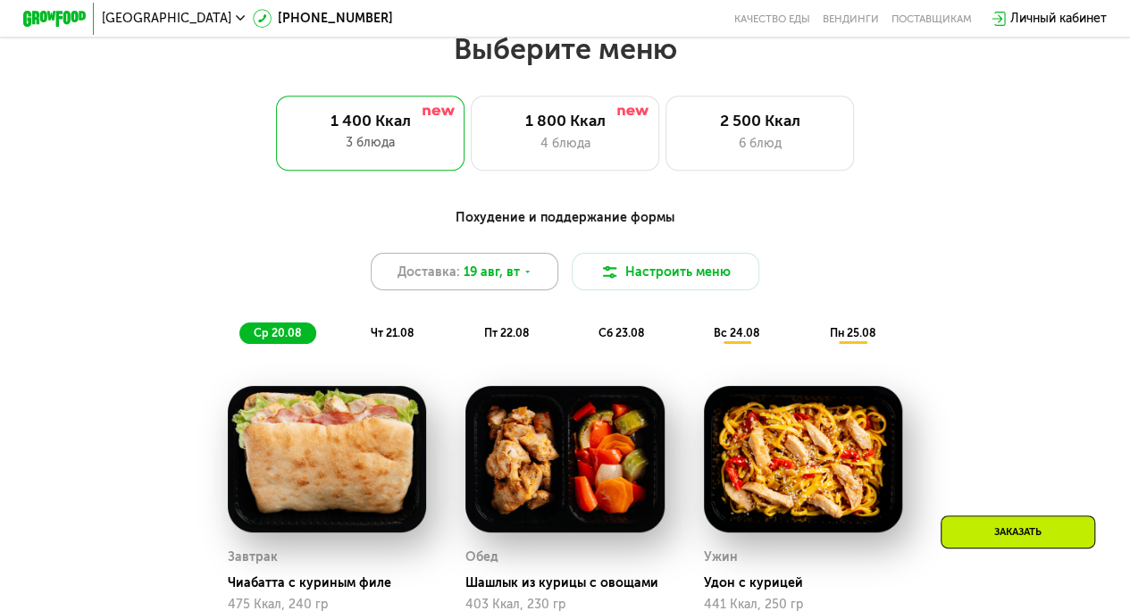
click at [531, 284] on div "Доставка: 19 авг, вт" at bounding box center [465, 272] width 188 height 38
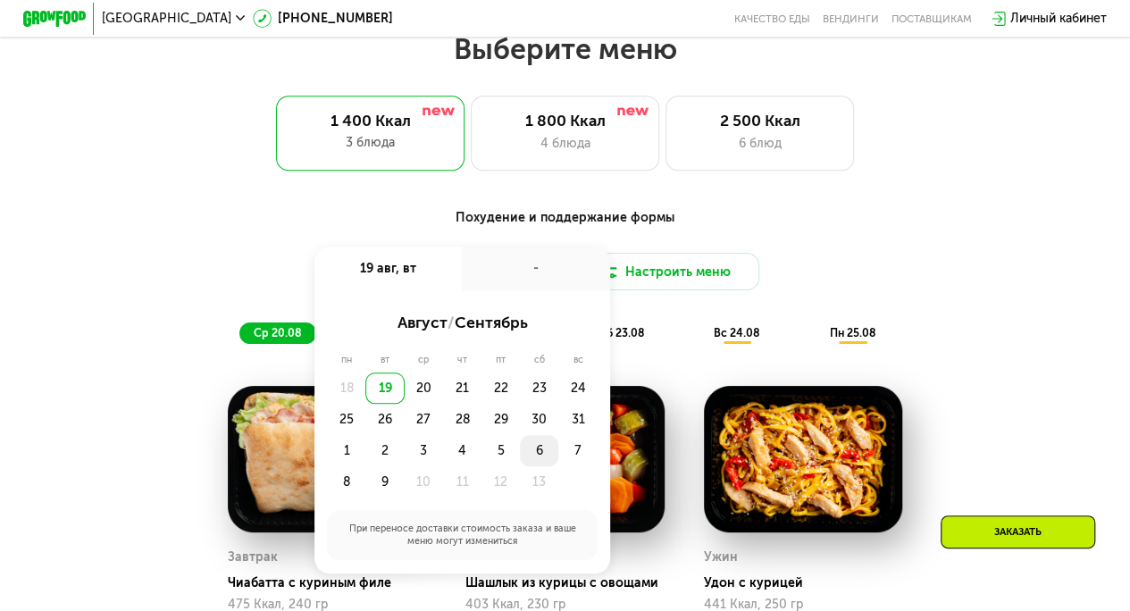
click at [558, 457] on div "6" at bounding box center [577, 450] width 38 height 31
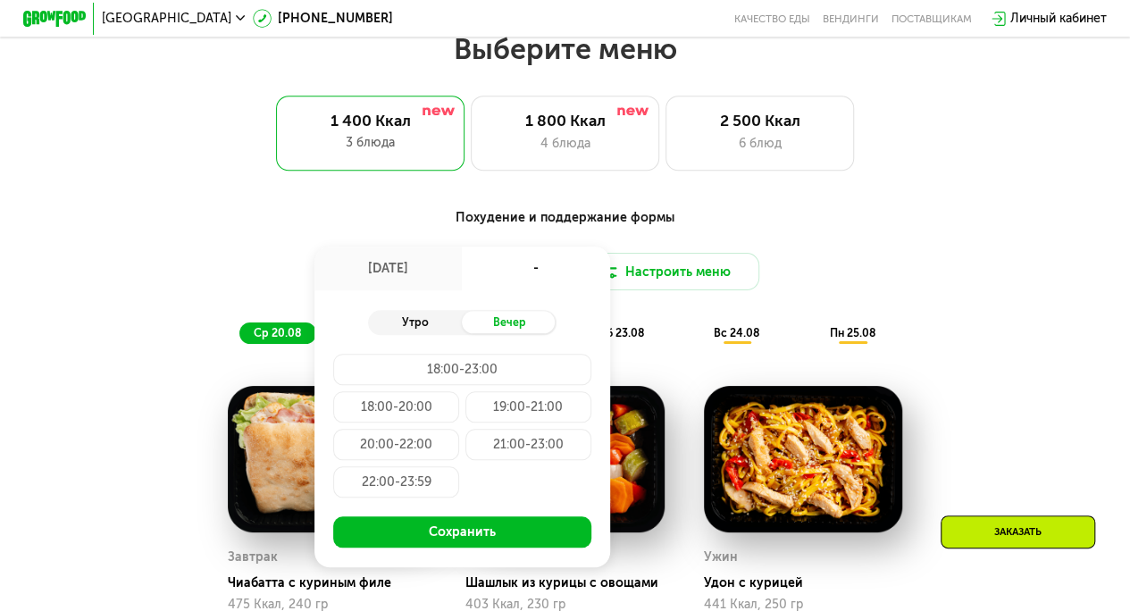
click at [418, 331] on div "Утро" at bounding box center [415, 322] width 94 height 22
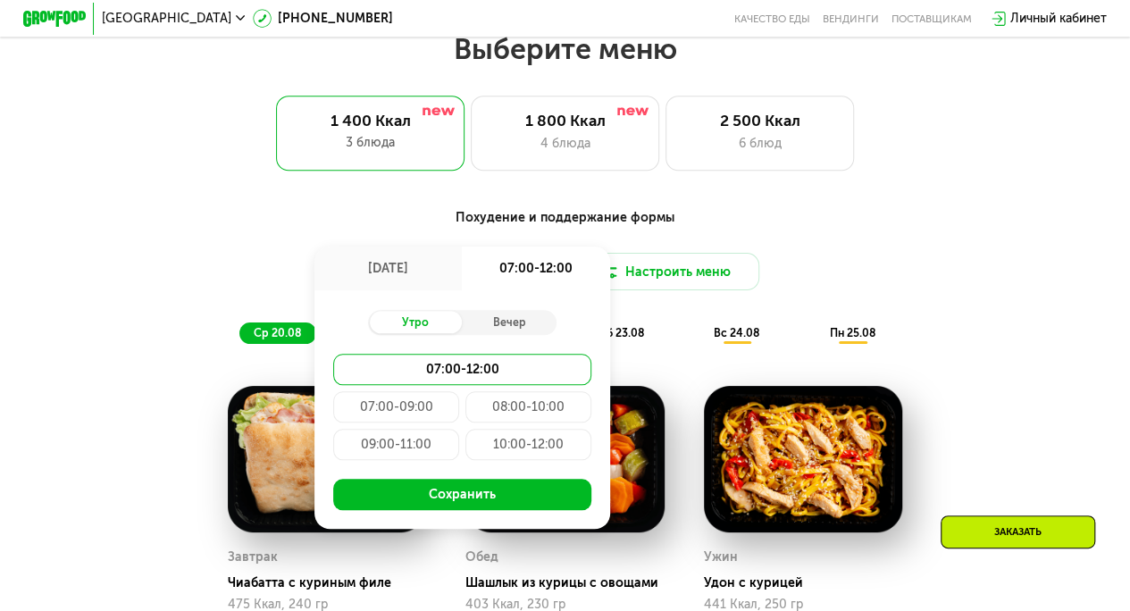
click at [412, 265] on div "6 сен, сб" at bounding box center [387, 269] width 147 height 44
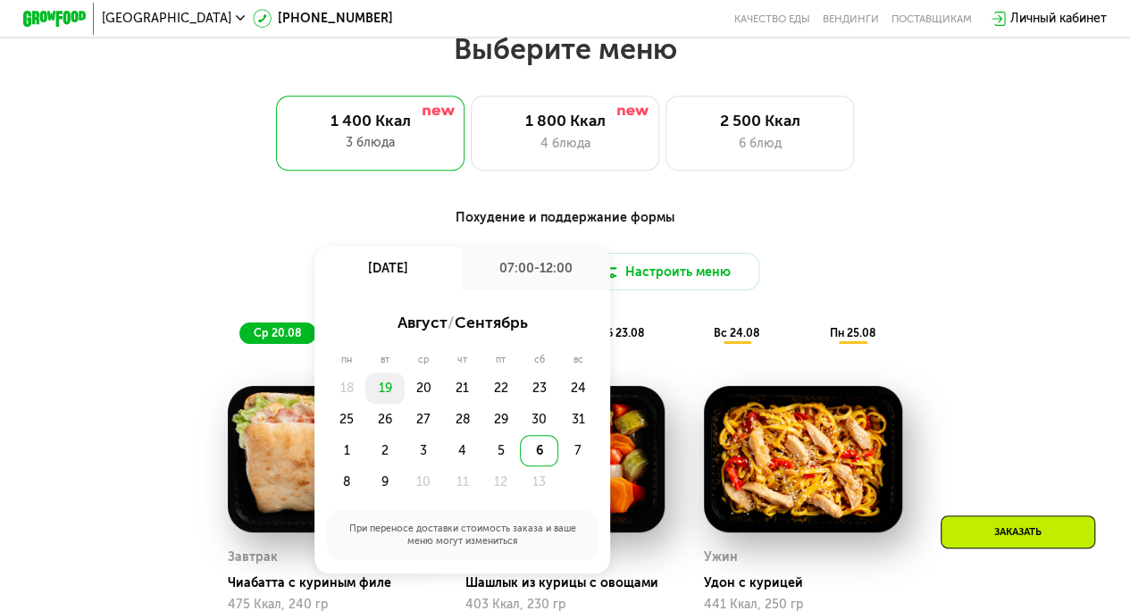
click at [381, 397] on div "19" at bounding box center [384, 388] width 38 height 31
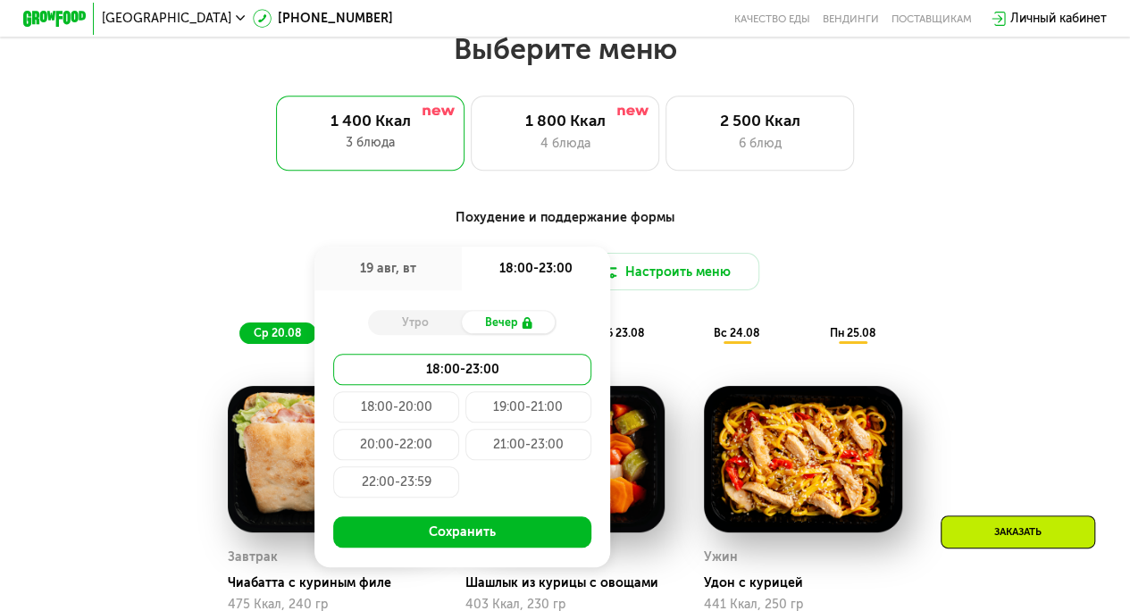
click at [432, 322] on div "Утро" at bounding box center [415, 322] width 94 height 22
click at [397, 277] on div "19 авг, вт" at bounding box center [387, 269] width 147 height 44
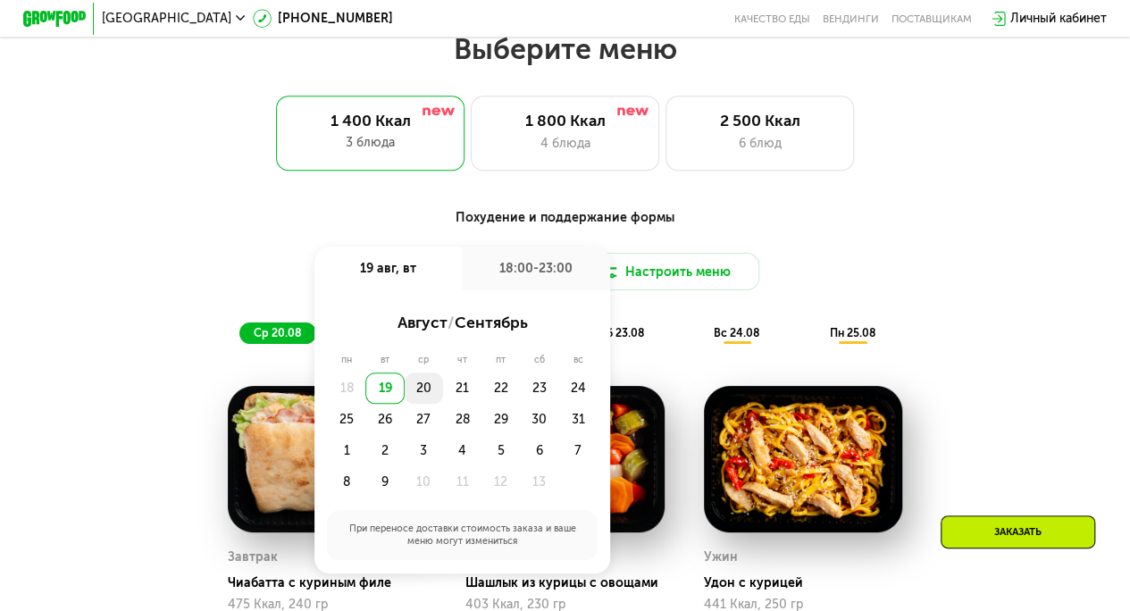
click at [443, 395] on div "20" at bounding box center [462, 388] width 38 height 31
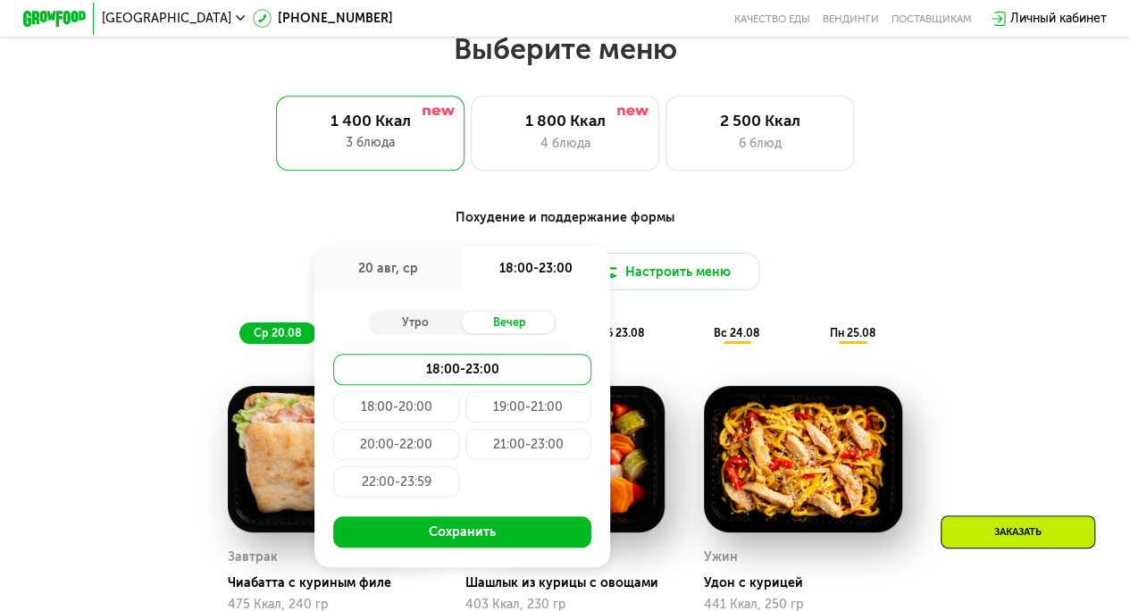
click at [423, 286] on div "20 авг, ср" at bounding box center [387, 269] width 147 height 44
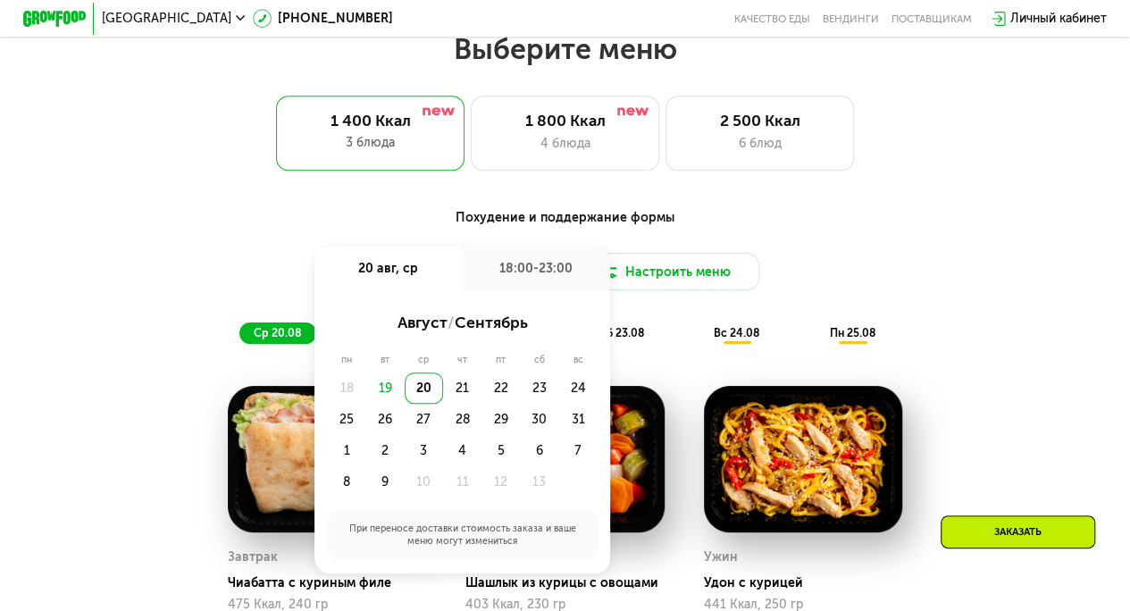
click at [360, 390] on div "18" at bounding box center [346, 388] width 38 height 31
click at [383, 400] on div "19" at bounding box center [384, 388] width 38 height 31
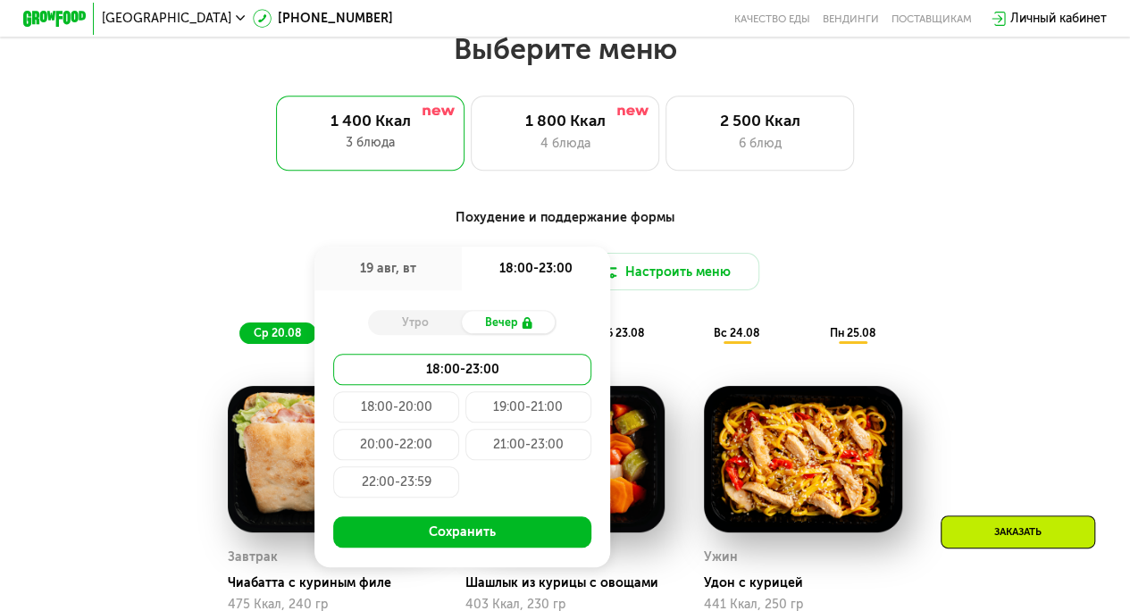
click at [965, 344] on div "Похудение и поддержание формы Доставка: 19 авг, вт 19 авг, вт 18:00-23:00 Утро …" at bounding box center [564, 276] width 929 height 136
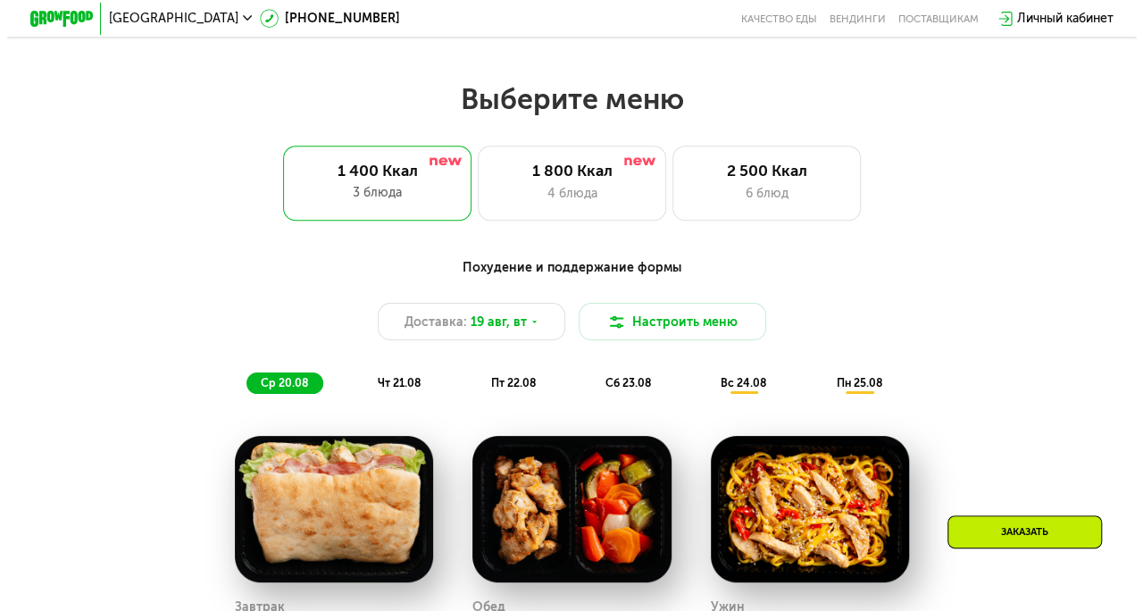
scroll to position [631, 0]
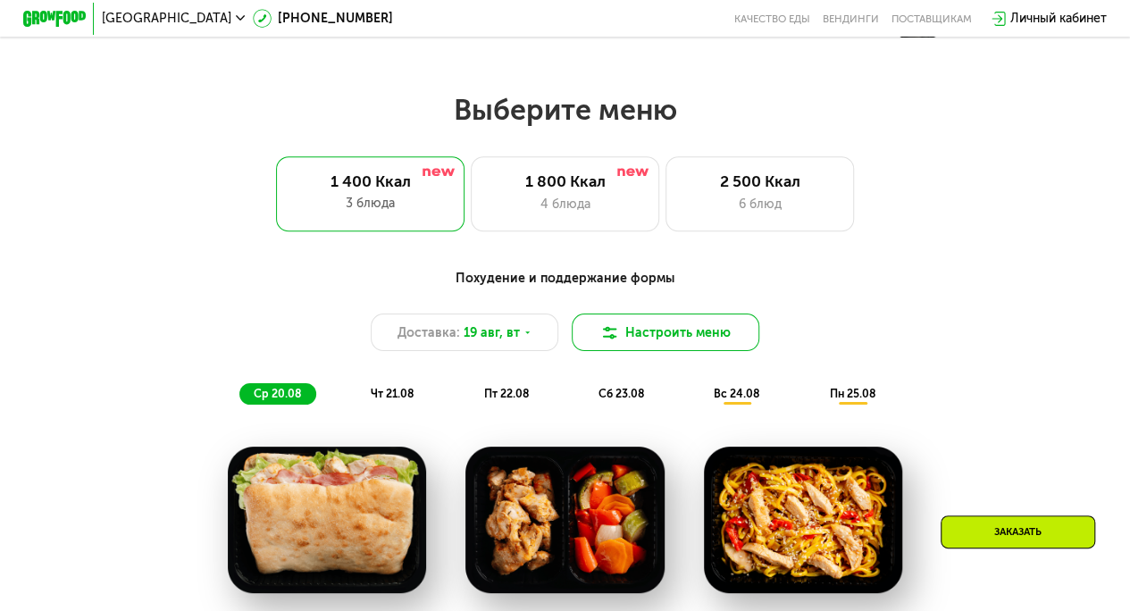
click at [633, 347] on button "Настроить меню" at bounding box center [666, 333] width 188 height 38
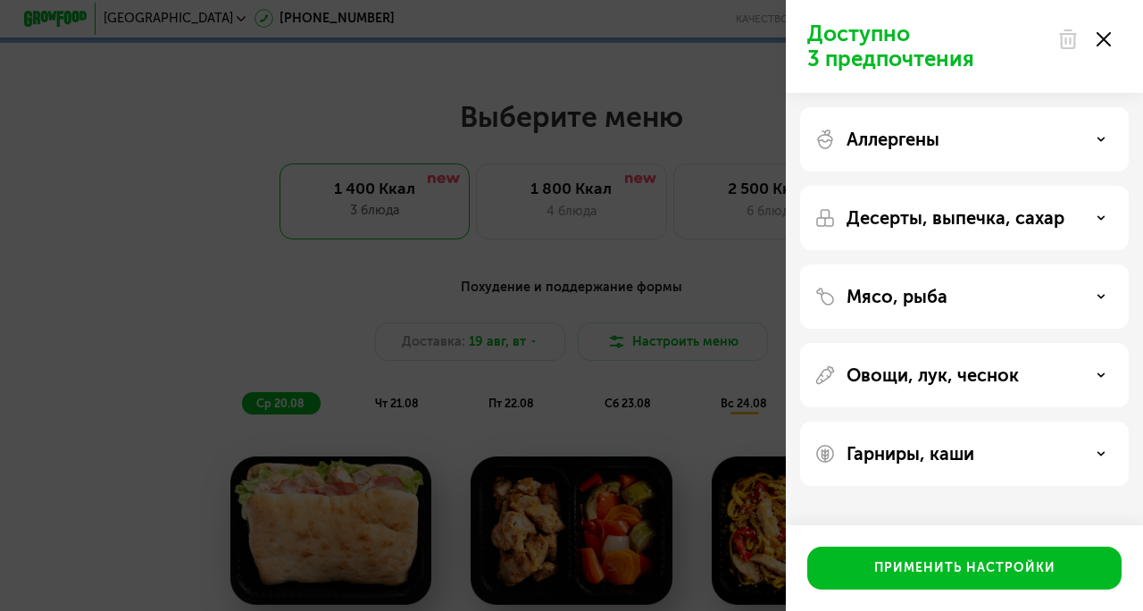
click at [964, 372] on p "Овощи, лук, чеснок" at bounding box center [933, 374] width 172 height 21
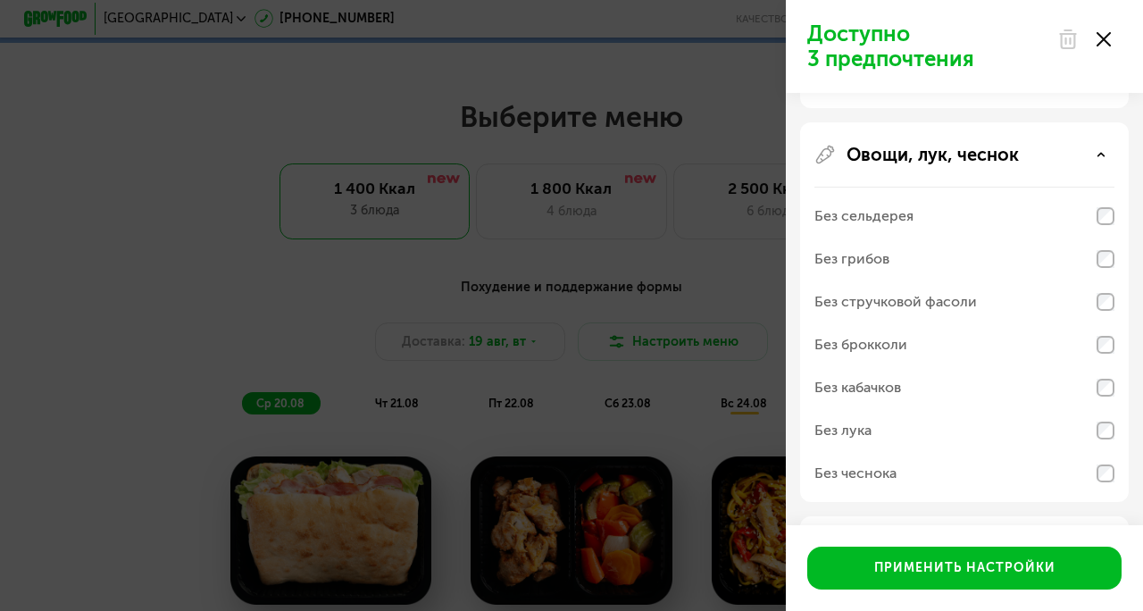
scroll to position [223, 0]
click at [1107, 427] on div "Без сельдерея Без грибов Без стручковой фасоли Без брокколи Без кабачков Без лу…" at bounding box center [965, 341] width 300 height 315
click at [1101, 146] on div "Овощи, лук, чеснок" at bounding box center [965, 151] width 300 height 21
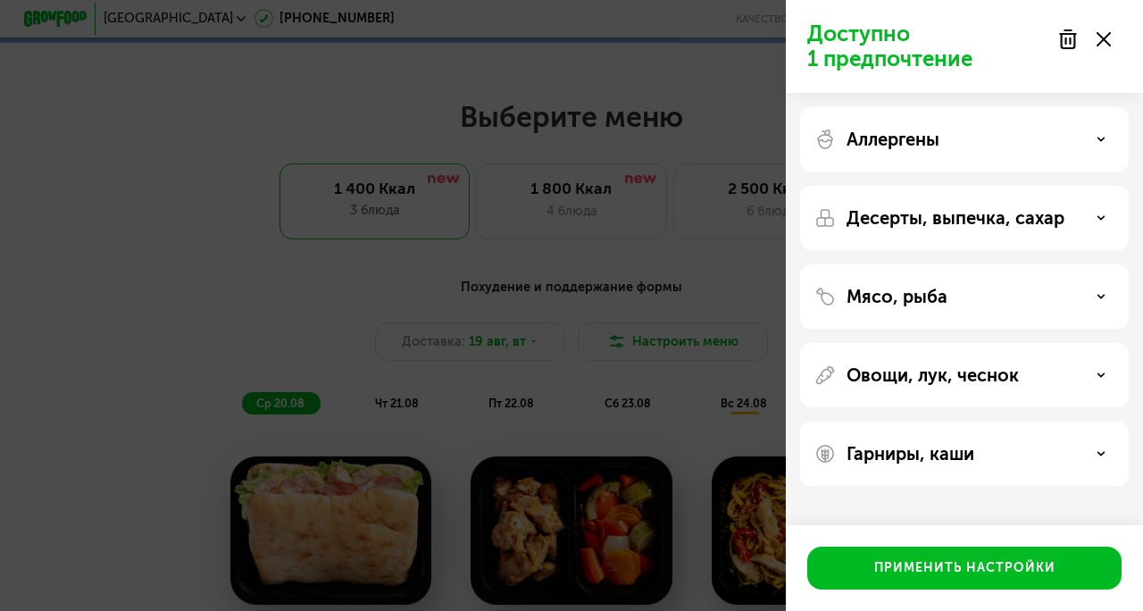
scroll to position [0, 0]
click at [1017, 459] on div "Гарниры, каши" at bounding box center [965, 453] width 300 height 21
click at [1045, 295] on div "Мясо, рыба" at bounding box center [965, 296] width 300 height 21
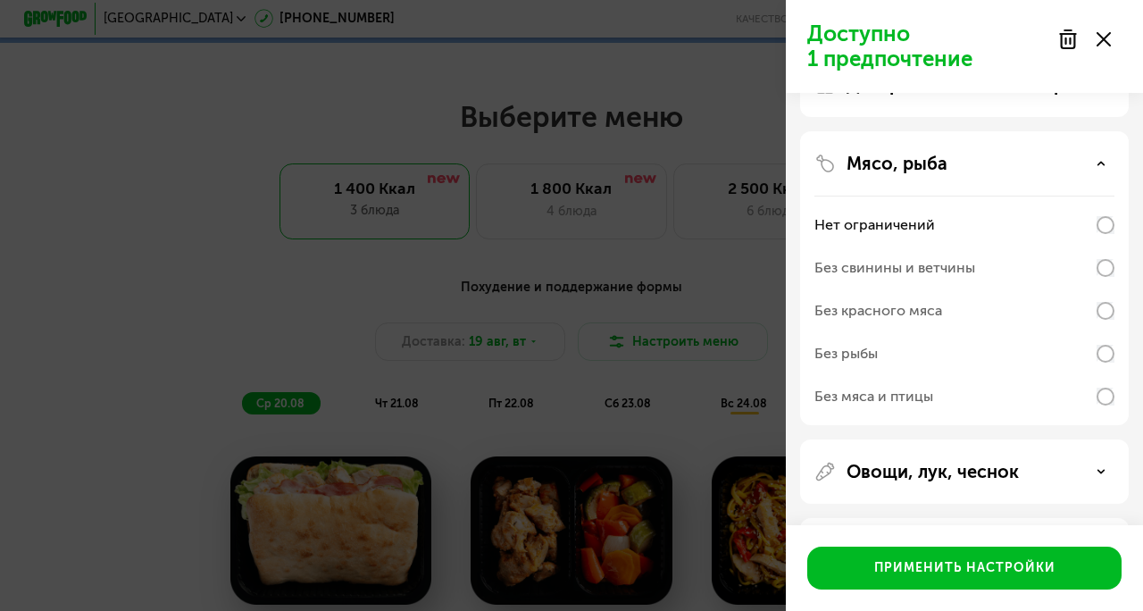
scroll to position [189, 0]
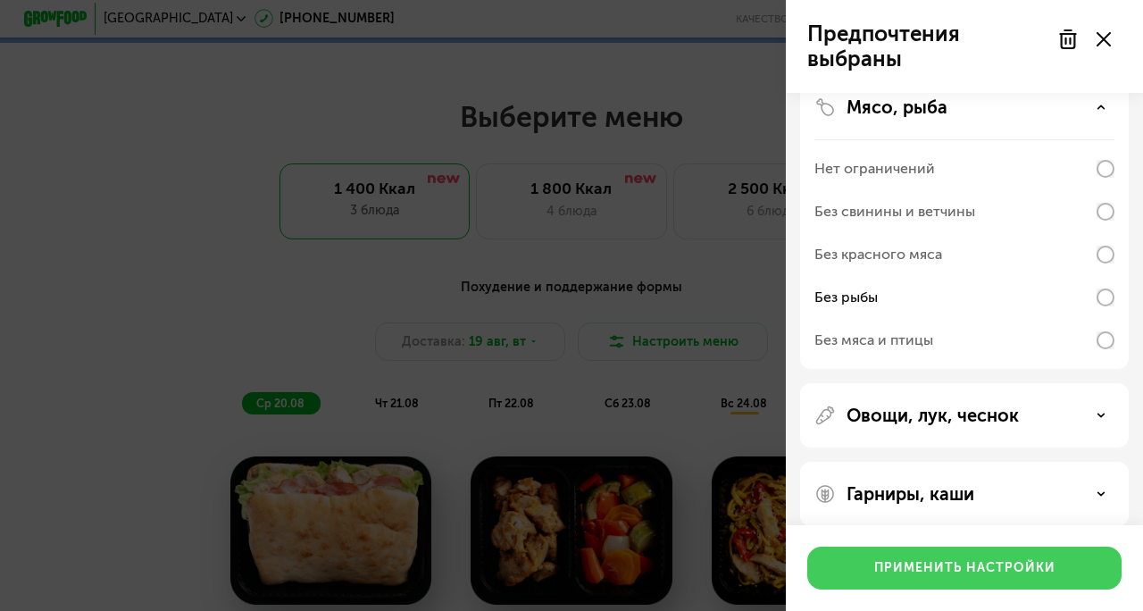
click at [1008, 580] on button "Применить настройки" at bounding box center [965, 568] width 314 height 43
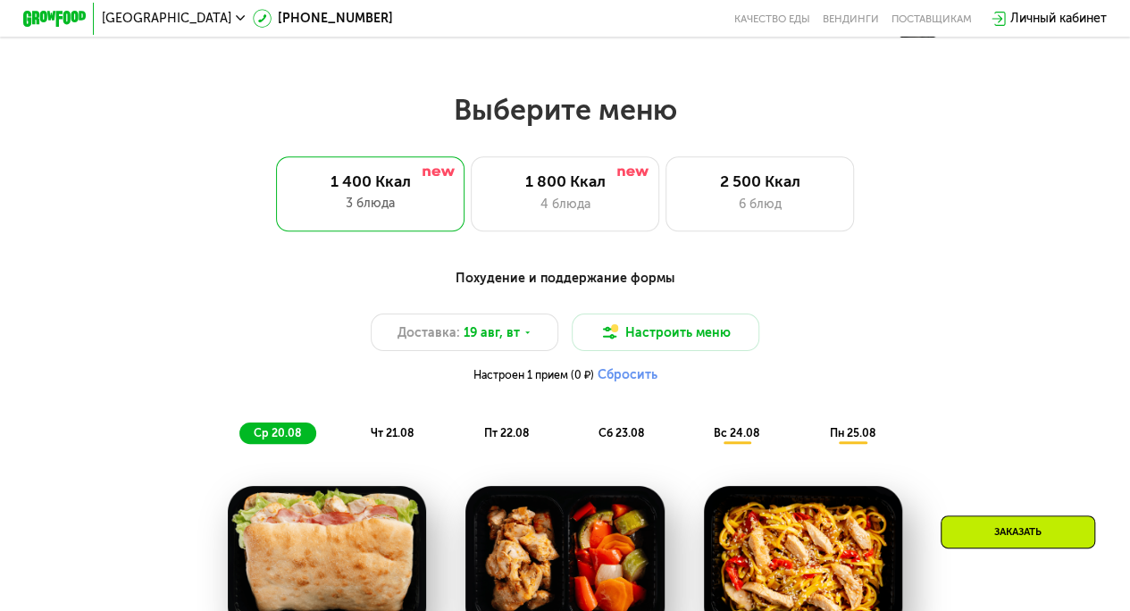
click at [547, 381] on span "Настроен 1 прием (0 ₽)" at bounding box center [533, 375] width 121 height 11
click at [604, 351] on button "Настроить меню" at bounding box center [666, 333] width 188 height 38
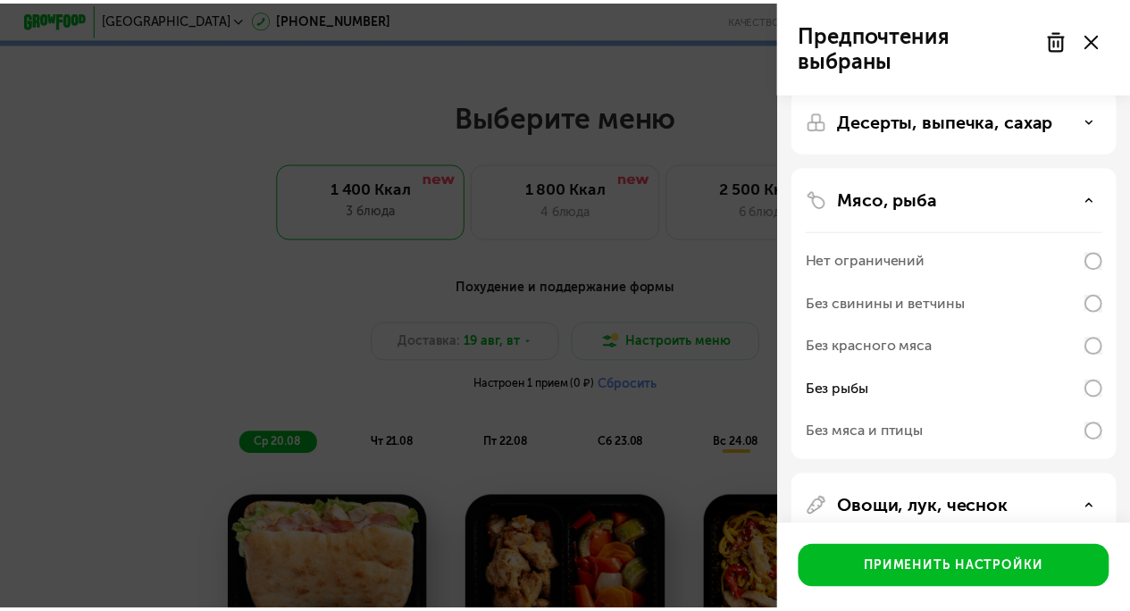
scroll to position [94, 0]
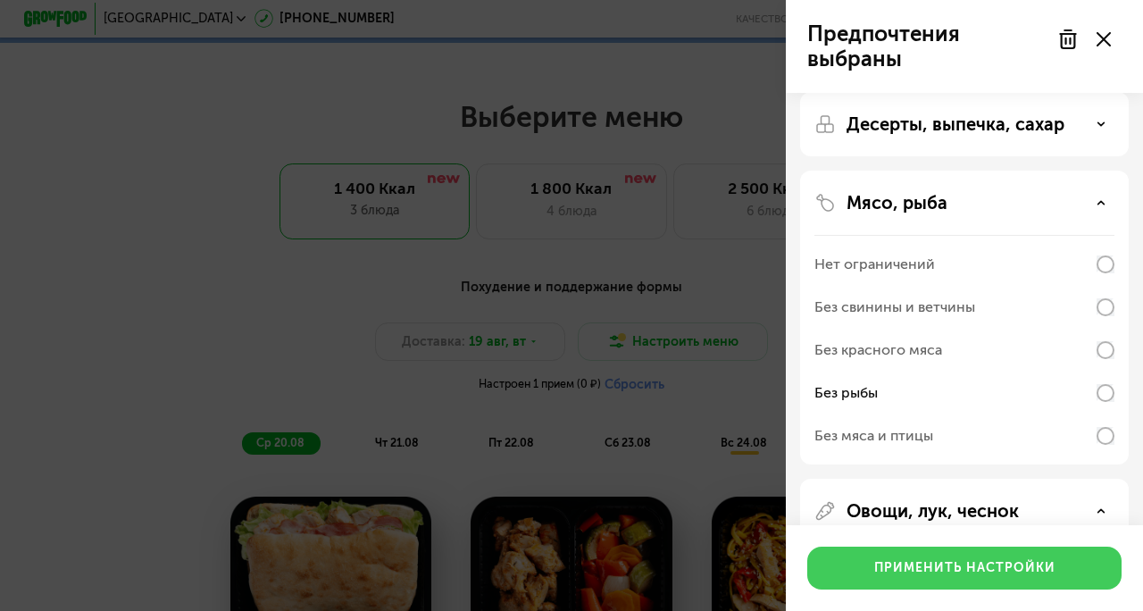
click at [930, 565] on div "Применить настройки" at bounding box center [965, 568] width 181 height 18
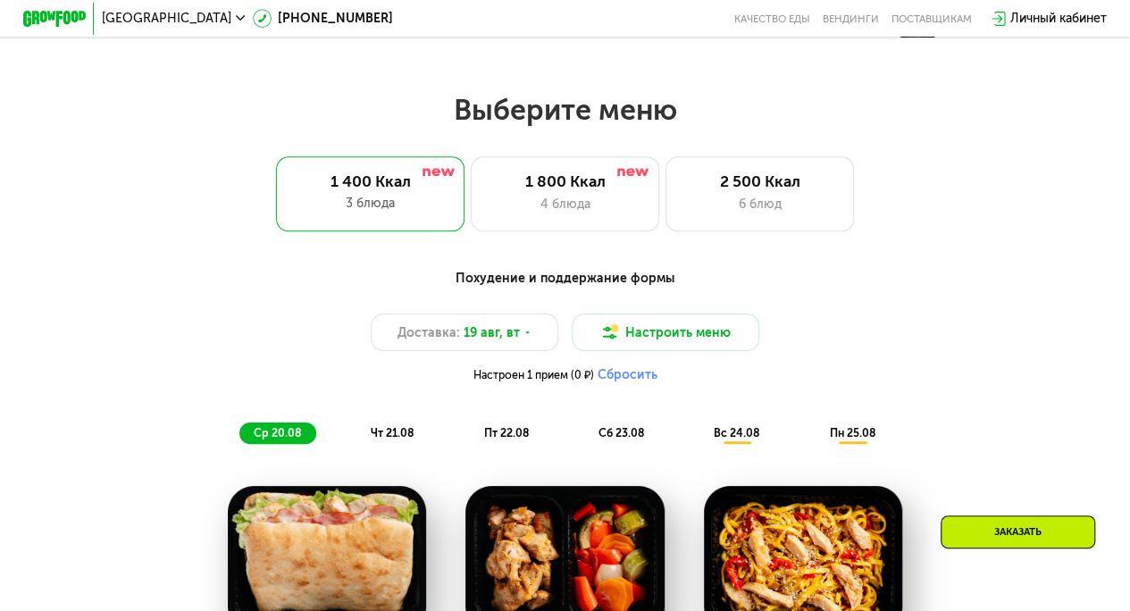
click at [393, 440] on span "чт 21.08" at bounding box center [392, 432] width 43 height 13
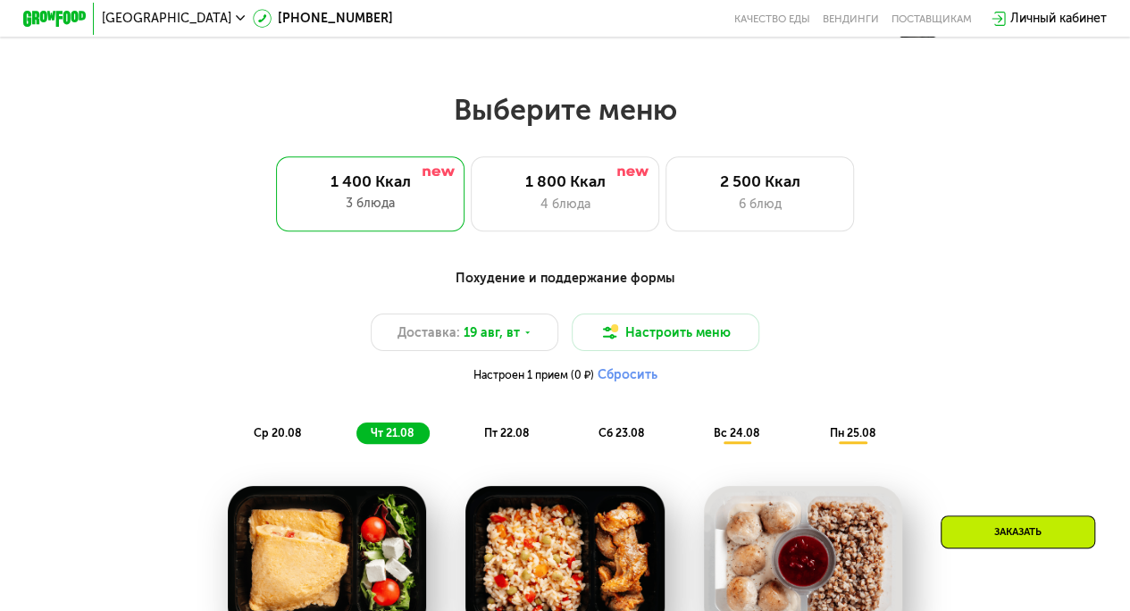
click at [584, 445] on div "пт 22.08" at bounding box center [621, 434] width 75 height 22
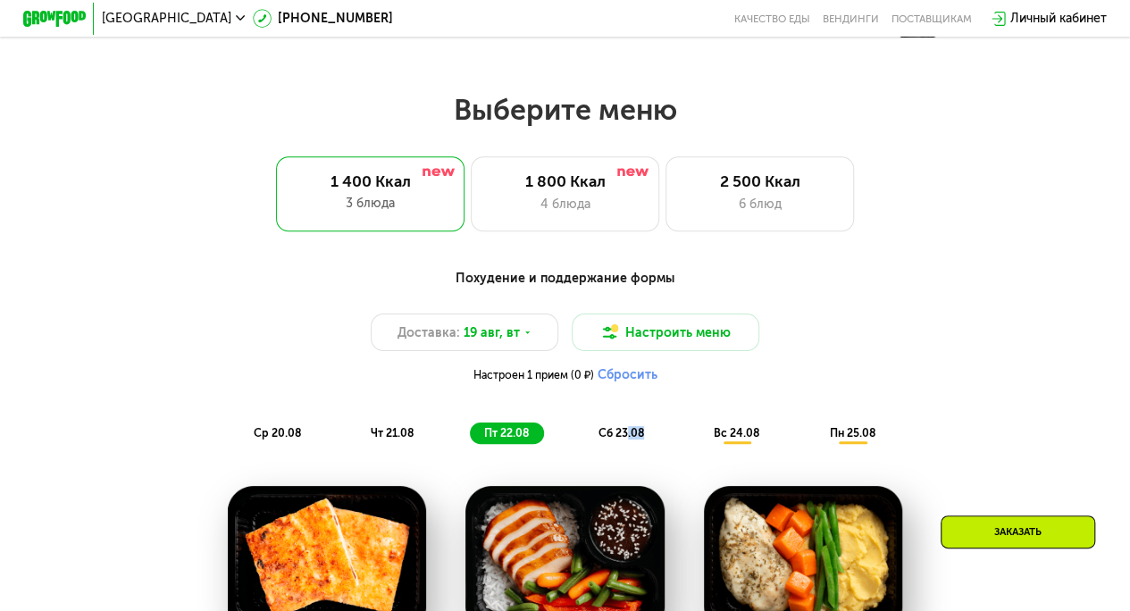
drag, startPoint x: 649, startPoint y: 455, endPoint x: 625, endPoint y: 443, distance: 26.0
click at [625, 443] on div "Похудение и поддержание формы Доставка: 19 авг, вт Настроить меню Настроен 1 пр…" at bounding box center [565, 357] width 948 height 194
click at [625, 440] on span "сб 23.08" at bounding box center [622, 432] width 46 height 13
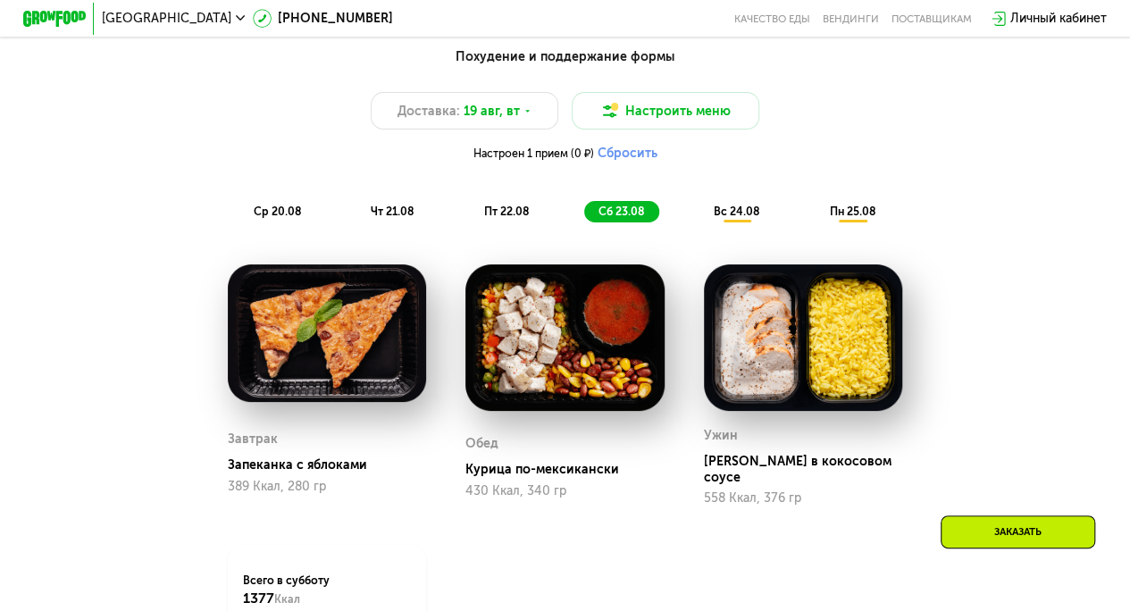
scroll to position [856, 0]
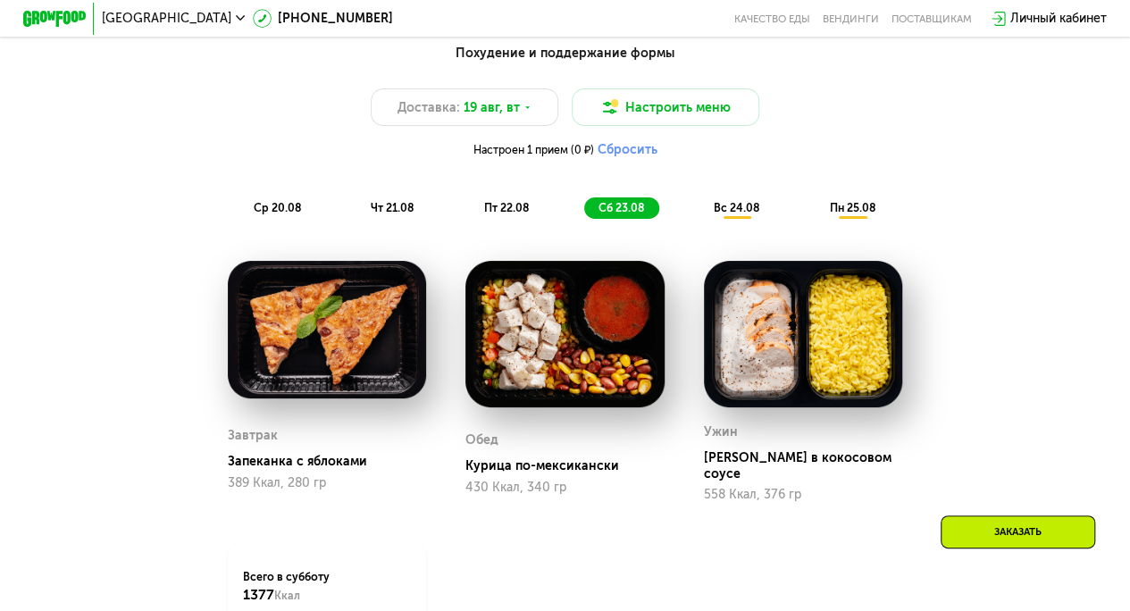
click at [733, 214] on span "вс 24.08" at bounding box center [737, 207] width 46 height 13
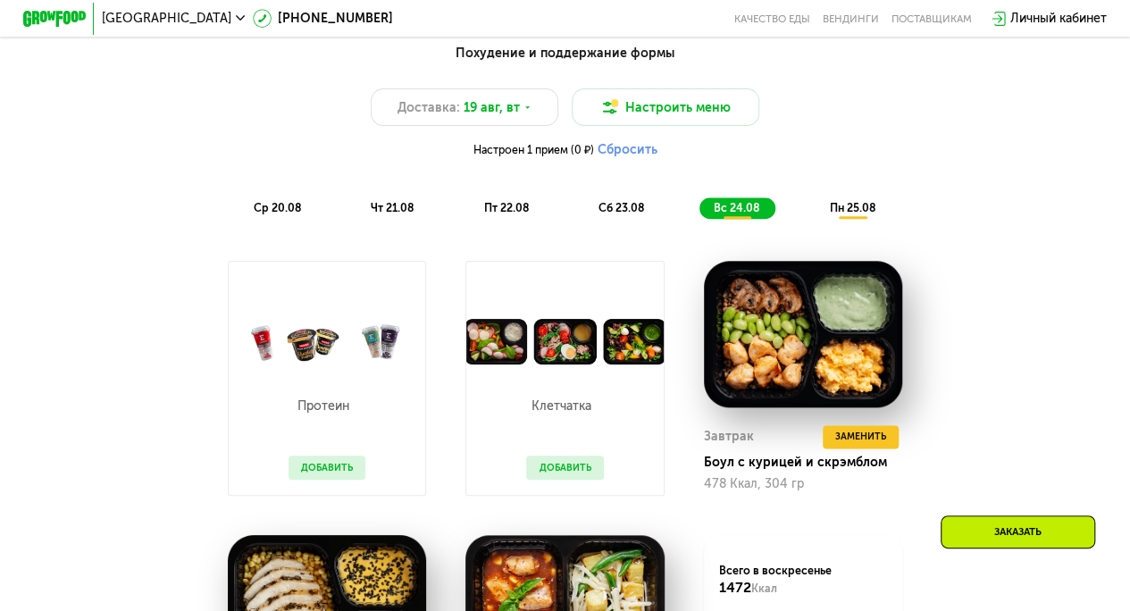
click at [826, 204] on div "Похудение и поддержание формы Доставка: 19 авг, вт Настроить меню Настроен 1 пр…" at bounding box center [564, 131] width 929 height 175
click at [826, 213] on div "пн 25.08" at bounding box center [853, 208] width 75 height 22
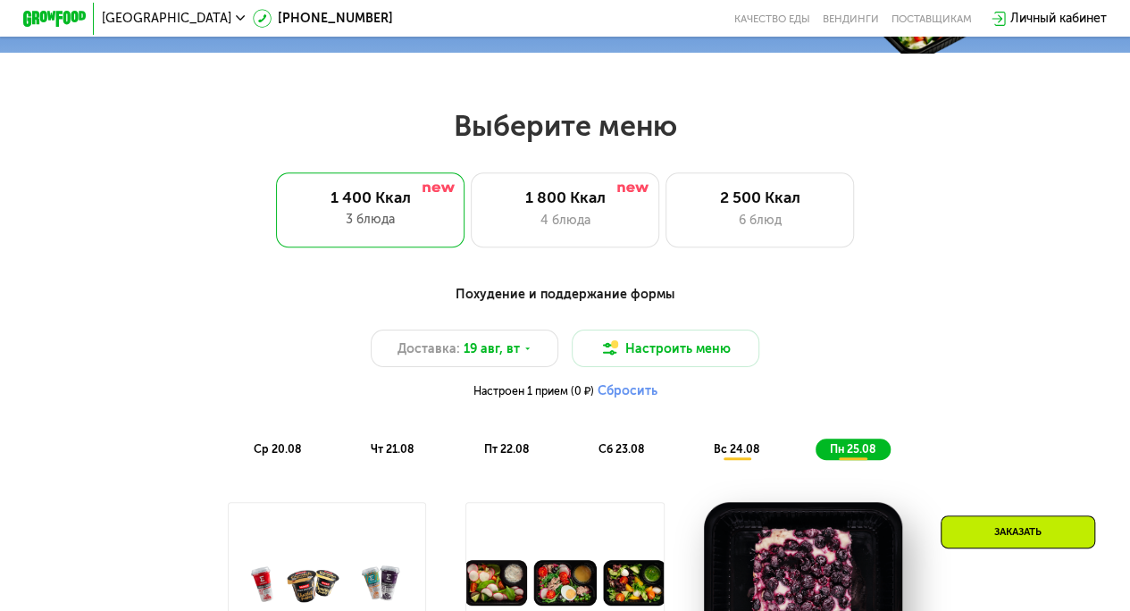
scroll to position [606, 0]
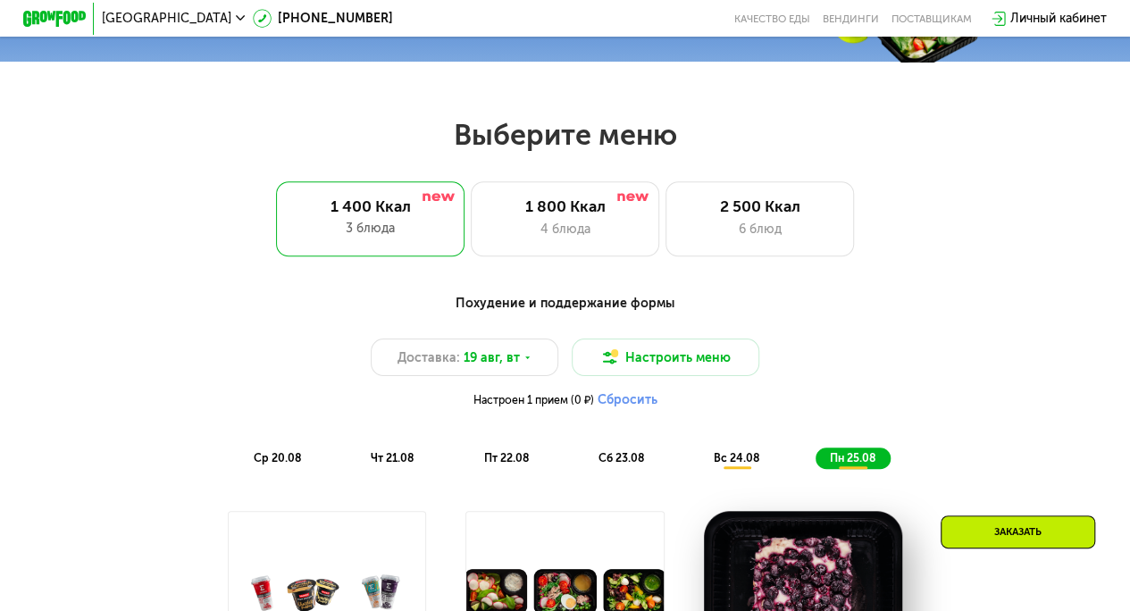
click at [288, 465] on span "ср 20.08" at bounding box center [277, 457] width 47 height 13
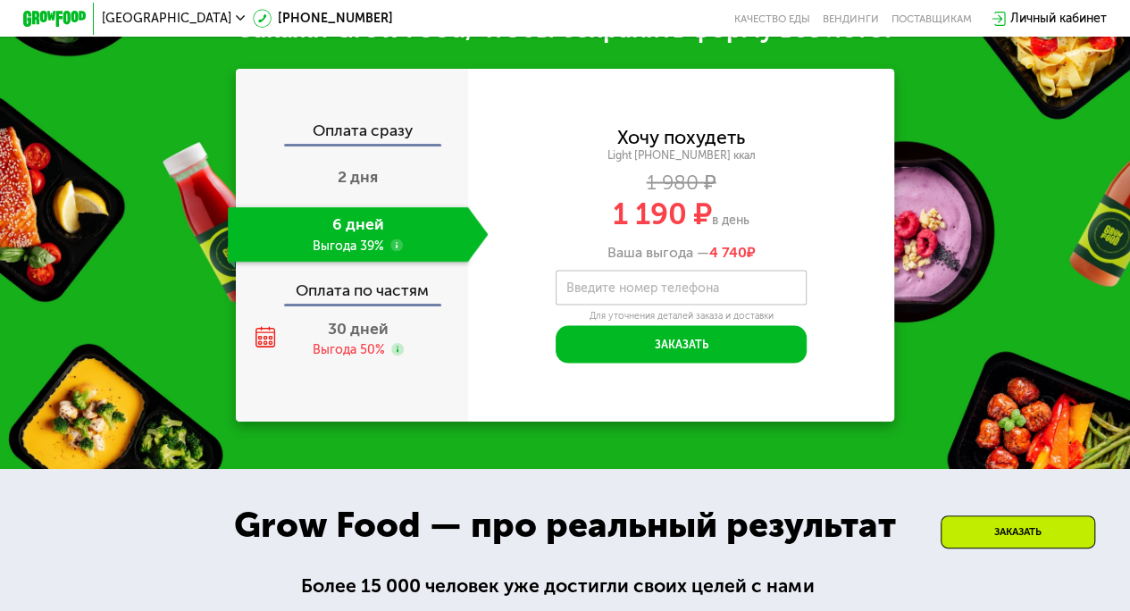
scroll to position [1661, 0]
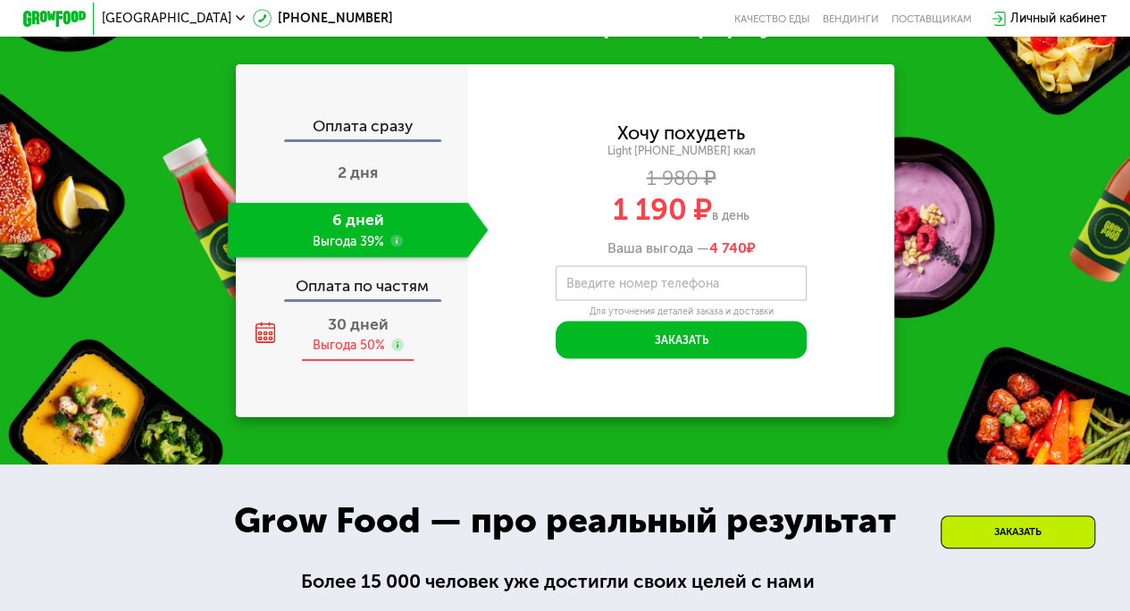
click at [359, 354] on div "Выгода 50%" at bounding box center [349, 345] width 72 height 17
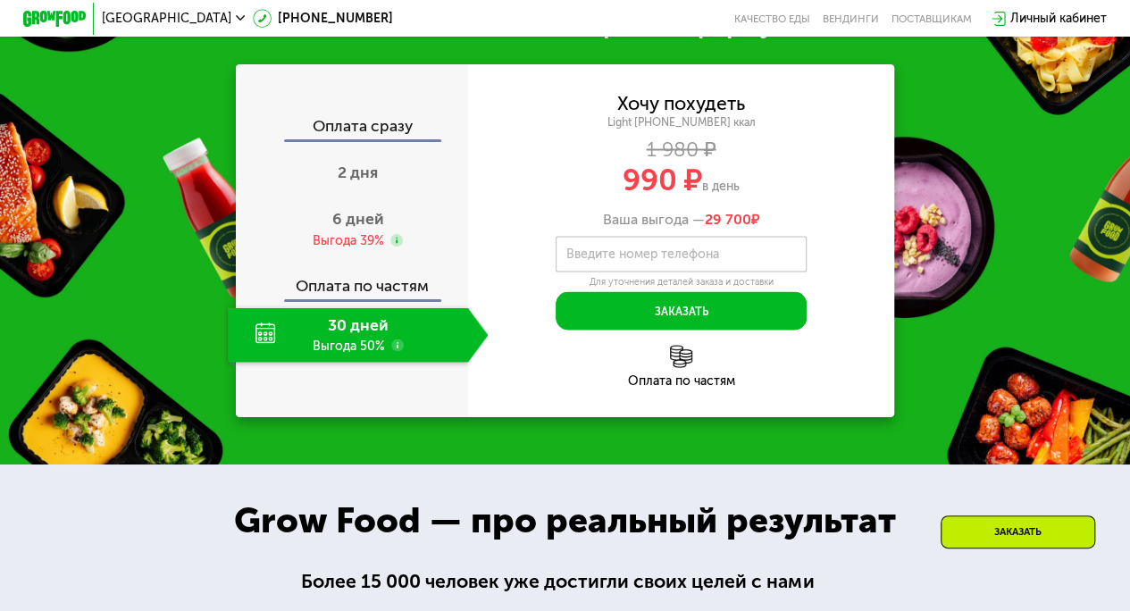
click at [692, 387] on div "Оплата по частям" at bounding box center [681, 380] width 427 height 13
click at [674, 367] on img at bounding box center [681, 356] width 22 height 22
click at [686, 367] on img at bounding box center [681, 356] width 22 height 22
drag, startPoint x: 683, startPoint y: 355, endPoint x: 678, endPoint y: 399, distance: 44.9
click at [678, 399] on div "Хочу похудеть Light 1400 ~1400 ккал 1 980 ₽ 990 ₽ в день Ваша выгода — 29 700 ₽…" at bounding box center [681, 240] width 427 height 353
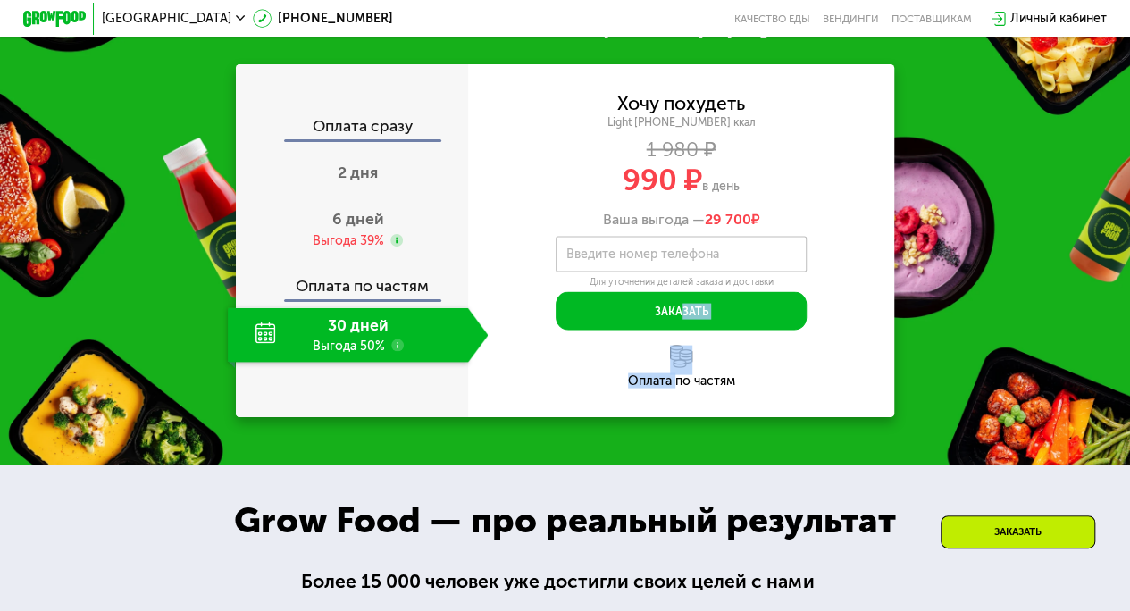
click at [713, 387] on div "Оплата по частям" at bounding box center [681, 366] width 427 height 42
click at [690, 367] on img at bounding box center [681, 356] width 22 height 22
click at [675, 367] on img at bounding box center [681, 356] width 22 height 22
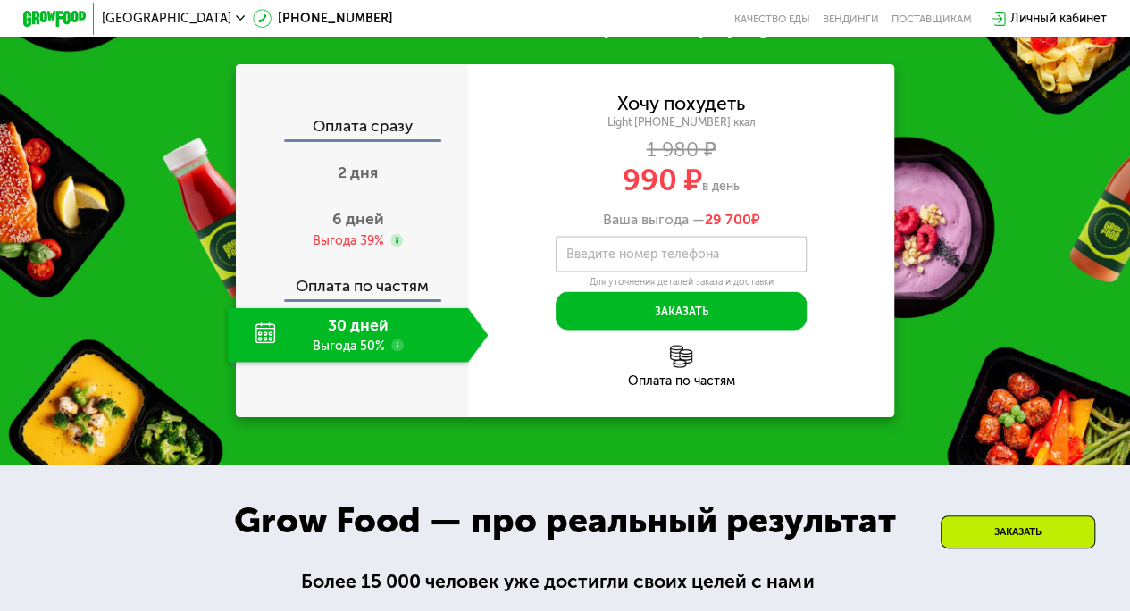
click at [675, 367] on img at bounding box center [681, 356] width 22 height 22
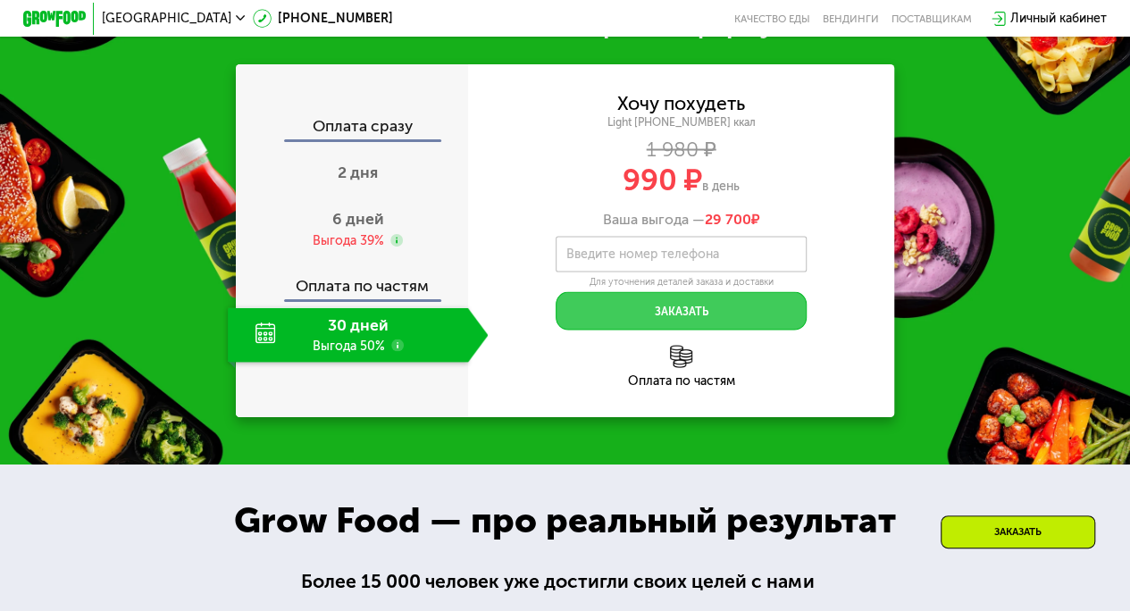
click at [672, 329] on button "Заказать" at bounding box center [681, 310] width 251 height 38
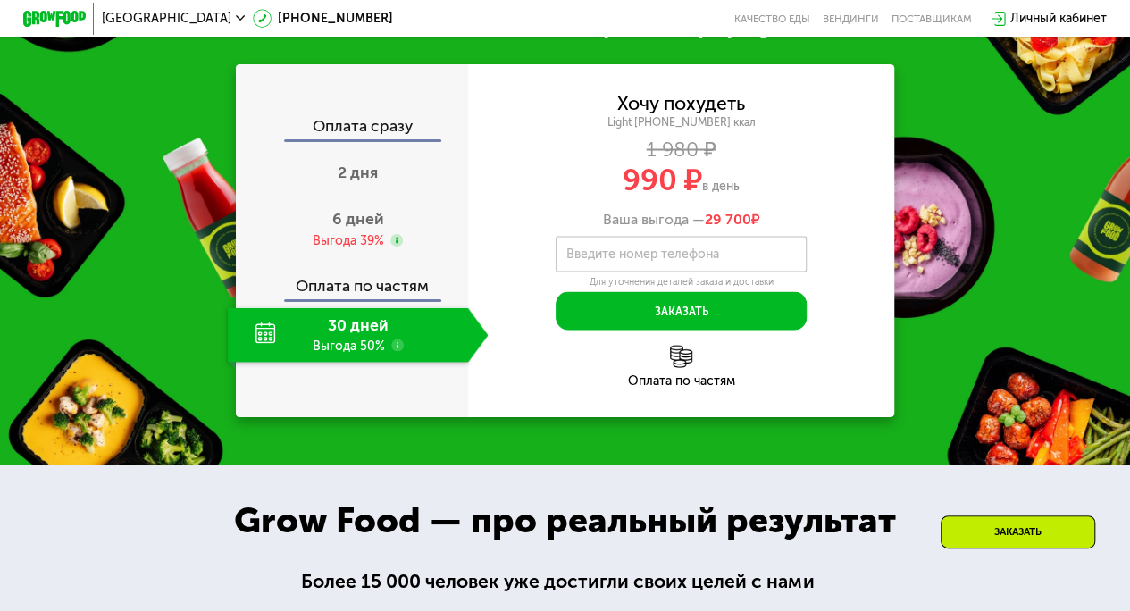
click at [684, 367] on img at bounding box center [681, 356] width 22 height 22
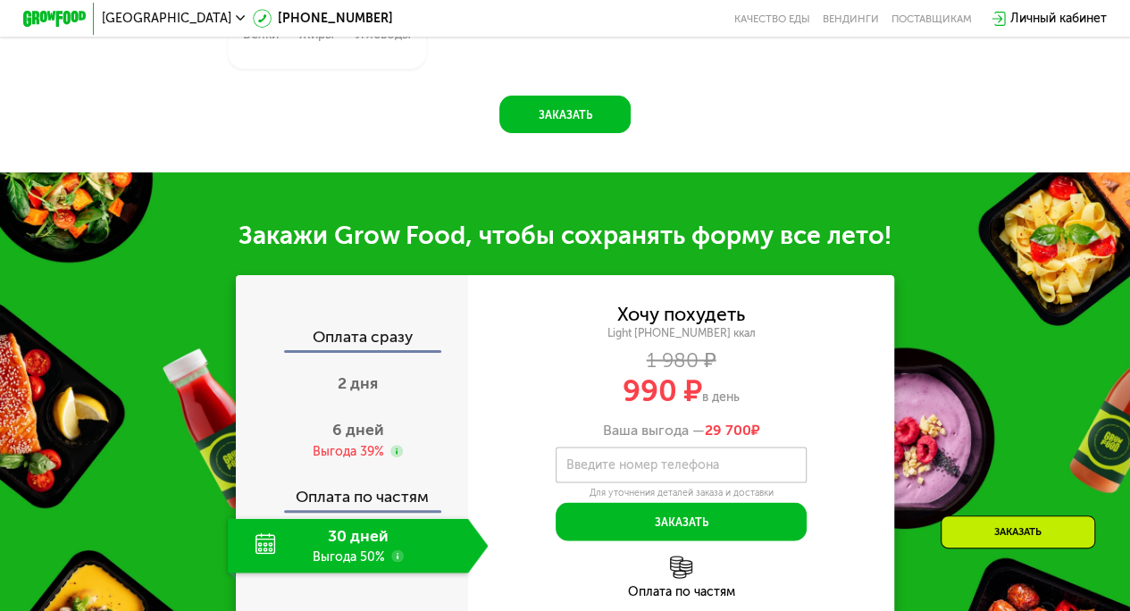
scroll to position [1443, 0]
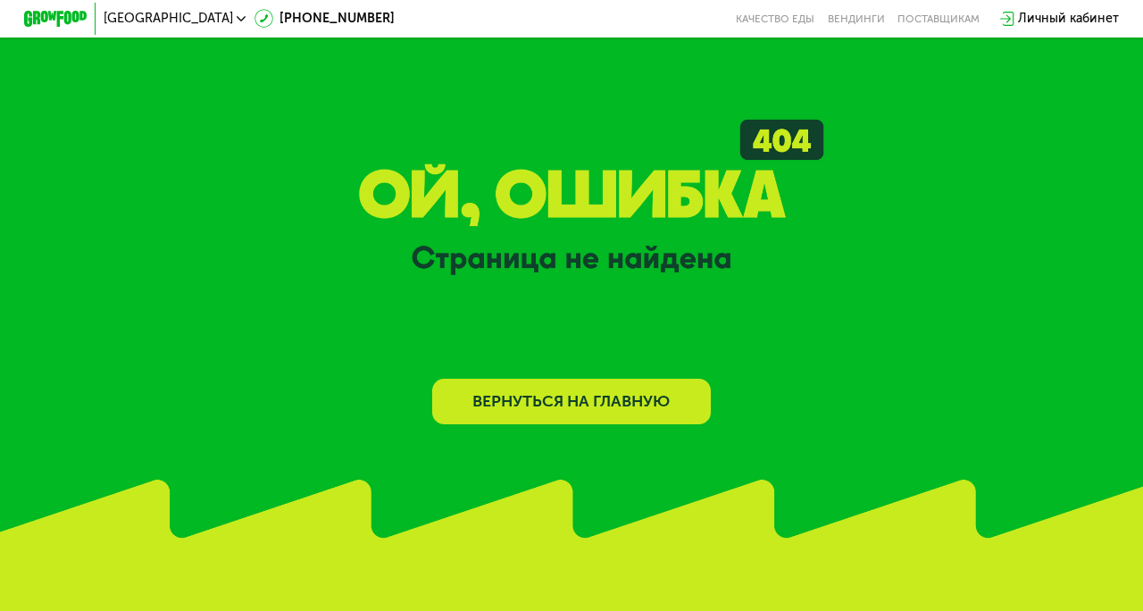
click at [622, 397] on link "Вернуться на главную" at bounding box center [571, 402] width 278 height 46
